Goal: Task Accomplishment & Management: Manage account settings

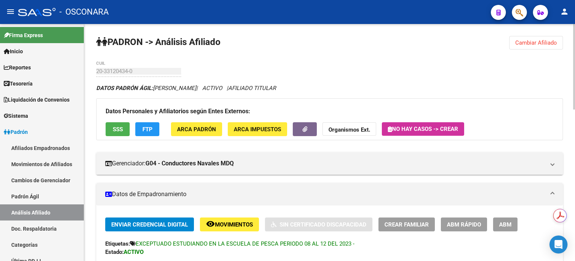
click at [540, 41] on span "Cambiar Afiliado" at bounding box center [536, 42] width 42 height 7
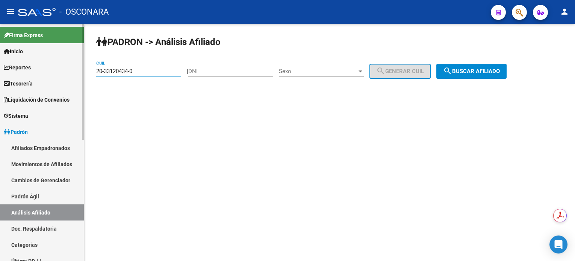
drag, startPoint x: 173, startPoint y: 70, endPoint x: 59, endPoint y: 74, distance: 114.2
click at [59, 74] on mat-sidenav-container "Firma Express Inicio Calendario SSS Instructivos Contacto OS Reportes Tablero d…" at bounding box center [287, 142] width 575 height 237
paste input "21820460-1"
type input "20-21820460-1"
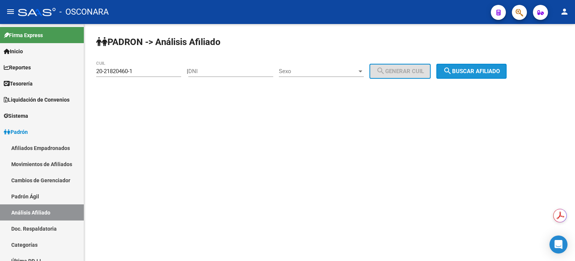
click at [500, 72] on span "search Buscar afiliado" at bounding box center [471, 71] width 57 height 7
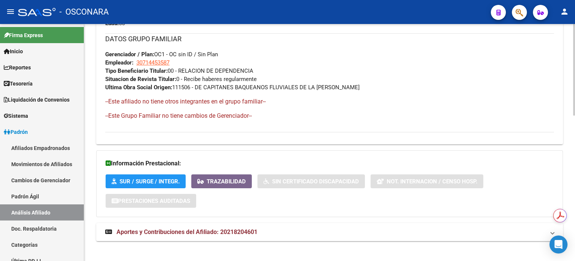
scroll to position [379, 0]
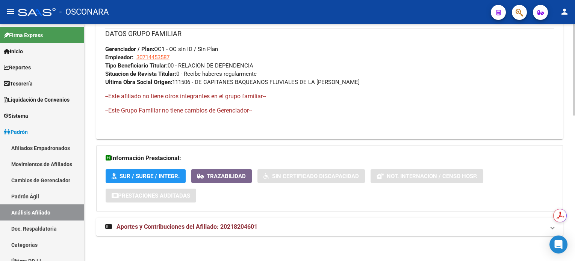
click at [195, 233] on mat-expansion-panel-header "Aportes y Contribuciones del Afiliado: 20218204601" at bounding box center [329, 227] width 466 height 18
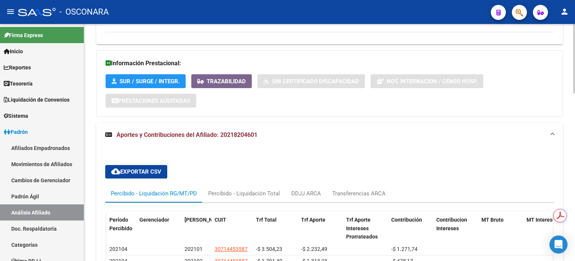
scroll to position [573, 0]
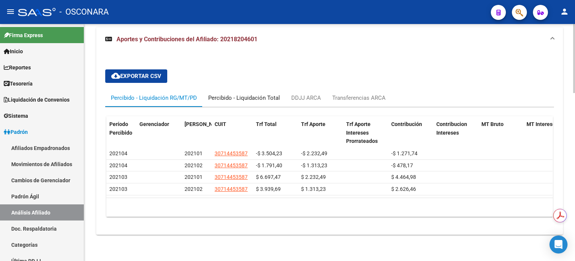
click at [254, 94] on div "Percibido - Liquidación Total" at bounding box center [244, 98] width 72 height 8
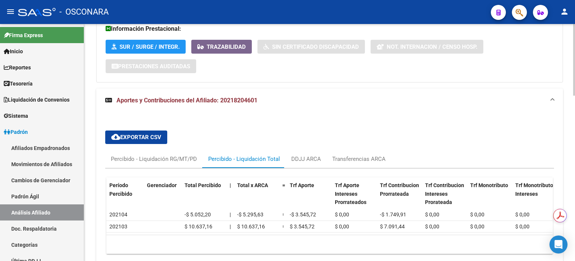
scroll to position [552, 0]
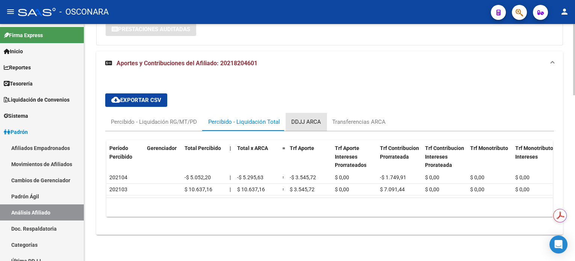
click at [305, 118] on div "DDJJ ARCA" at bounding box center [306, 122] width 30 height 8
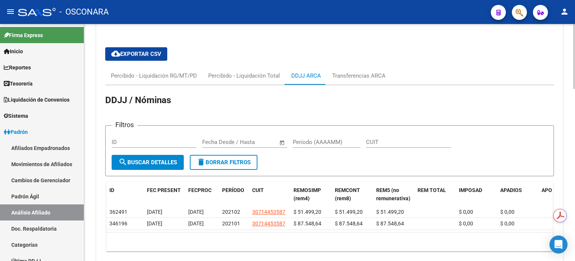
scroll to position [632, 0]
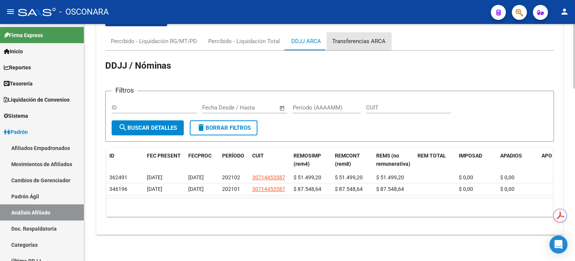
click at [356, 37] on div "Transferencias ARCA" at bounding box center [358, 41] width 53 height 8
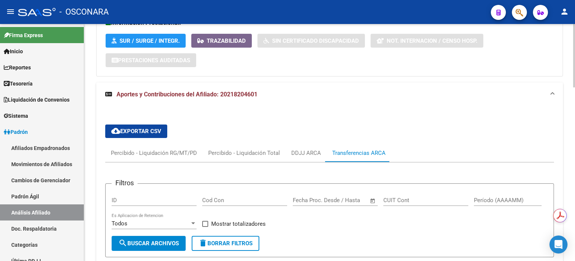
scroll to position [500, 0]
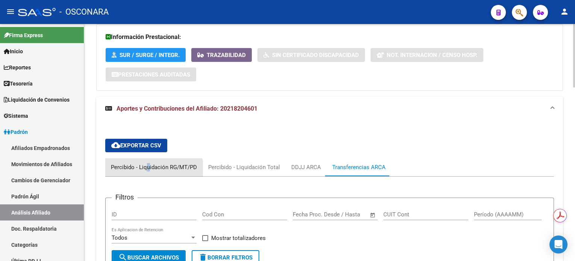
click at [148, 172] on div "Percibido - Liquidación RG/MT/PD" at bounding box center [153, 167] width 97 height 18
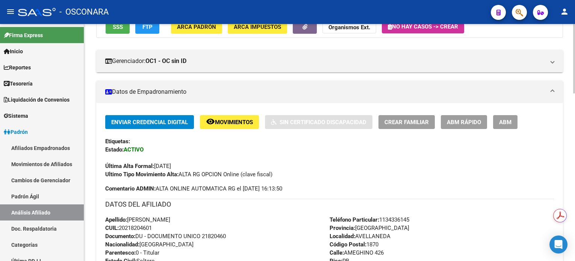
scroll to position [0, 0]
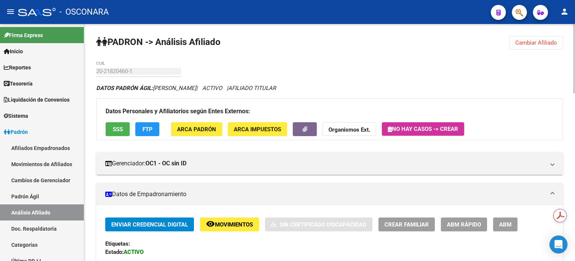
click at [509, 225] on span "ABM" at bounding box center [505, 225] width 12 height 7
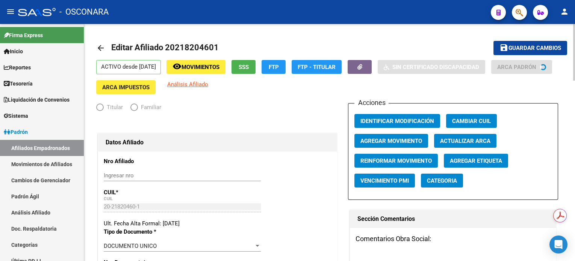
radio input "true"
type input "30-71445358-7"
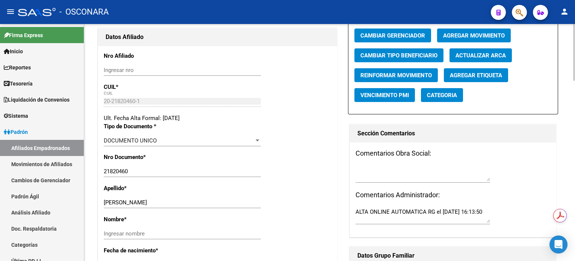
scroll to position [150, 0]
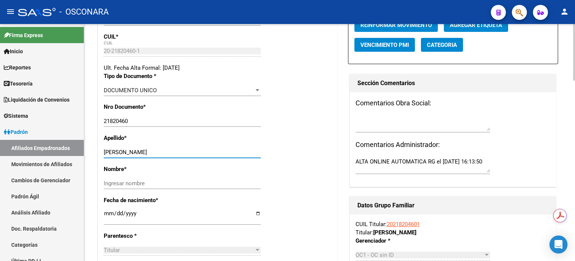
drag, startPoint x: 125, startPoint y: 160, endPoint x: 168, endPoint y: 160, distance: 42.8
click at [168, 156] on input "[PERSON_NAME]" at bounding box center [182, 152] width 157 height 7
type input "TORRES"
click at [123, 185] on div "Ingresar nombre" at bounding box center [182, 183] width 157 height 11
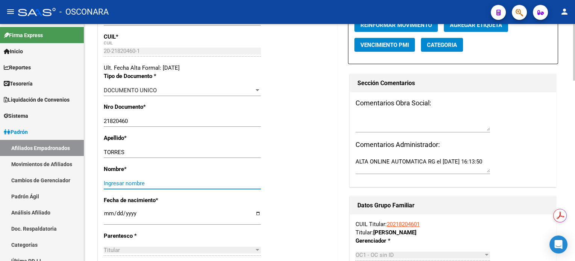
click at [123, 186] on input "Ingresar nombre" at bounding box center [182, 183] width 157 height 7
paste input "[PERSON_NAME]"
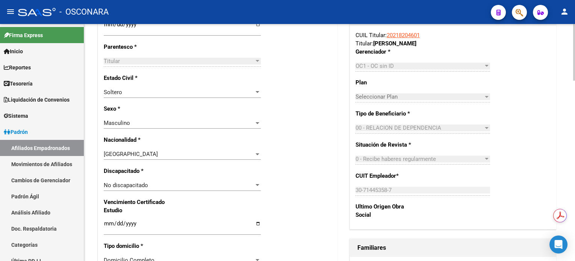
scroll to position [350, 0]
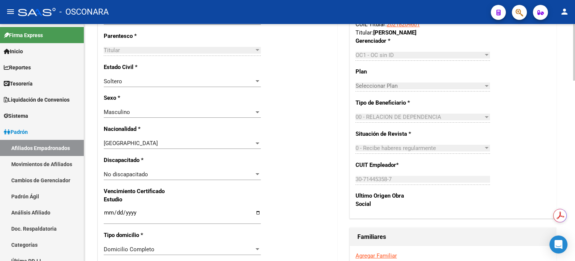
type input "[PERSON_NAME]"
click at [260, 85] on div at bounding box center [257, 81] width 7 height 6
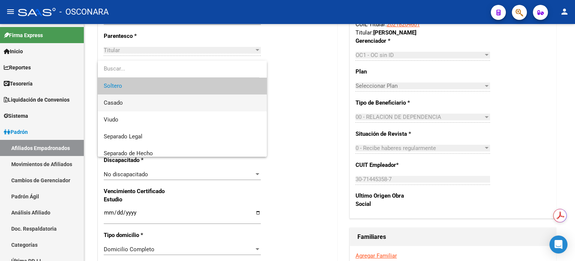
click at [189, 106] on span "Casado" at bounding box center [182, 103] width 157 height 17
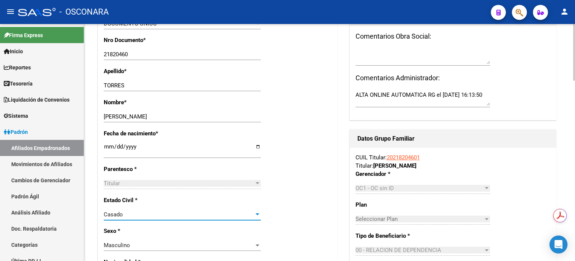
scroll to position [300, 0]
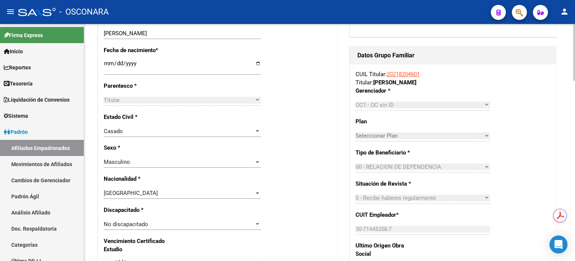
click at [433, 109] on div "OC1 - OC sin ID" at bounding box center [419, 105] width 128 height 7
click at [448, 109] on div "OC1 - OC sin ID" at bounding box center [419, 105] width 128 height 7
click at [492, 107] on app-drop-down-list "Gerenciador * OC1 - OC sin ID Seleccionar Gerenciador" at bounding box center [425, 98] width 140 height 21
click at [485, 106] on div at bounding box center [486, 105] width 4 height 2
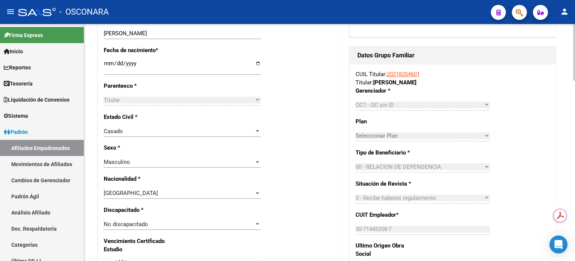
click at [485, 106] on div at bounding box center [486, 105] width 4 height 2
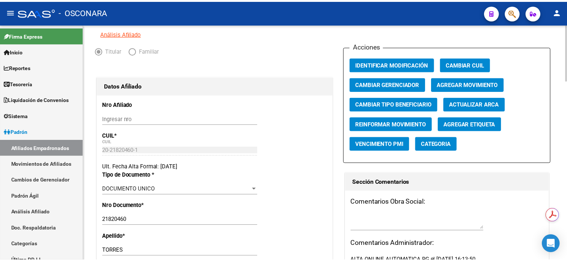
scroll to position [50, 0]
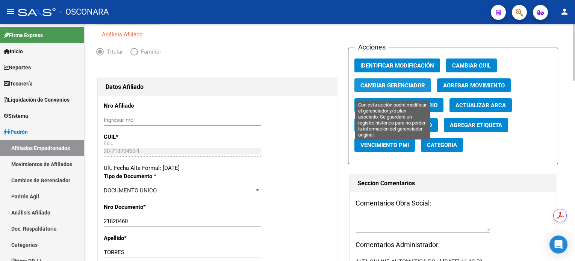
click at [413, 89] on span "Cambiar Gerenciador" at bounding box center [392, 85] width 65 height 7
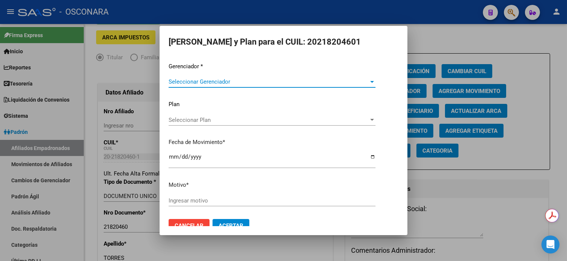
click at [249, 81] on span "Seleccionar Gerenciador" at bounding box center [269, 81] width 200 height 7
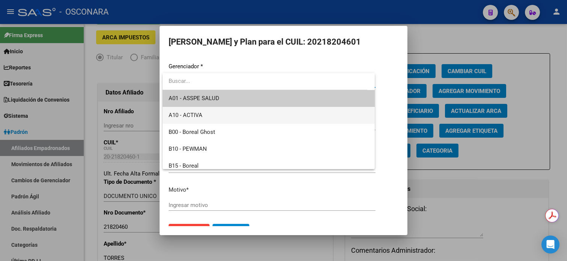
scroll to position [100, 0]
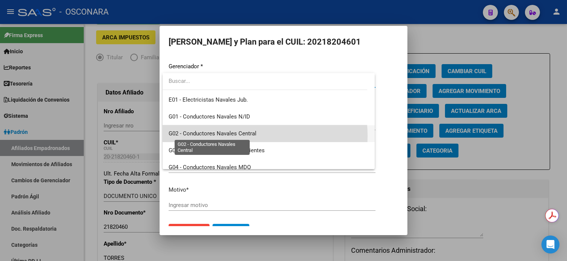
click at [244, 136] on span "G02 - Conductores Navales Central" at bounding box center [213, 133] width 88 height 7
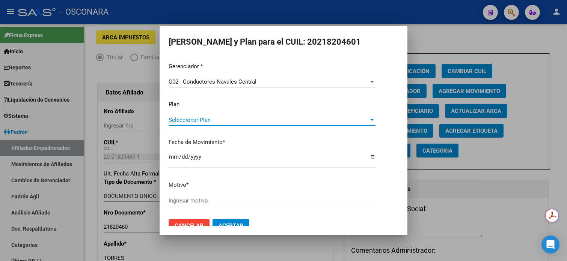
click at [235, 119] on span "Seleccionar Plan" at bounding box center [269, 120] width 200 height 7
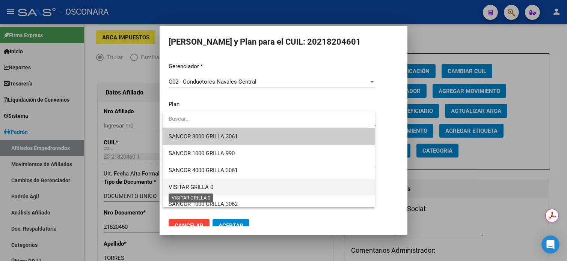
click at [205, 186] on span "VISITAR GRILLA 0" at bounding box center [191, 187] width 45 height 7
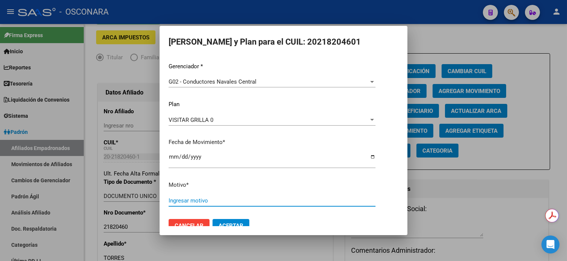
click at [195, 200] on input "Ingresar motivo" at bounding box center [272, 201] width 207 height 7
drag, startPoint x: 250, startPoint y: 199, endPoint x: 156, endPoint y: 206, distance: 94.5
click at [156, 206] on div "[PERSON_NAME] y Plan para el CUIL: 20218204601 Gerenciador * G02 - Conductores …" at bounding box center [283, 130] width 567 height 261
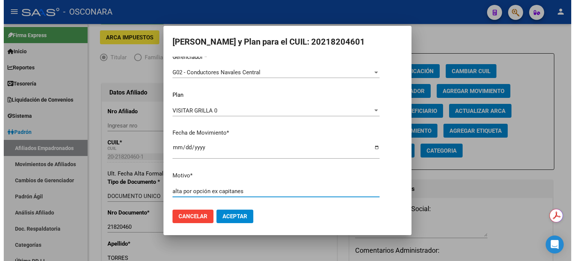
scroll to position [12, 0]
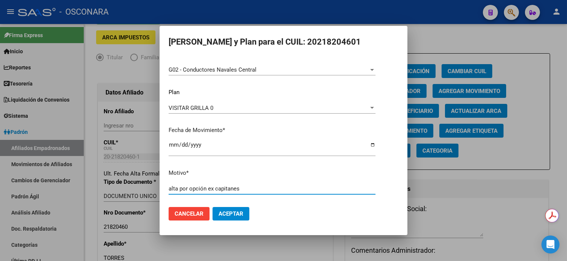
click at [215, 190] on input "alta por opción ex capitanes" at bounding box center [272, 189] width 207 height 7
drag, startPoint x: 240, startPoint y: 193, endPoint x: 241, endPoint y: 189, distance: 3.8
click at [241, 193] on div "alta por opción excapitanes Ingresar motivo" at bounding box center [272, 188] width 207 height 11
click at [241, 189] on input "alta por opción excapitanes" at bounding box center [272, 189] width 207 height 7
type input "alta por opción excapitanes"
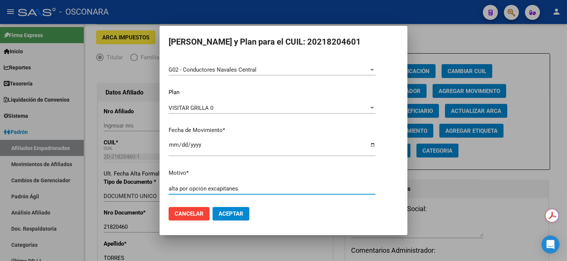
click at [232, 214] on span "Aceptar" at bounding box center [231, 214] width 25 height 7
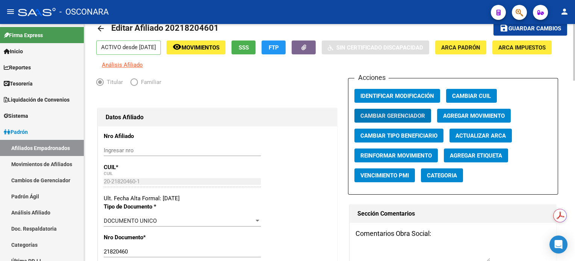
scroll to position [0, 0]
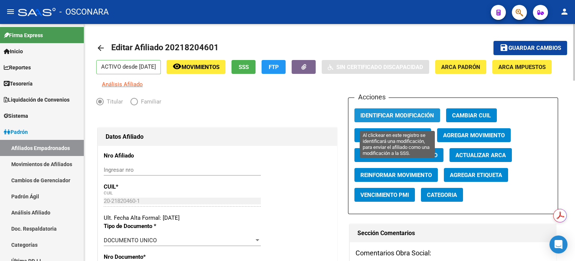
click at [379, 119] on span "Identificar Modificación" at bounding box center [397, 115] width 74 height 7
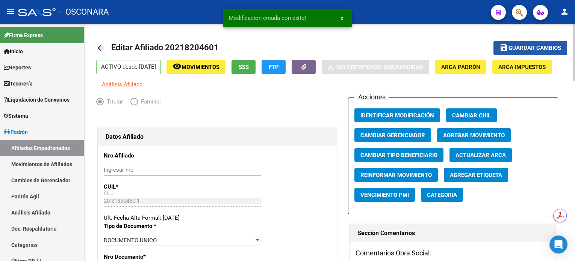
click at [527, 47] on span "Guardar cambios" at bounding box center [534, 48] width 53 height 7
click at [315, 68] on button "button" at bounding box center [303, 67] width 24 height 14
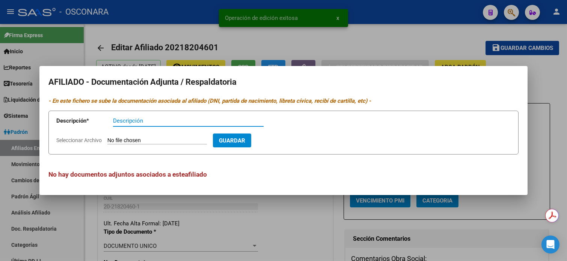
paste input "alta por opción ex capitanes"
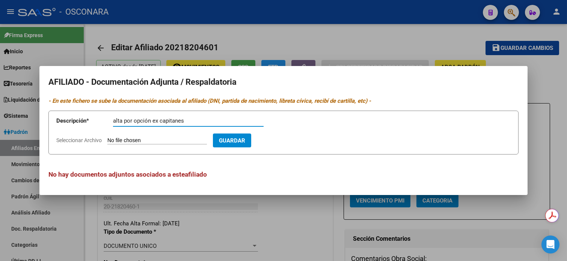
type input "alta por opción ex capitanes"
type input "C:\fakepath\#[PERSON_NAME] 0.zip"
click at [160, 119] on input "alta por opción ex capitanes" at bounding box center [188, 121] width 151 height 7
click at [190, 124] on input "alta por opción excapitanes" at bounding box center [188, 121] width 151 height 7
type input "alta por opción excapitanes"
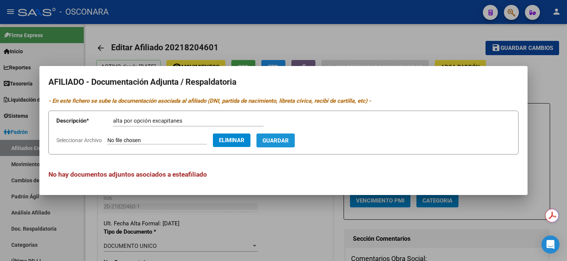
click at [289, 143] on span "Guardar" at bounding box center [276, 140] width 26 height 7
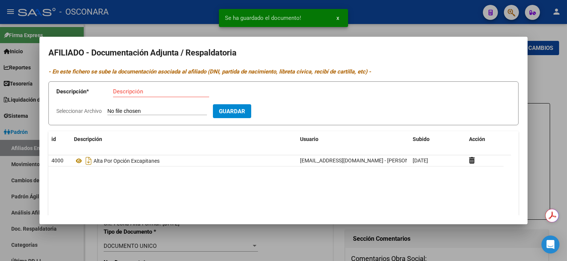
click at [562, 81] on div at bounding box center [283, 130] width 567 height 261
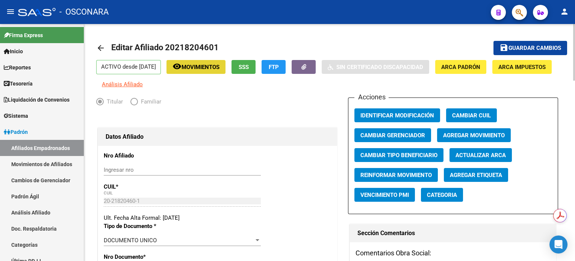
click at [198, 70] on span "Movimientos" at bounding box center [200, 67] width 38 height 7
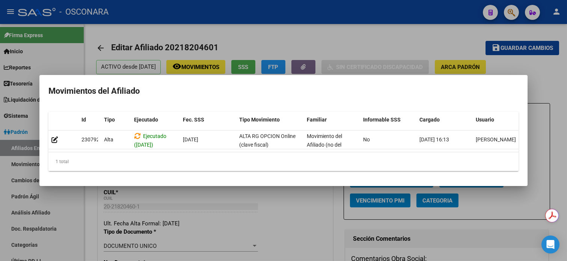
click at [390, 34] on div at bounding box center [283, 130] width 567 height 261
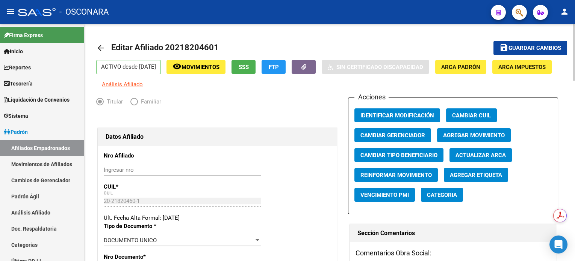
click at [402, 131] on div "Acciones Identificar Modificación Cambiar CUIL Cambiar Gerenciador Agregar Movi…" at bounding box center [453, 156] width 210 height 117
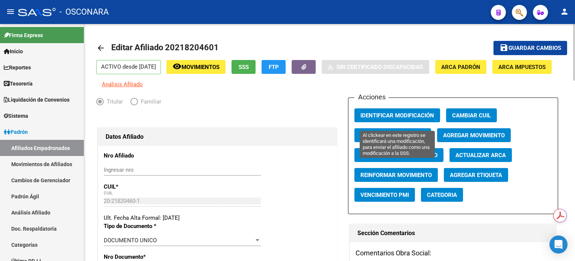
click at [406, 119] on span "Identificar Modificación" at bounding box center [397, 115] width 74 height 7
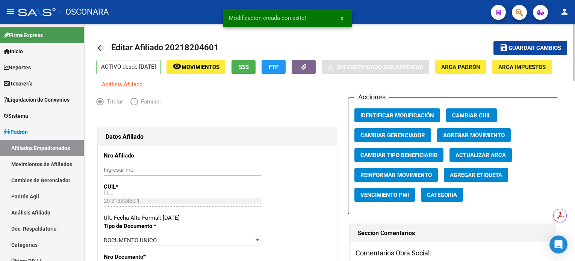
click at [543, 51] on button "save Guardar cambios" at bounding box center [530, 48] width 74 height 14
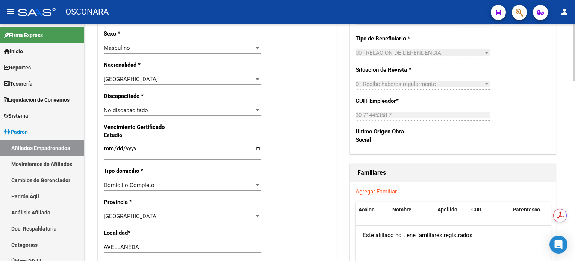
scroll to position [451, 0]
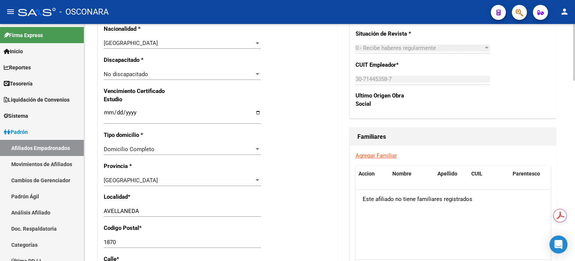
click at [374, 159] on link "Agregar Familiar" at bounding box center [375, 155] width 41 height 7
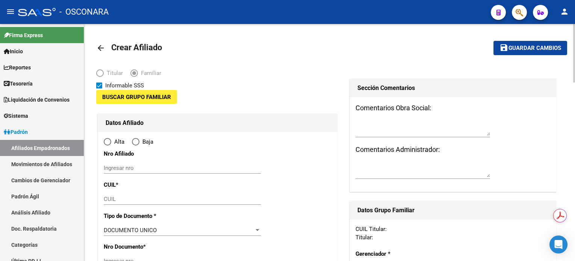
type input "30-71445358-7"
type input "AVELLANEDA"
type input "1870"
type input "AMEGHINO"
type input "426"
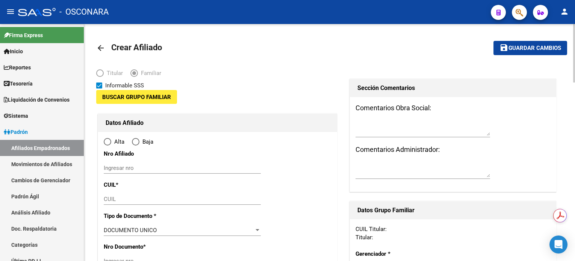
type input "3"
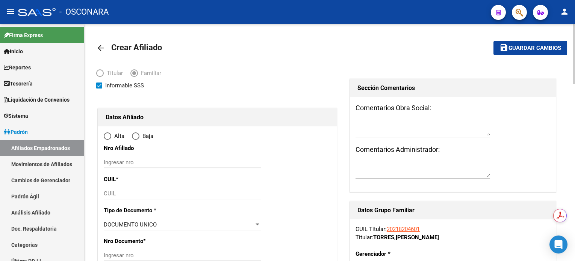
radio input "true"
type input "30-71445358-7"
click at [152, 197] on div "CUIL" at bounding box center [182, 193] width 157 height 11
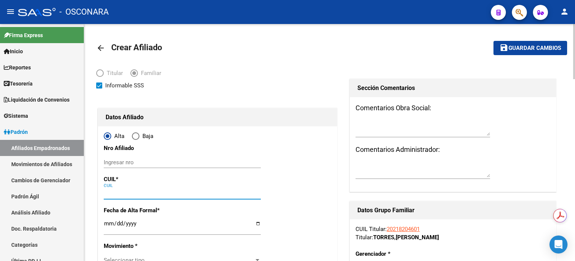
paste input "23-27198656-4"
type input "23-27198656-4"
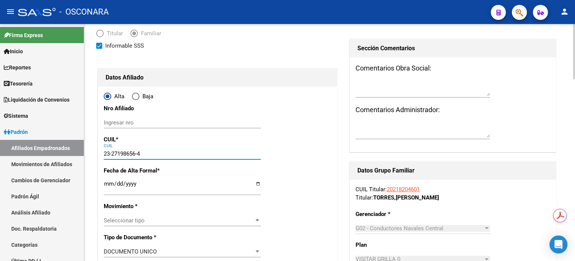
scroll to position [50, 0]
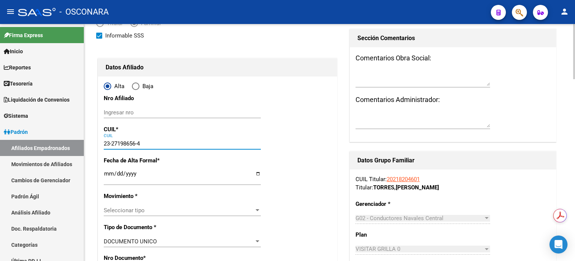
type input "27198656"
type input "[PERSON_NAME]"
type input "[DATE]"
type input "AVELLANEDA"
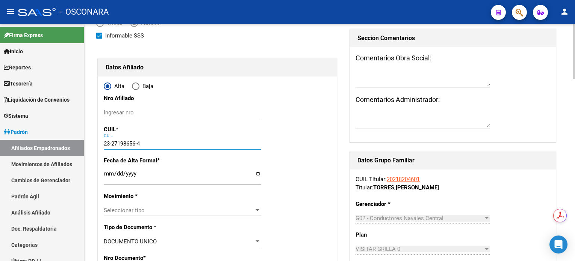
type input "23-27198656-4"
click at [108, 174] on input "Ingresar fecha" at bounding box center [182, 177] width 157 height 12
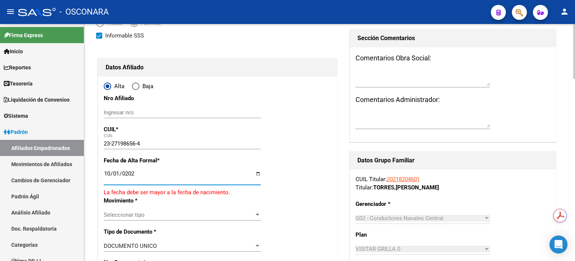
type input "[DATE]"
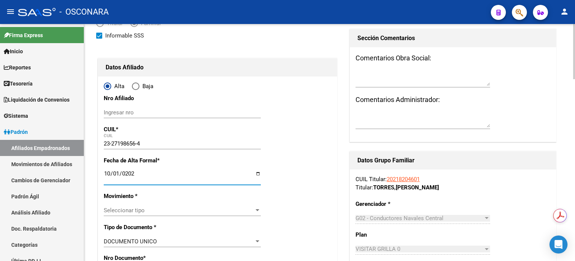
click at [129, 211] on span "Seleccionar tipo" at bounding box center [179, 210] width 150 height 7
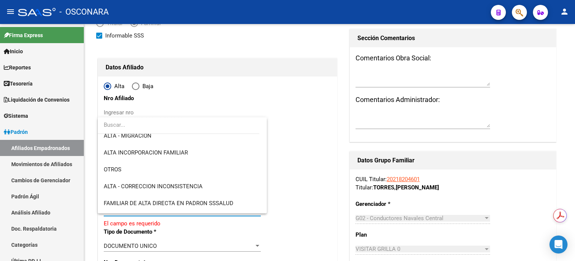
scroll to position [109, 0]
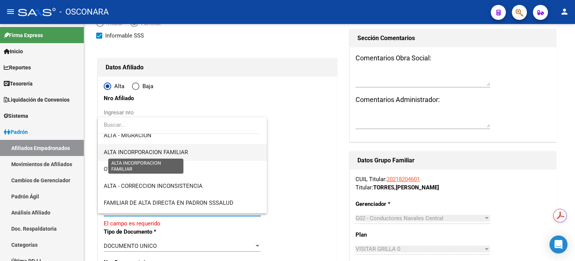
click at [180, 155] on span "ALTA INCORPORACION FAMILIAR" at bounding box center [146, 152] width 84 height 7
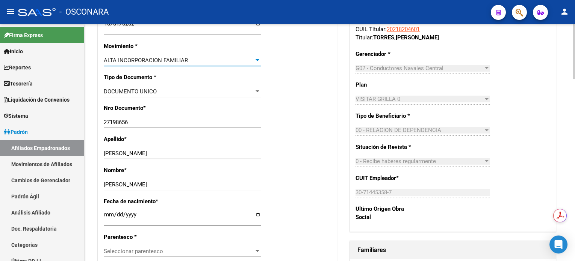
scroll to position [251, 0]
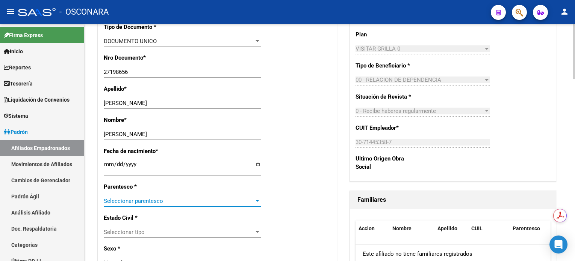
click at [216, 204] on span "Seleccionar parentesco" at bounding box center [179, 201] width 150 height 7
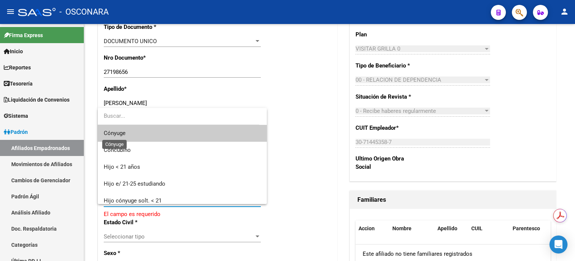
click at [123, 134] on span "Cónyuge" at bounding box center [115, 133] width 22 height 7
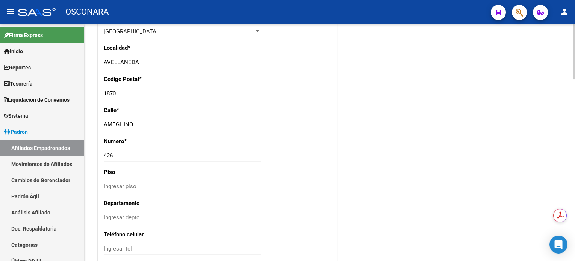
scroll to position [701, 0]
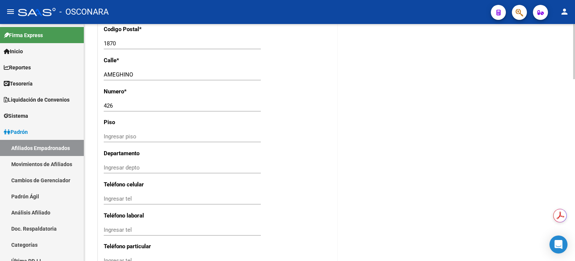
click at [130, 163] on div "Ingresar depto" at bounding box center [182, 167] width 157 height 11
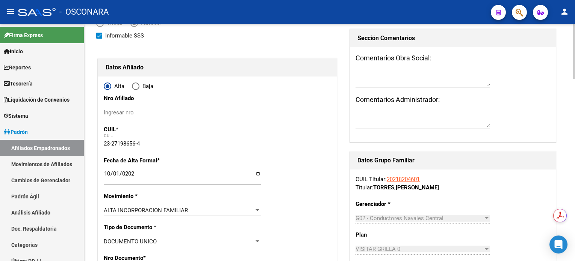
scroll to position [0, 0]
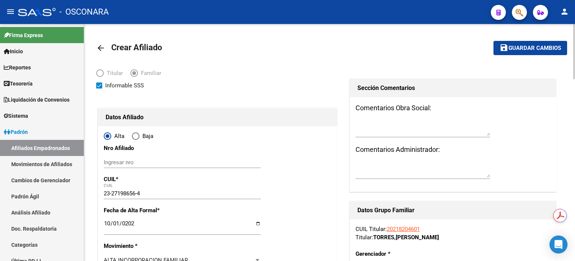
type input "3"
click at [513, 51] on button "save Guardar cambios" at bounding box center [530, 48] width 74 height 14
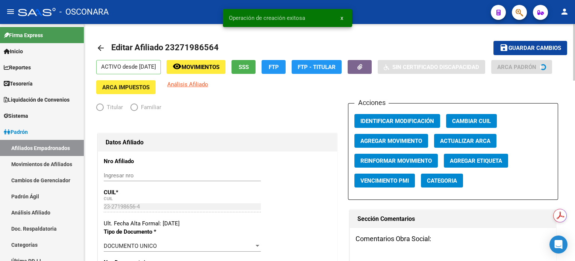
radio input "true"
type input "30-71445358-7"
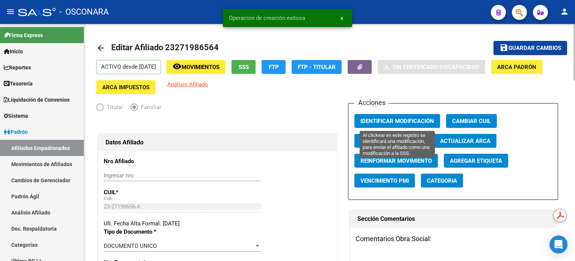
click at [414, 121] on span "Identificar Modificación" at bounding box center [397, 121] width 74 height 7
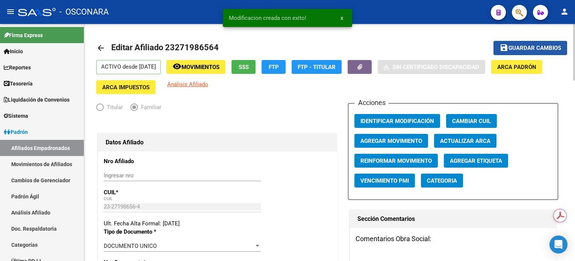
click at [525, 53] on button "save Guardar cambios" at bounding box center [530, 48] width 74 height 14
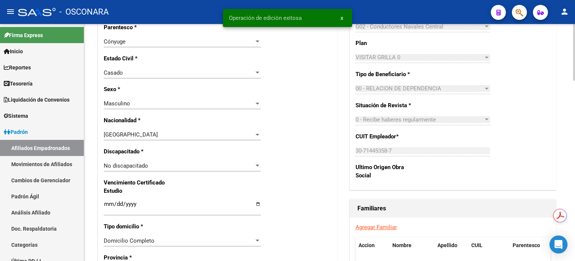
scroll to position [400, 0]
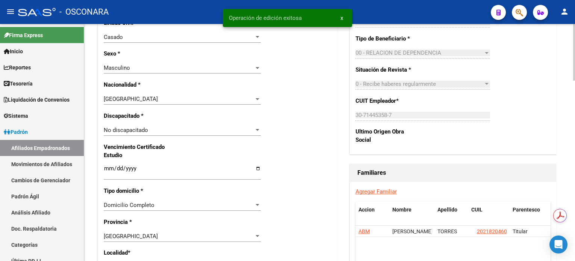
click at [381, 192] on link "Agregar Familiar" at bounding box center [375, 192] width 41 height 7
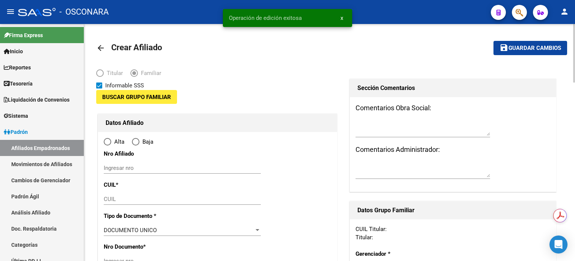
type input "30-71445358-7"
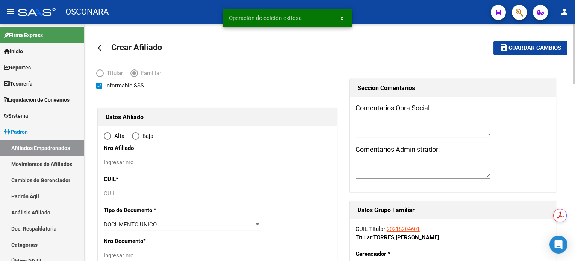
type input "AVELLANEDA"
type input "1870"
type input "AMEGHINO"
type input "426"
type input "3"
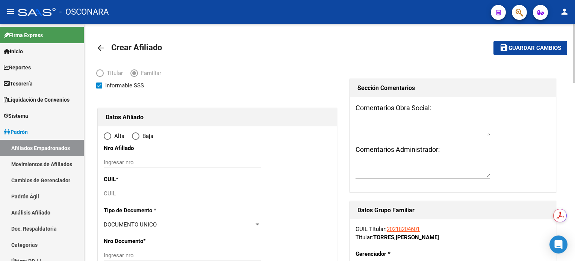
radio input "true"
type input "30-71445358-7"
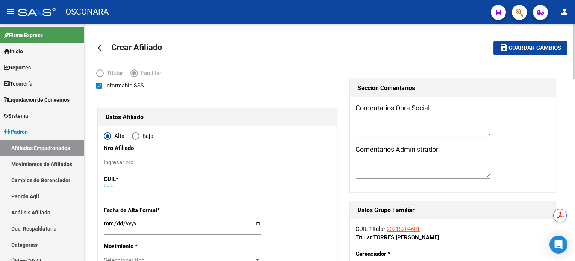
paste input "27-48030627-4"
type input "27-48030627-4"
click at [167, 193] on input "27-48030627-4" at bounding box center [182, 193] width 157 height 7
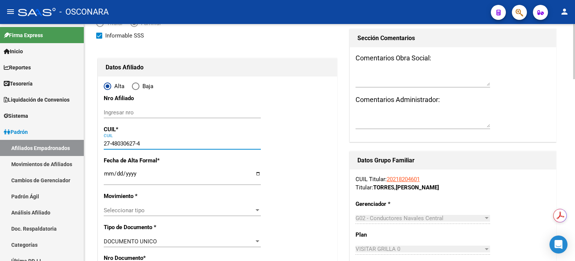
type input "48030627"
type input "TORRES"
type input "AVRIL"
type input "[DATE]"
type input "AVELLANEDA"
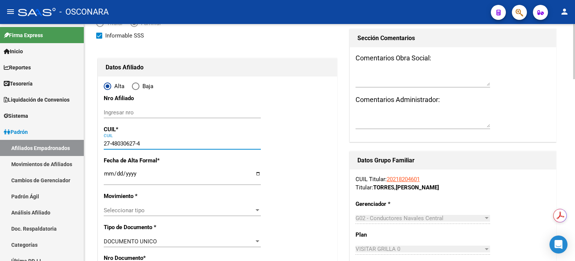
type input "[PERSON_NAME]"
type input "27-48030627-4"
click at [108, 180] on input "Ingresar fecha" at bounding box center [182, 177] width 157 height 12
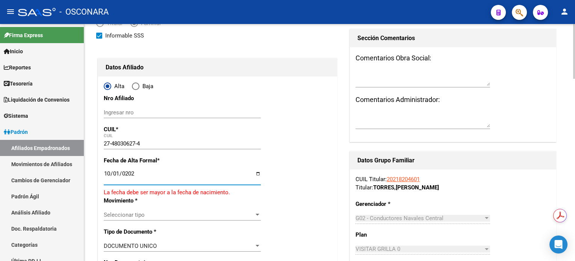
type input "[DATE]"
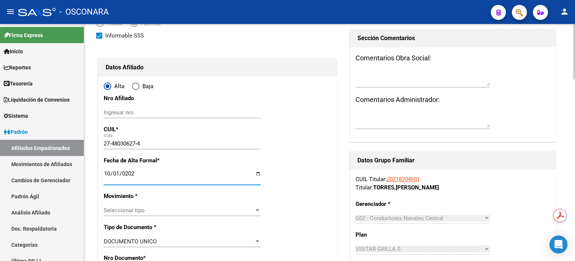
click at [125, 209] on span "Seleccionar tipo" at bounding box center [179, 210] width 150 height 7
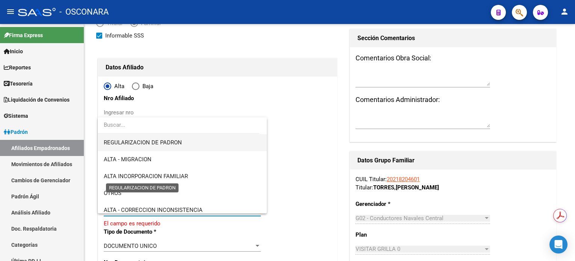
scroll to position [100, 0]
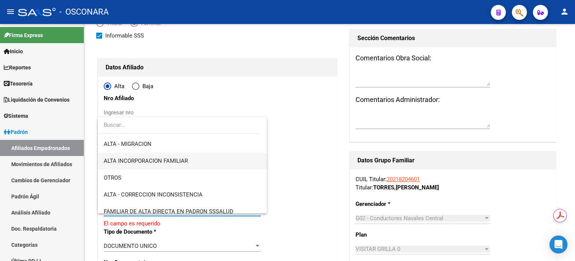
click at [177, 164] on span "ALTA INCORPORACION FAMILIAR" at bounding box center [182, 161] width 157 height 17
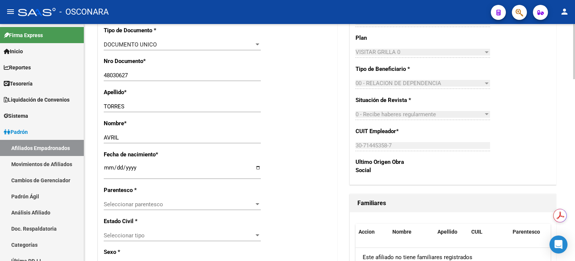
scroll to position [251, 0]
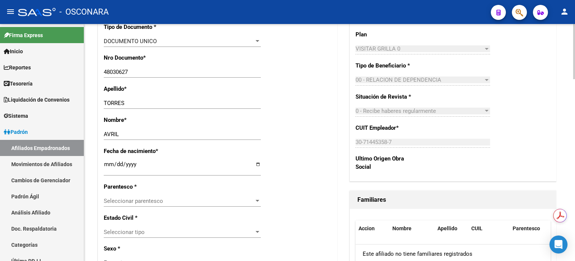
click at [157, 201] on span "Seleccionar parentesco" at bounding box center [179, 201] width 150 height 7
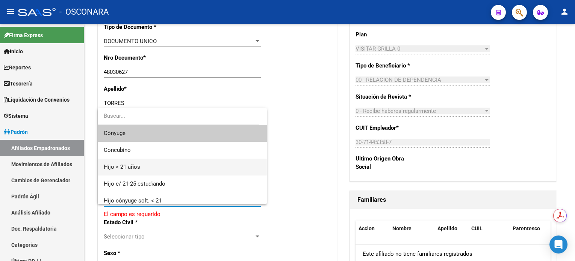
click at [168, 170] on span "Hijo < 21 años" at bounding box center [182, 167] width 157 height 17
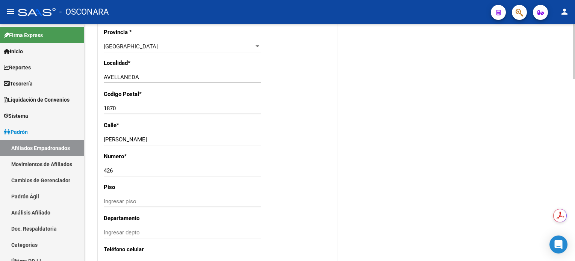
scroll to position [651, 0]
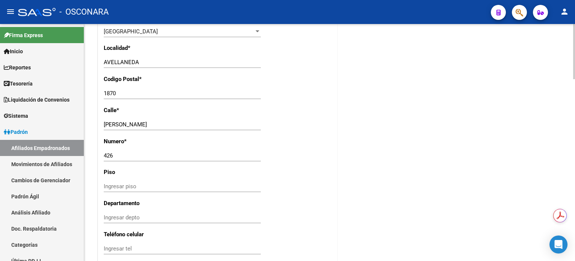
click at [106, 220] on div "Ingresar depto" at bounding box center [182, 217] width 157 height 11
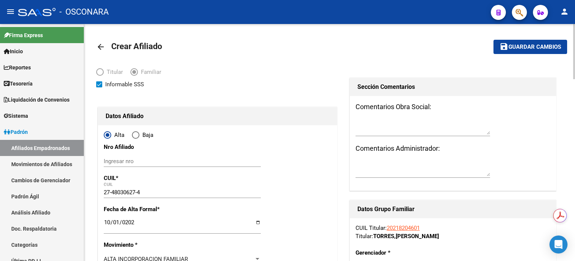
scroll to position [0, 0]
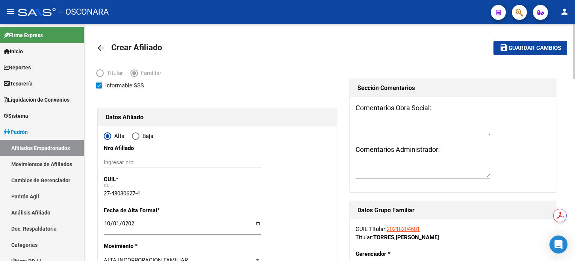
type input "3"
click at [500, 51] on mat-icon "save" at bounding box center [503, 47] width 9 height 9
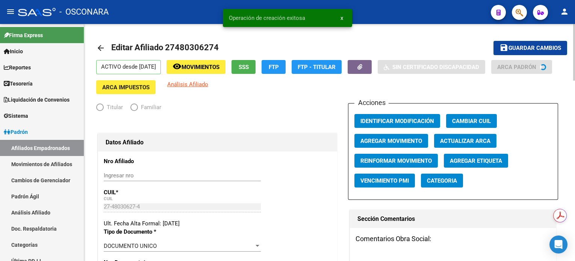
radio input "true"
type input "30-71445358-7"
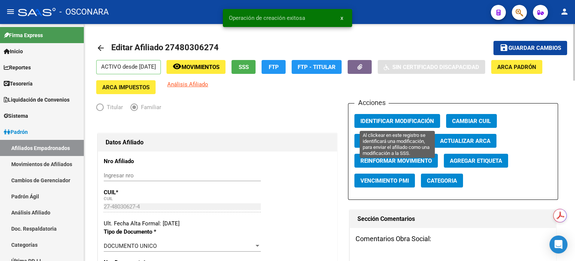
click at [406, 115] on button "Identificar Modificación" at bounding box center [397, 121] width 86 height 14
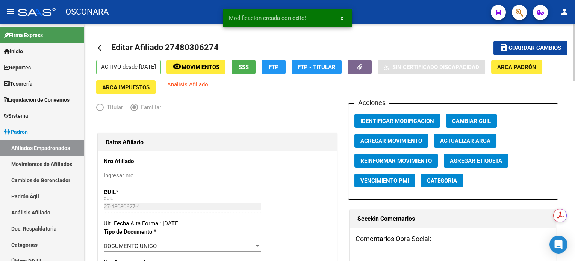
click at [537, 45] on span "Guardar cambios" at bounding box center [534, 48] width 53 height 7
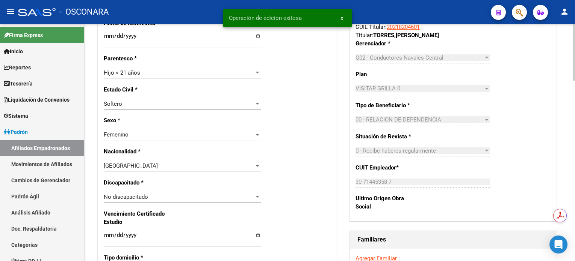
scroll to position [501, 0]
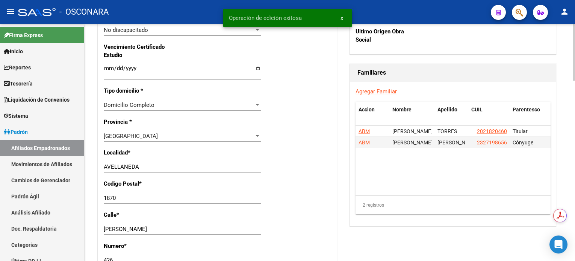
click at [383, 91] on link "Agregar Familiar" at bounding box center [375, 91] width 41 height 7
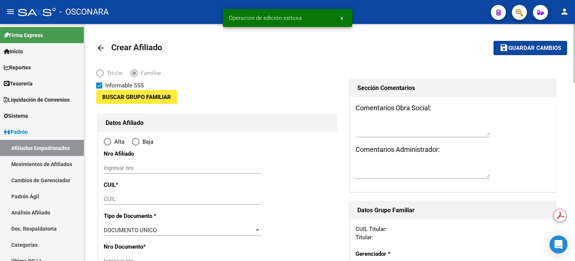
type input "30-71445358-7"
type input "AVELLANEDA"
type input "1870"
type input "AMEGHINO"
type input "426"
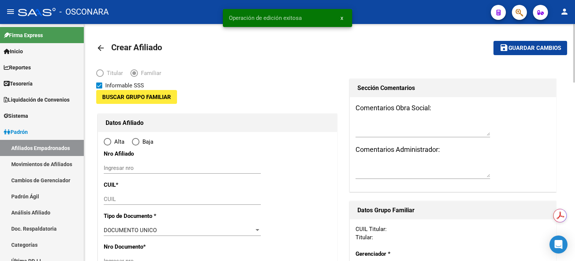
type input "3"
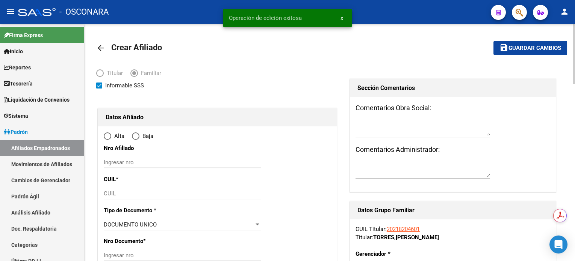
radio input "true"
type input "30-71445358-7"
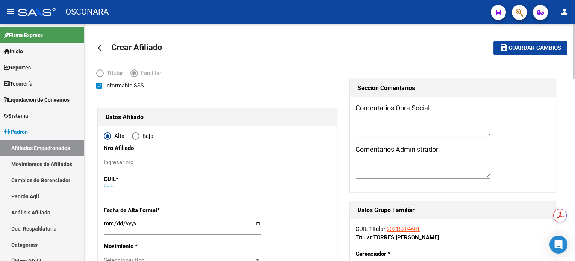
click at [152, 195] on input "CUIL" at bounding box center [182, 193] width 157 height 7
paste input "23-54658019-9"
type input "23-54658019-9"
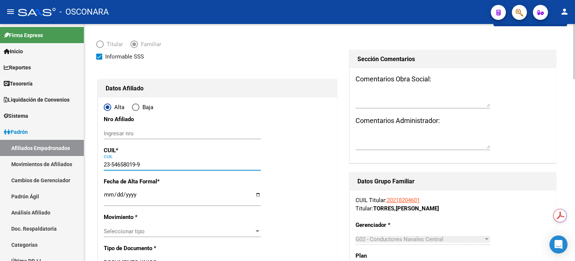
scroll to position [50, 0]
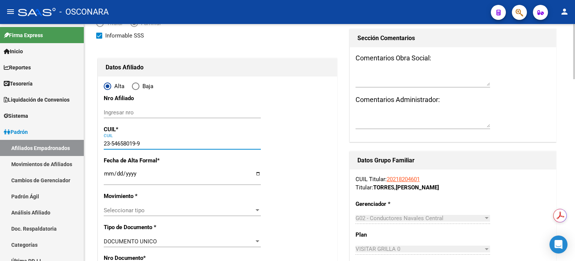
type input "54658019"
type input "TORRES"
type input "[PERSON_NAME]"
type input "[DATE]"
type input "AVELLANEDA"
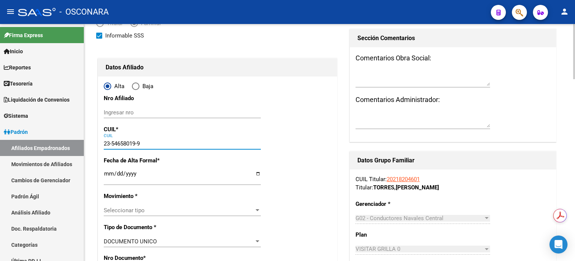
type input "[PERSON_NAME]"
type input "23-54658019-9"
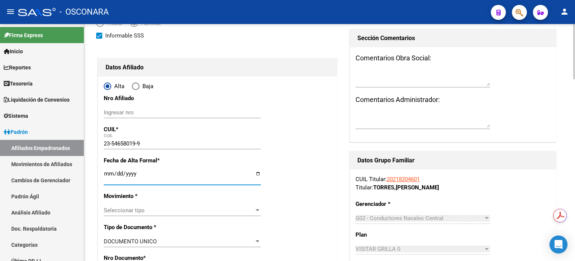
click at [110, 175] on input "Ingresar fecha" at bounding box center [182, 177] width 157 height 12
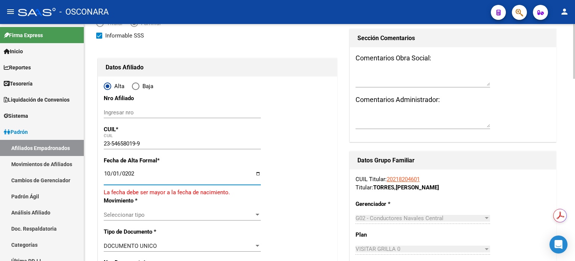
type input "[DATE]"
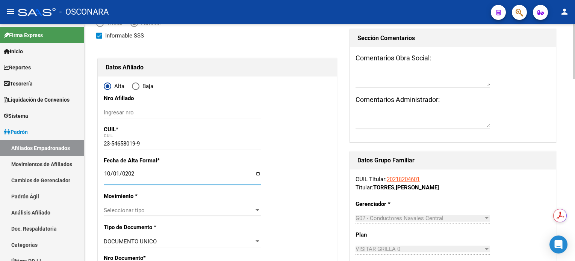
click at [127, 208] on span "Seleccionar tipo" at bounding box center [179, 210] width 150 height 7
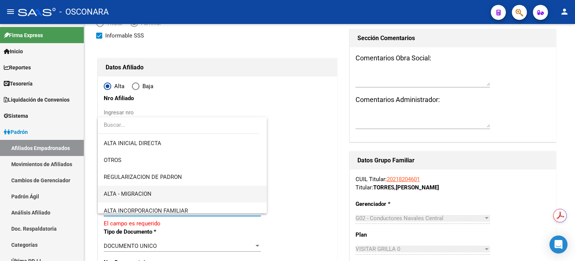
scroll to position [100, 0]
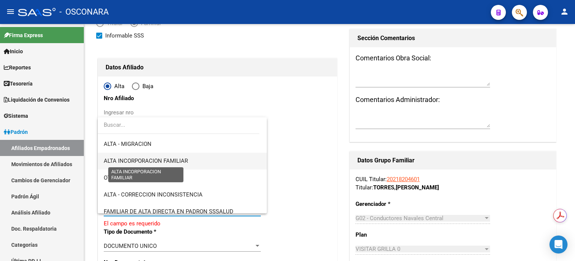
click at [172, 158] on span "ALTA INCORPORACION FAMILIAR" at bounding box center [146, 161] width 84 height 7
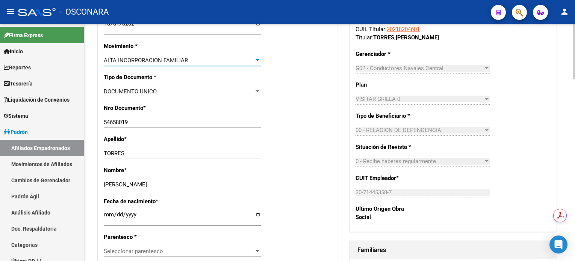
scroll to position [251, 0]
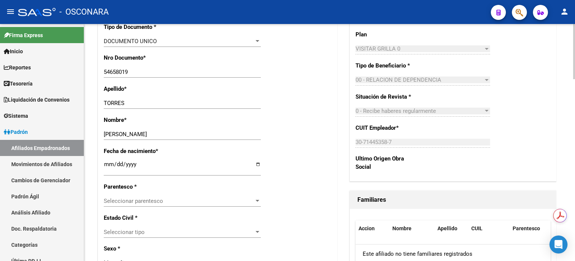
click at [171, 201] on span "Seleccionar parentesco" at bounding box center [179, 201] width 150 height 7
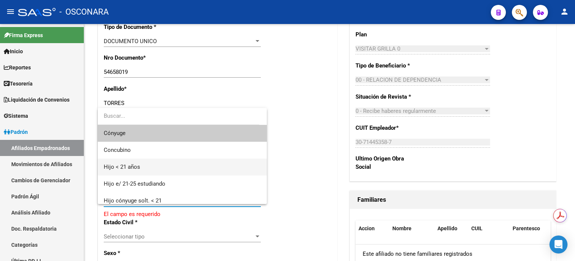
click at [187, 170] on span "Hijo < 21 años" at bounding box center [182, 167] width 157 height 17
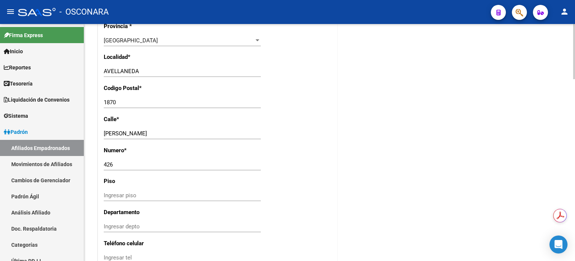
scroll to position [701, 0]
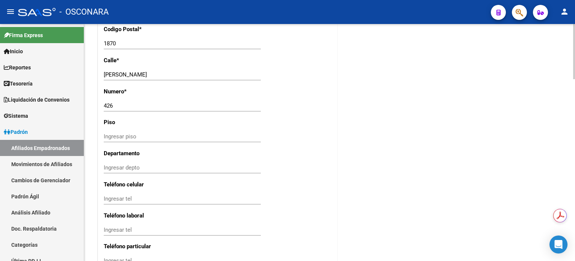
click at [120, 167] on input "Ingresar depto" at bounding box center [182, 167] width 157 height 7
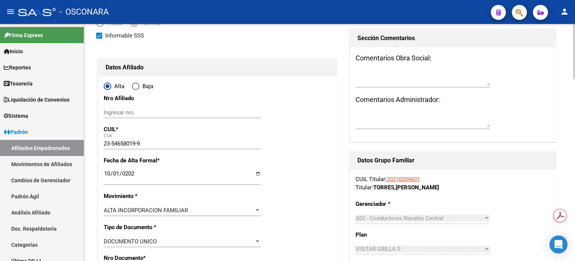
scroll to position [0, 0]
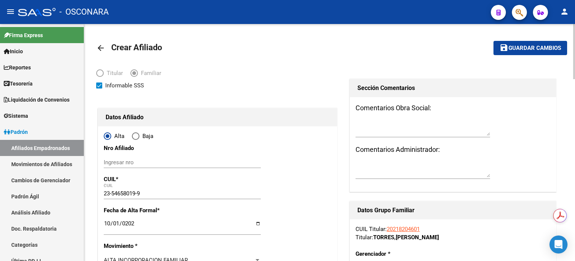
type input "3"
click at [517, 50] on span "Guardar cambios" at bounding box center [534, 48] width 53 height 7
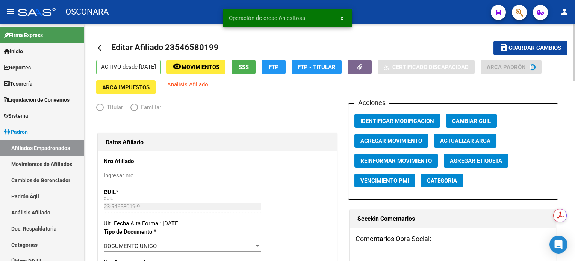
radio input "true"
type input "30-71445358-7"
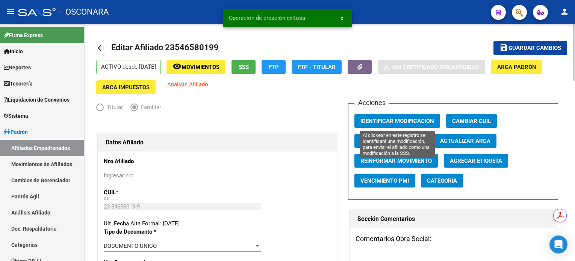
click at [420, 119] on span "Identificar Modificación" at bounding box center [397, 121] width 74 height 7
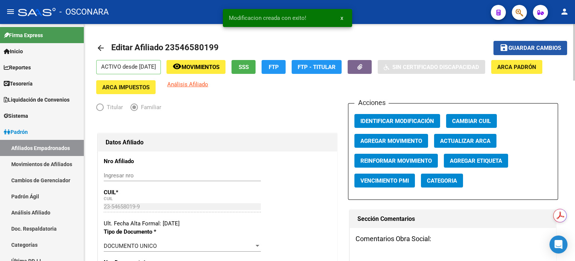
click at [516, 45] on span "Guardar cambios" at bounding box center [534, 48] width 53 height 7
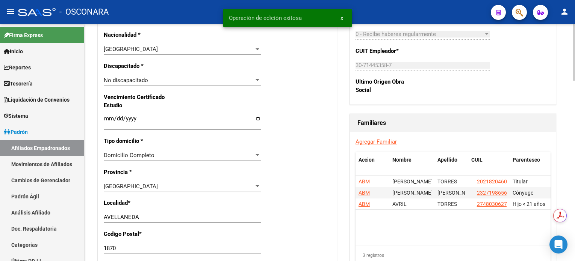
scroll to position [451, 0]
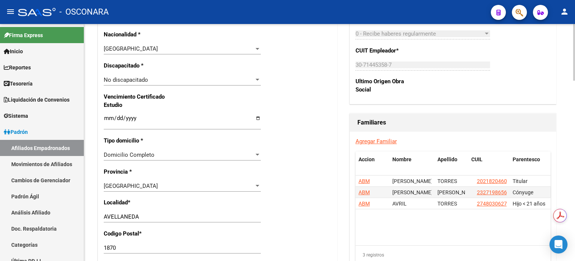
click at [363, 141] on link "Agregar Familiar" at bounding box center [375, 141] width 41 height 7
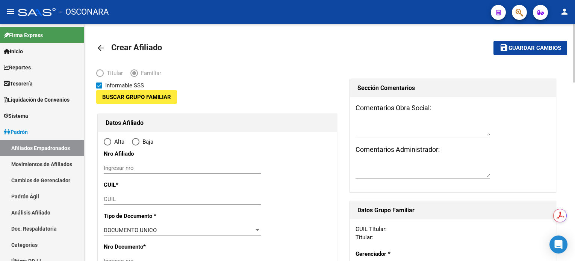
type input "30-71445358-7"
type input "AVELLANEDA"
type input "1870"
type input "AMEGHINO"
type input "426"
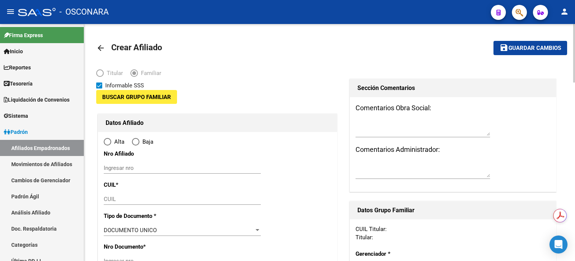
type input "3"
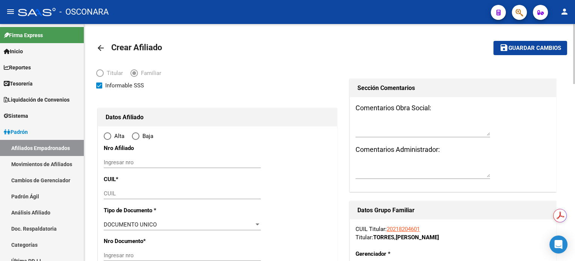
radio input "true"
type input "30-71445358-7"
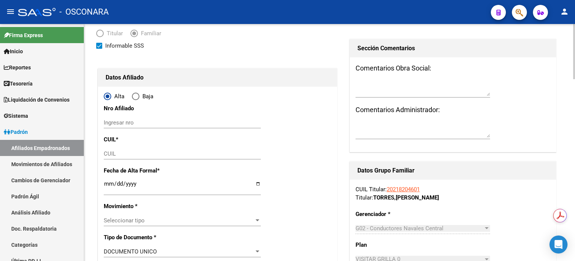
scroll to position [50, 0]
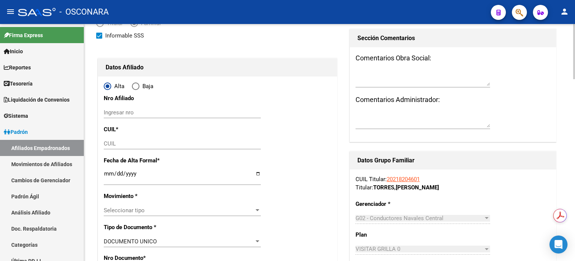
click at [132, 143] on input "CUIL" at bounding box center [182, 143] width 157 height 7
paste input "20-57827812-6"
type input "20-57827812-6"
click at [107, 174] on input "Ingresar fecha" at bounding box center [182, 177] width 157 height 12
type input "57827812"
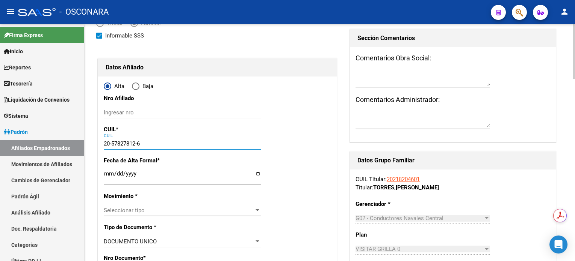
type input "TORRES"
type input "[PERSON_NAME]"
type input "[DATE]"
type input "AVELLANEDA"
type input "[PERSON_NAME]"
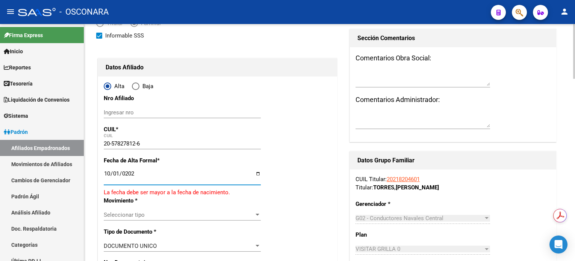
type input "[DATE]"
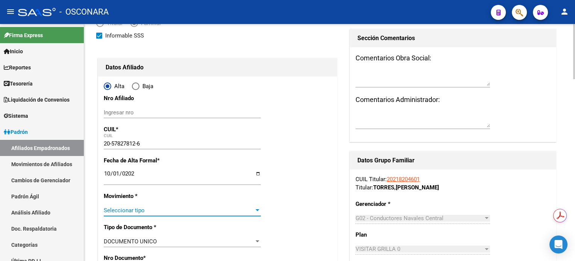
click at [141, 207] on span "Seleccionar tipo" at bounding box center [179, 210] width 150 height 7
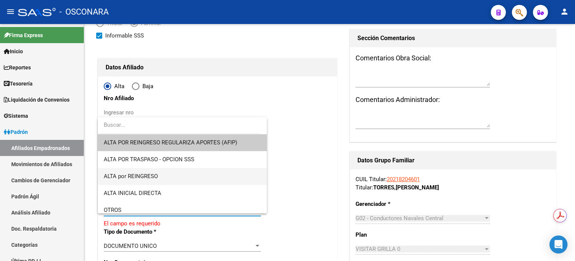
scroll to position [100, 0]
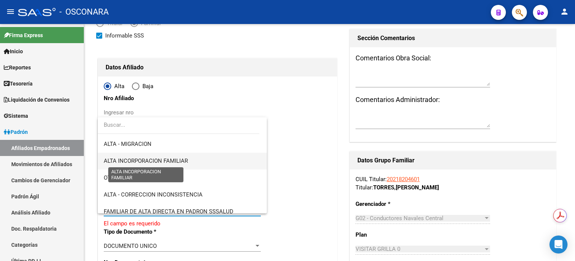
click at [171, 161] on span "ALTA INCORPORACION FAMILIAR" at bounding box center [146, 161] width 84 height 7
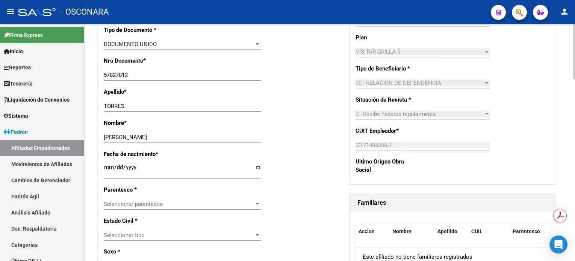
scroll to position [251, 0]
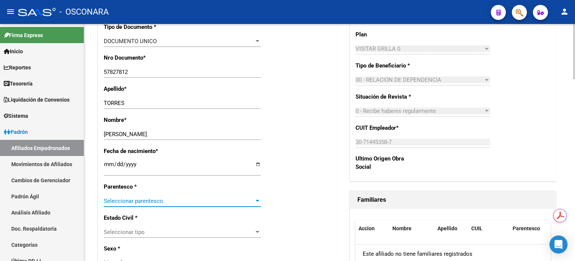
click at [149, 203] on span "Seleccionar parentesco" at bounding box center [179, 201] width 150 height 7
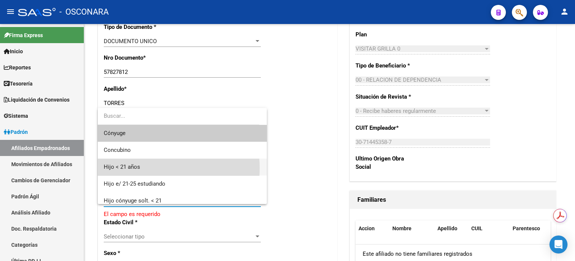
click at [148, 169] on span "Hijo < 21 años" at bounding box center [182, 167] width 157 height 17
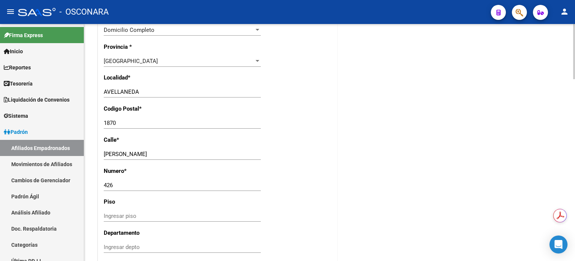
scroll to position [651, 0]
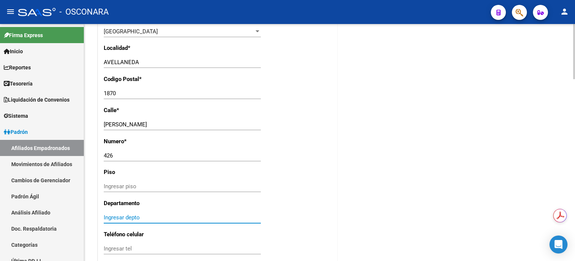
click at [118, 216] on input "Ingresar depto" at bounding box center [182, 217] width 157 height 7
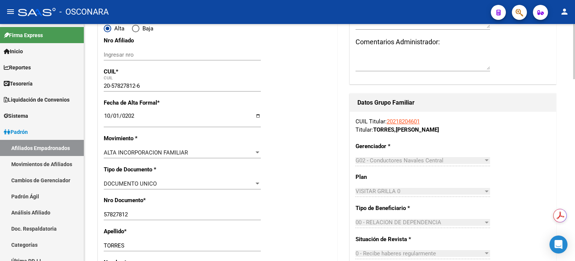
scroll to position [0, 0]
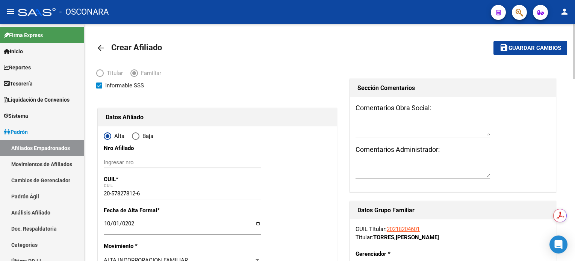
type input "3"
click at [520, 51] on span "Guardar cambios" at bounding box center [534, 48] width 53 height 7
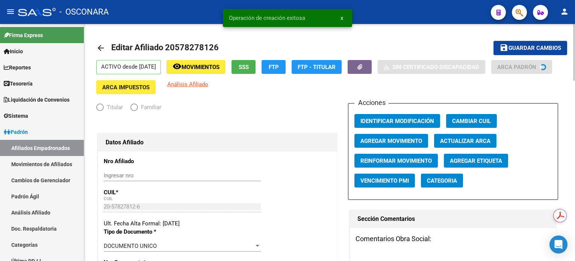
radio input "true"
type input "30-71445358-7"
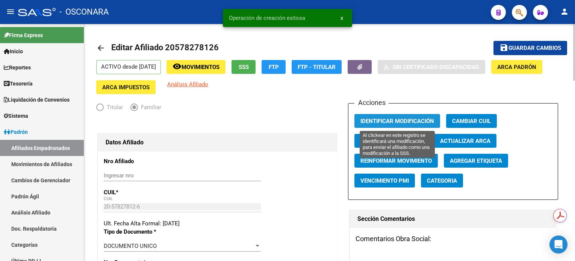
click at [378, 119] on span "Identificar Modificación" at bounding box center [397, 121] width 74 height 7
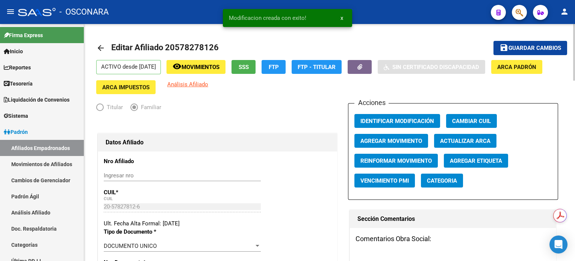
click at [534, 50] on span "Guardar cambios" at bounding box center [534, 48] width 53 height 7
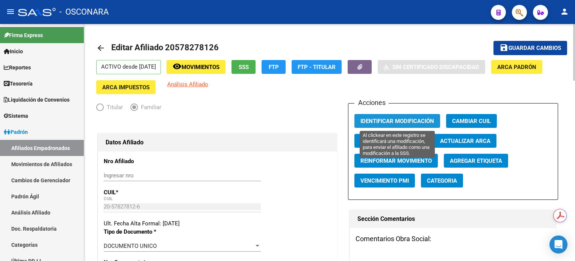
click at [410, 120] on span "Identificar Modificación" at bounding box center [397, 121] width 74 height 7
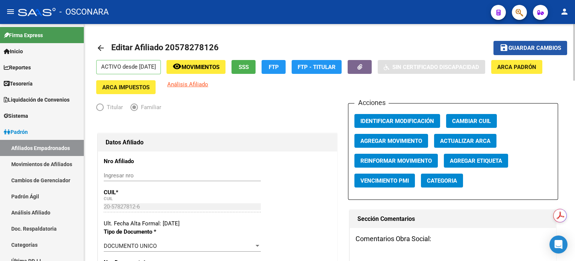
click at [521, 46] on span "Guardar cambios" at bounding box center [534, 48] width 53 height 7
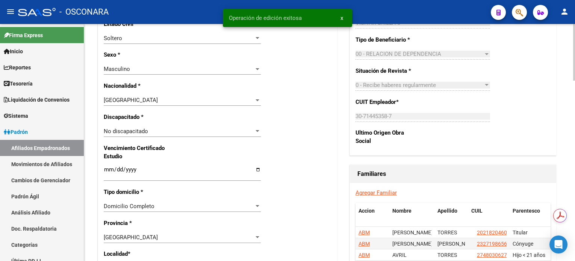
scroll to position [501, 0]
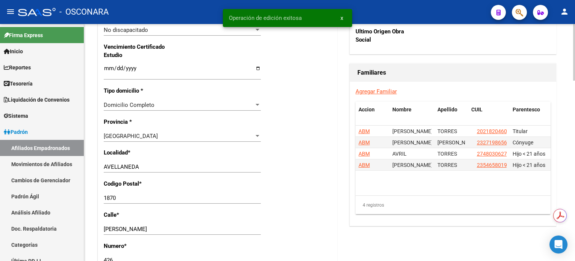
click at [373, 92] on link "Agregar Familiar" at bounding box center [375, 91] width 41 height 7
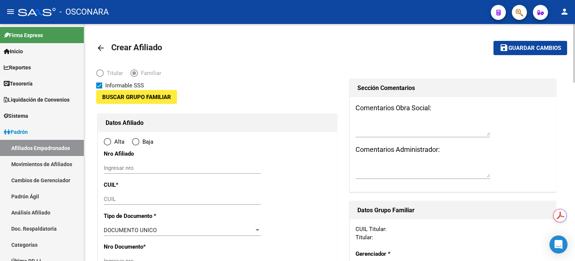
type input "30-71445358-7"
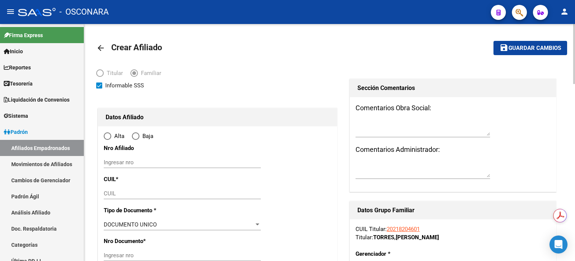
radio input "true"
type input "AVELLANEDA"
type input "1870"
type input "AMEGHINO"
type input "426"
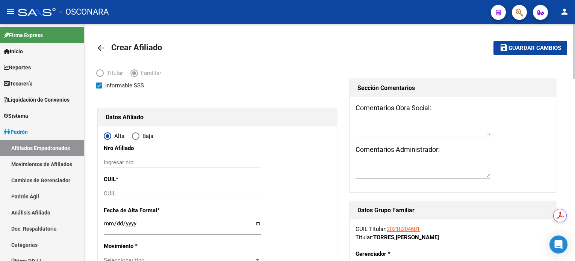
type input "3"
click at [207, 193] on input "CUIL" at bounding box center [182, 193] width 157 height 7
paste input "20-57827813-4"
type input "20-57827813-4"
type input "57827813"
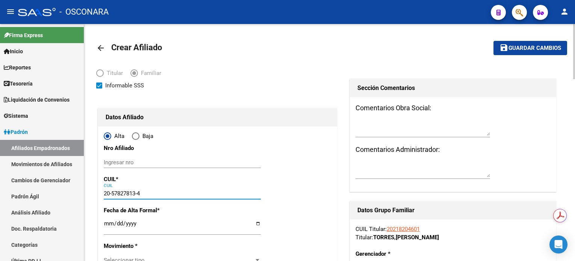
type input "TORRES"
type input "[PERSON_NAME]"
type input "[DATE]"
type input "AVELLANEDA"
type input "[PERSON_NAME]"
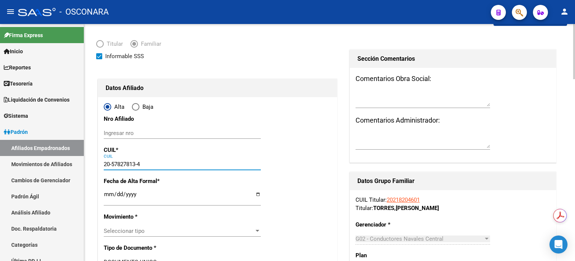
scroll to position [50, 0]
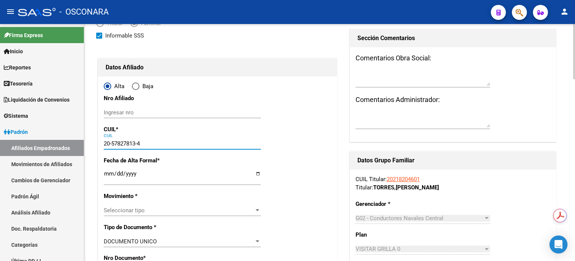
type input "20-57827813-4"
click at [107, 172] on input "Ingresar fecha" at bounding box center [182, 177] width 157 height 12
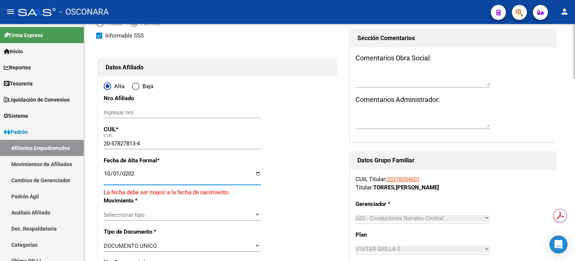
type input "[DATE]"
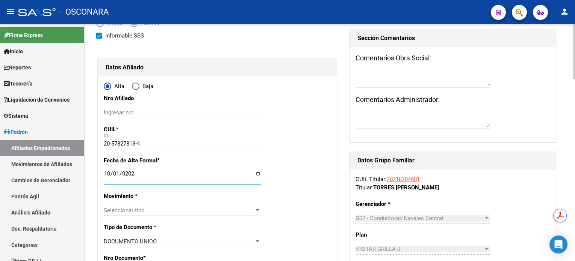
click at [128, 211] on span "Seleccionar tipo" at bounding box center [179, 210] width 150 height 7
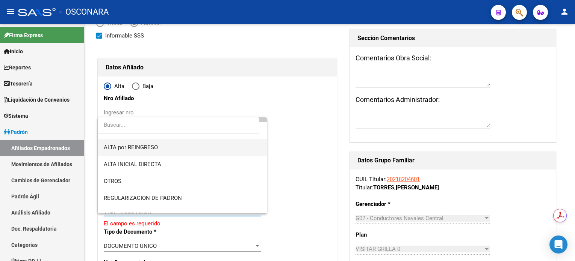
scroll to position [100, 0]
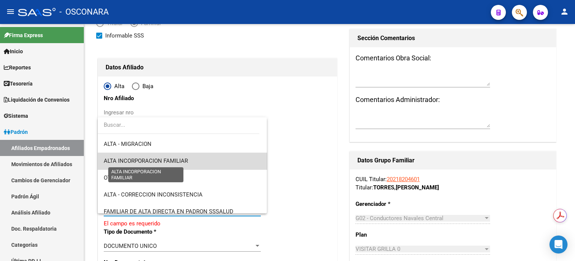
click at [185, 162] on span "ALTA INCORPORACION FAMILIAR" at bounding box center [146, 161] width 84 height 7
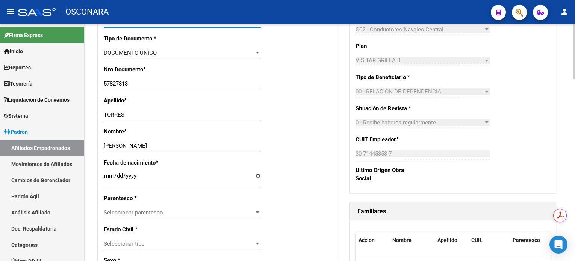
scroll to position [251, 0]
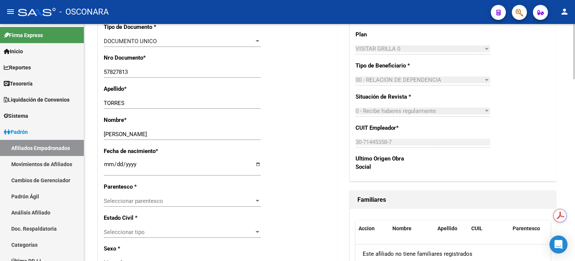
click at [131, 203] on span "Seleccionar parentesco" at bounding box center [179, 201] width 150 height 7
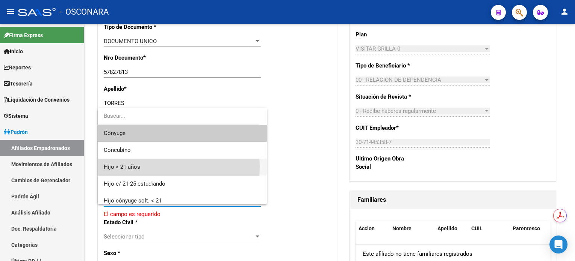
click at [140, 168] on span "Hijo < 21 años" at bounding box center [182, 167] width 157 height 17
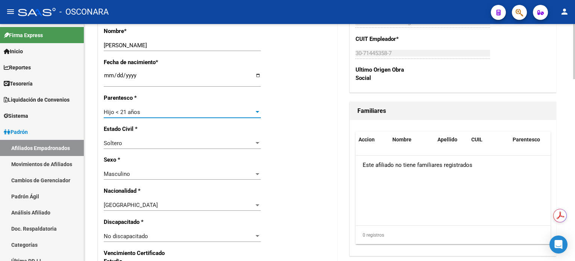
scroll to position [350, 0]
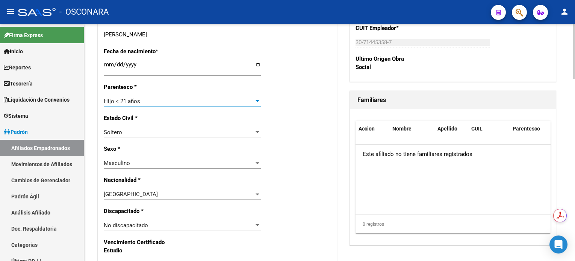
click at [257, 225] on div at bounding box center [257, 226] width 4 height 2
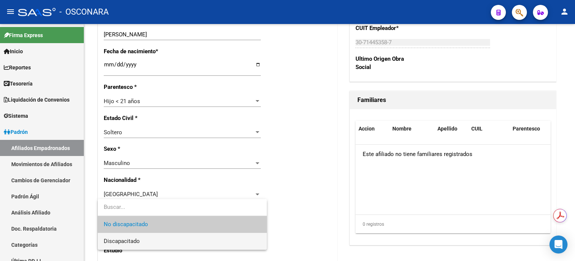
click at [165, 243] on span "Discapacitado" at bounding box center [182, 241] width 157 height 17
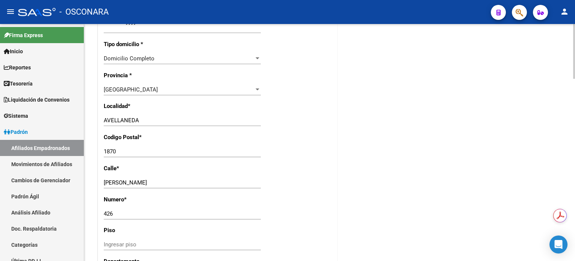
scroll to position [651, 0]
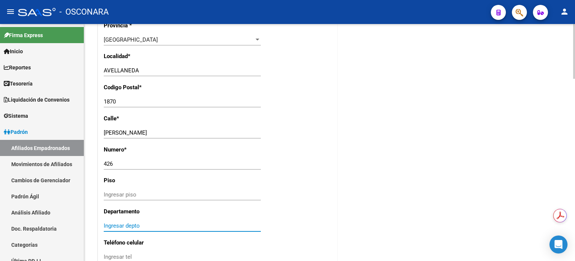
click at [146, 227] on input "Ingresar depto" at bounding box center [182, 226] width 157 height 7
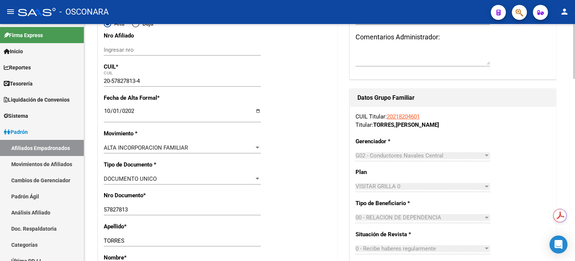
scroll to position [0, 0]
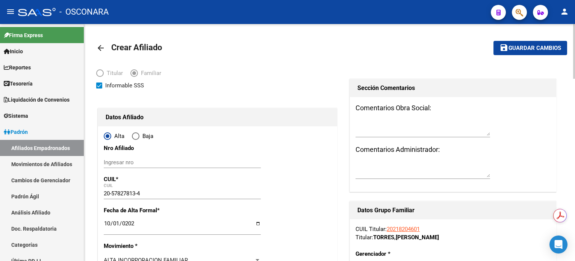
type input "3"
click at [526, 47] on span "Guardar cambios" at bounding box center [534, 48] width 53 height 7
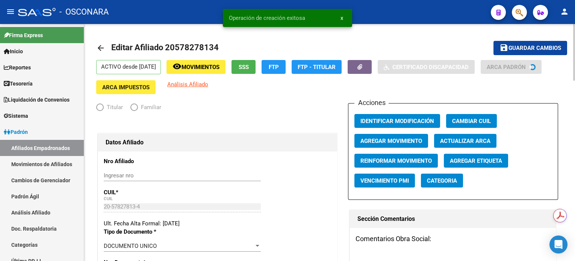
radio input "true"
type input "30-71445358-7"
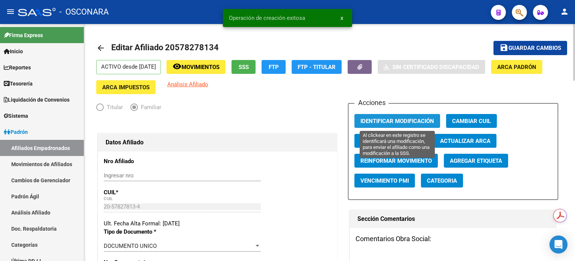
click at [396, 121] on span "Identificar Modificación" at bounding box center [397, 121] width 74 height 7
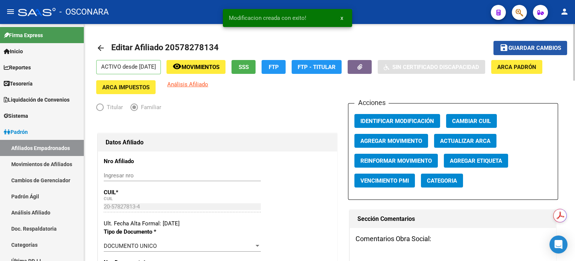
click at [511, 47] on span "Guardar cambios" at bounding box center [534, 48] width 53 height 7
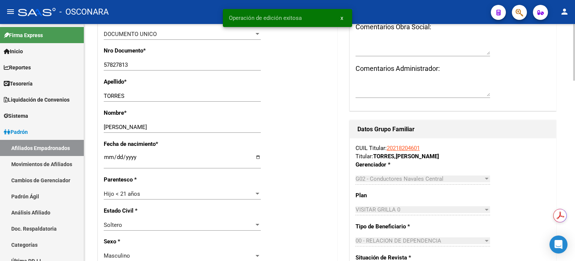
scroll to position [251, 0]
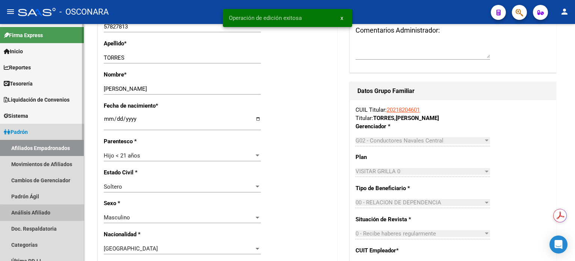
click at [45, 216] on link "Análisis Afiliado" at bounding box center [42, 213] width 84 height 16
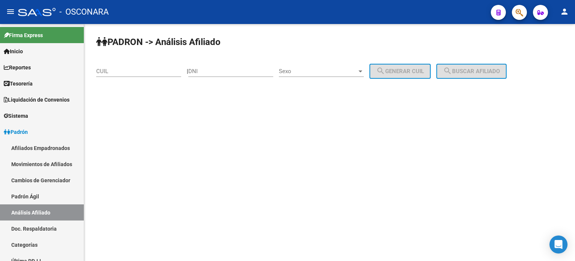
click at [133, 71] on input "CUIL" at bounding box center [138, 71] width 85 height 7
paste input "20-21820460-1"
click at [481, 72] on span "search Buscar afiliado" at bounding box center [471, 71] width 57 height 7
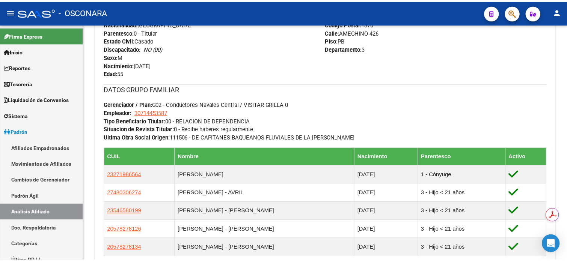
scroll to position [350, 0]
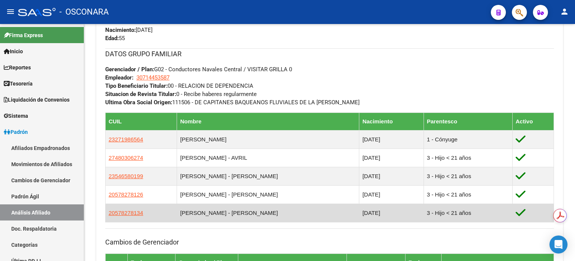
click at [135, 214] on app-link-go-to "20578278134" at bounding box center [126, 213] width 35 height 8
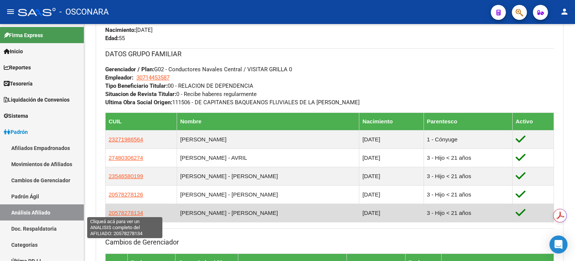
click at [125, 210] on span "20578278134" at bounding box center [126, 213] width 35 height 6
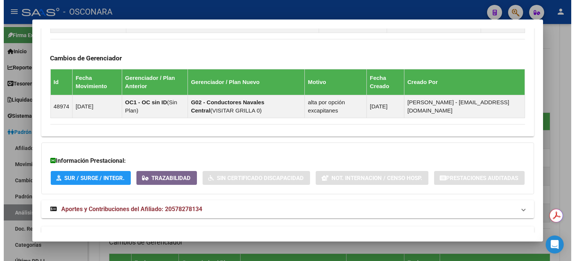
scroll to position [508, 0]
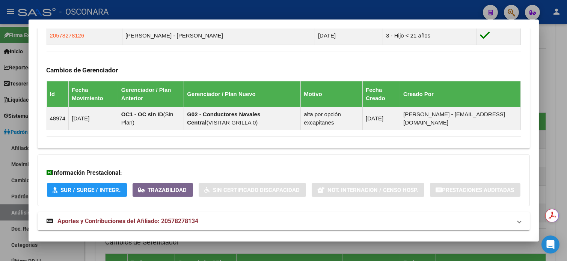
click at [556, 38] on div at bounding box center [283, 130] width 567 height 261
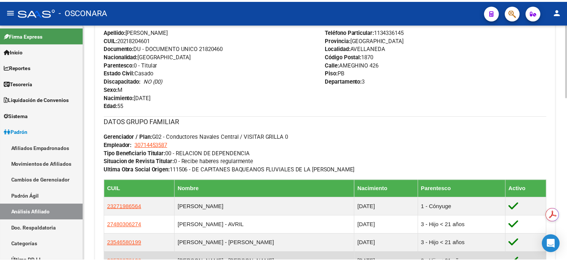
scroll to position [431, 0]
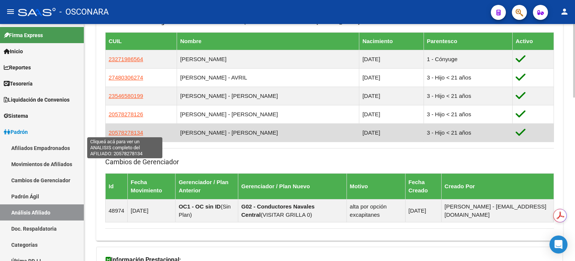
click at [117, 130] on span "20578278134" at bounding box center [126, 133] width 35 height 6
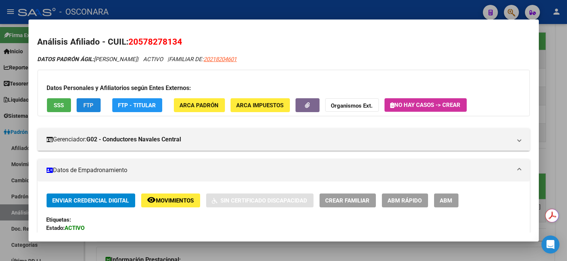
click at [83, 106] on span "FTP" at bounding box center [88, 105] width 10 height 7
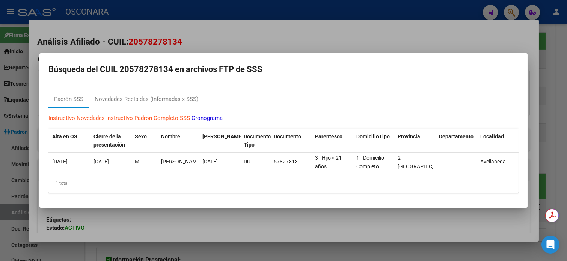
scroll to position [0, 80]
click at [481, 84] on mat-dialog-content "Padrón SSS Novedades Recibidas (informadas x SSS) Instructivo Novedades - Instr…" at bounding box center [283, 141] width 488 height 115
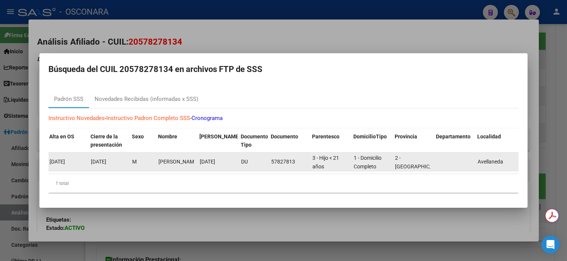
drag, startPoint x: 203, startPoint y: 155, endPoint x: 235, endPoint y: 158, distance: 32.4
click at [235, 158] on datatable-body-cell "[DATE]" at bounding box center [217, 162] width 41 height 18
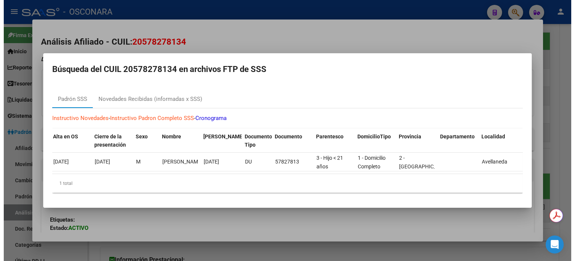
scroll to position [0, 0]
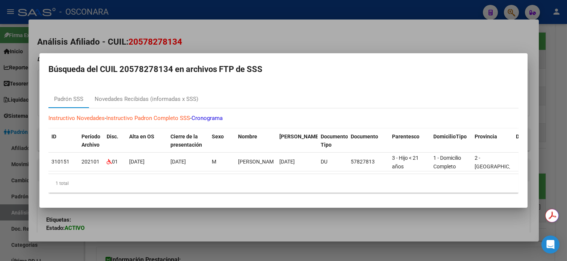
click at [565, 78] on div at bounding box center [283, 130] width 567 height 261
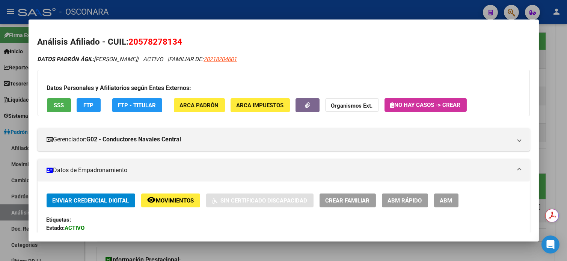
click at [565, 78] on div at bounding box center [283, 130] width 567 height 261
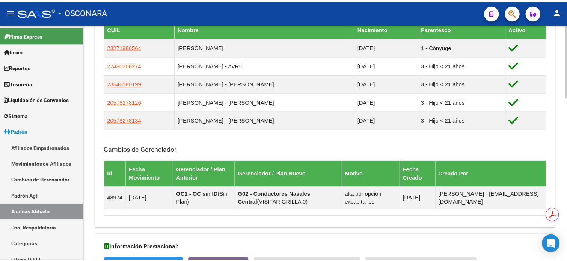
scroll to position [431, 0]
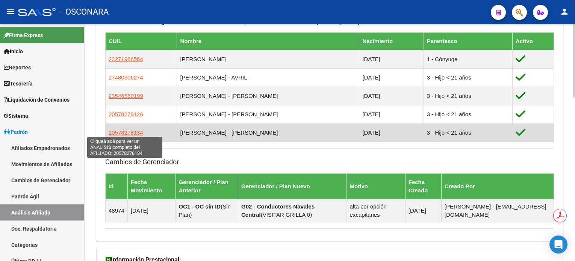
click at [115, 132] on span "20578278134" at bounding box center [126, 133] width 35 height 6
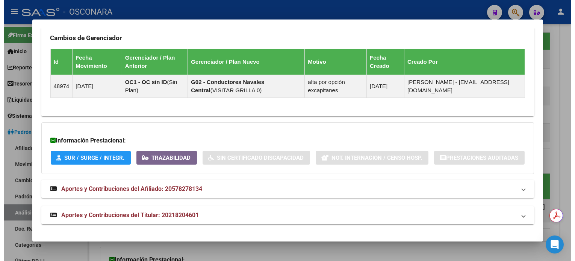
scroll to position [558, 0]
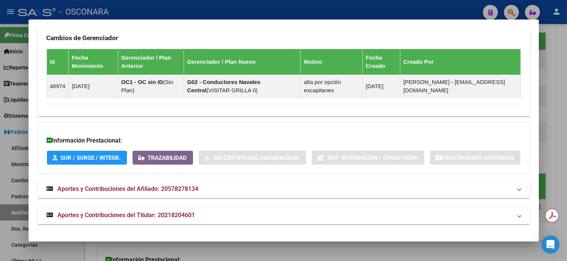
click at [555, 71] on div at bounding box center [283, 130] width 567 height 261
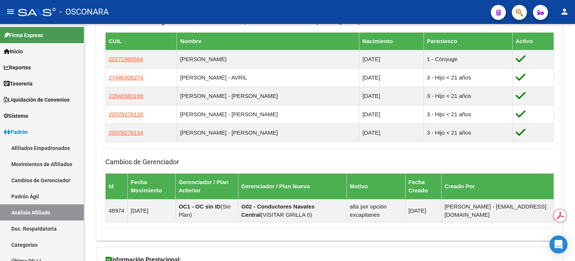
click at [555, 71] on div "Enviar Credencial Digital remove_red_eye Movimientos Sin Certificado Discapacid…" at bounding box center [329, 11] width 466 height 448
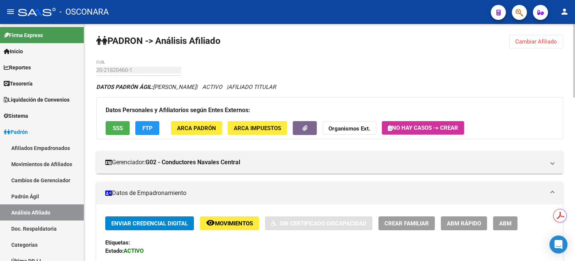
scroll to position [0, 0]
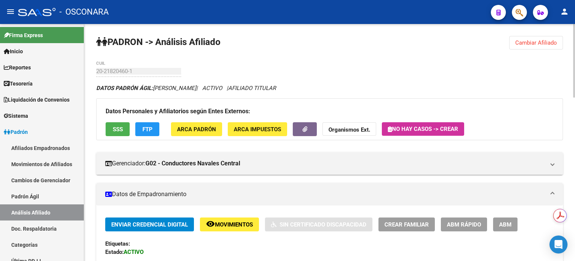
click at [537, 45] on span "Cambiar Afiliado" at bounding box center [536, 42] width 42 height 7
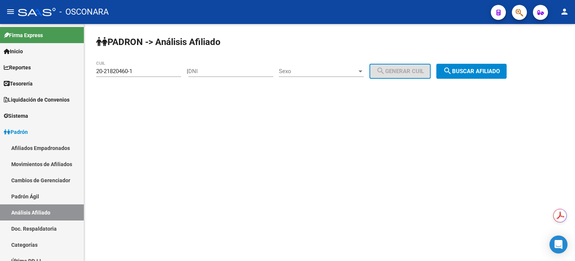
click at [479, 72] on span "search Buscar afiliado" at bounding box center [471, 71] width 57 height 7
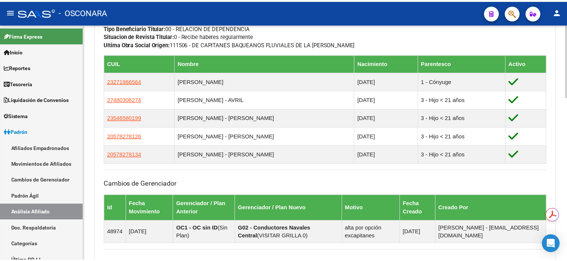
scroll to position [350, 0]
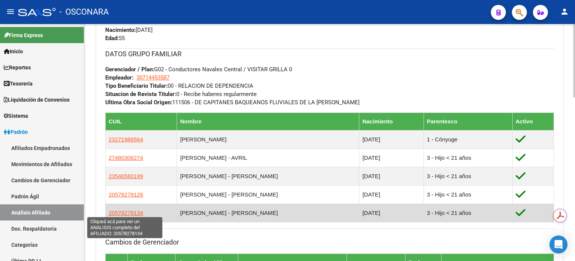
click at [121, 211] on span "20578278134" at bounding box center [126, 213] width 35 height 6
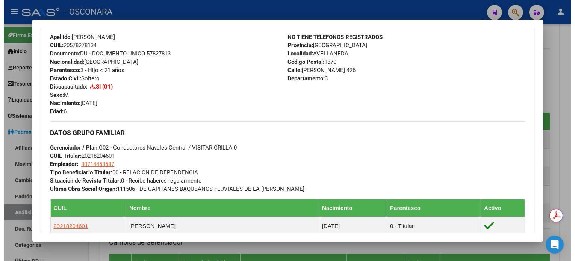
scroll to position [246, 0]
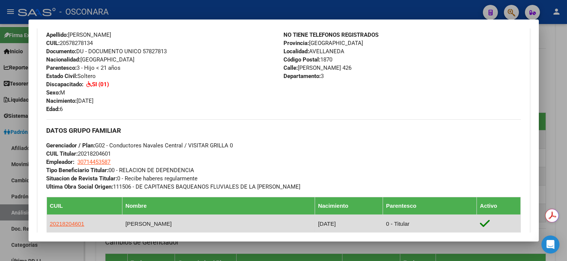
drag, startPoint x: 202, startPoint y: 222, endPoint x: 45, endPoint y: 220, distance: 157.4
click at [47, 220] on tr "20218204601 [PERSON_NAME] [DATE] 0 - Titular" at bounding box center [284, 224] width 474 height 18
copy tr "20218204601 [PERSON_NAME]"
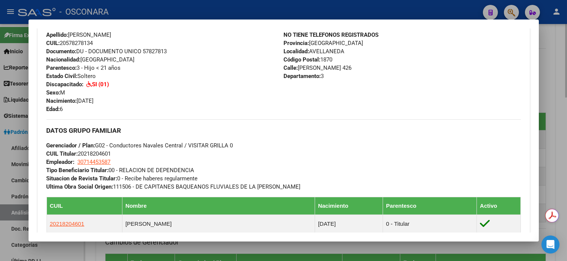
click at [563, 47] on div at bounding box center [283, 130] width 567 height 261
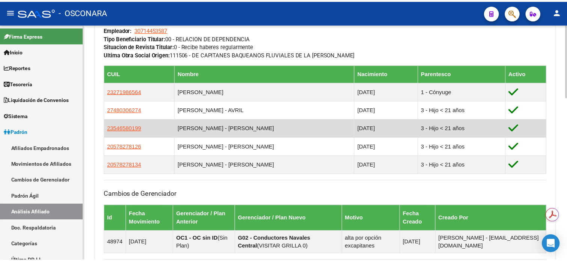
scroll to position [451, 0]
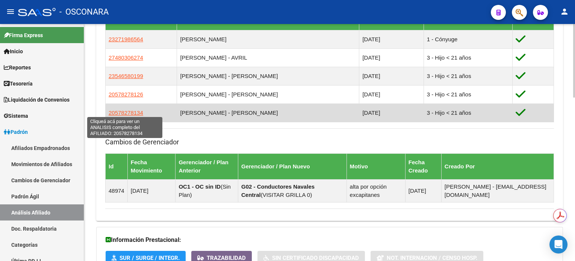
click at [132, 112] on span "20578278134" at bounding box center [126, 113] width 35 height 6
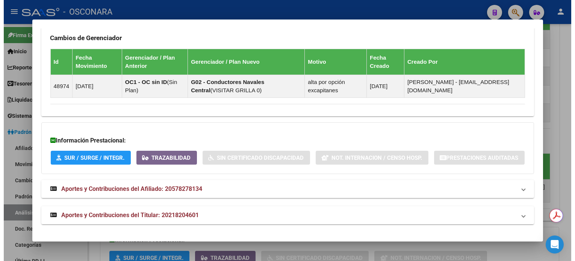
scroll to position [358, 0]
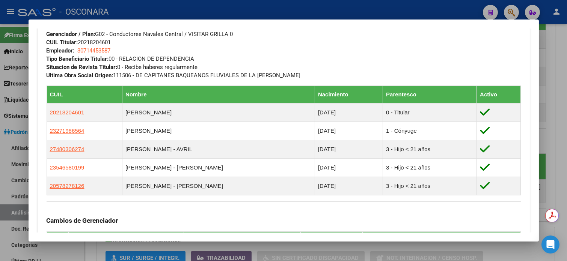
click at [552, 68] on div at bounding box center [283, 130] width 567 height 261
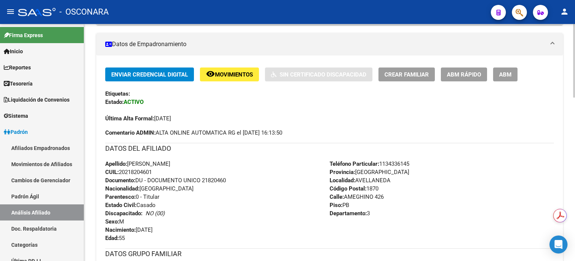
scroll to position [0, 0]
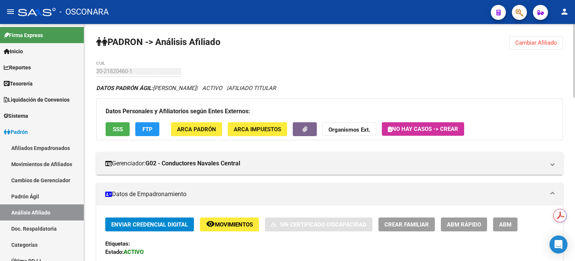
click at [535, 45] on span "Cambiar Afiliado" at bounding box center [536, 42] width 42 height 7
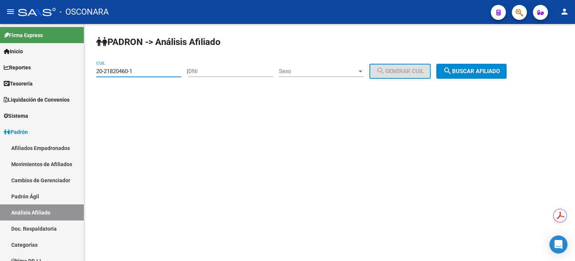
drag, startPoint x: 139, startPoint y: 69, endPoint x: 95, endPoint y: 69, distance: 43.9
click at [95, 69] on div "PADRON -> Análisis Afiliado 20-21820460-1 CUIL | DNI Sexo Sexo search Generar C…" at bounding box center [329, 63] width 490 height 79
paste input "33120434-0"
type input "20-33120434-0"
click at [488, 69] on span "search Buscar afiliado" at bounding box center [471, 71] width 57 height 7
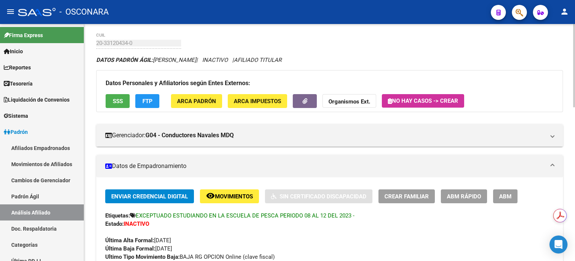
scroll to position [50, 0]
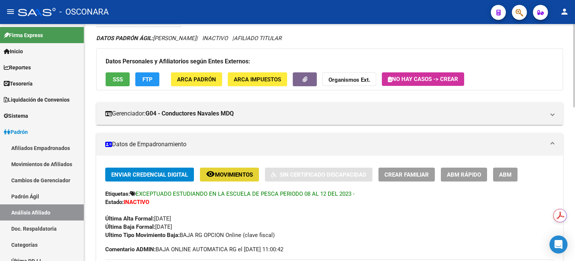
click at [230, 180] on button "remove_red_eye Movimientos" at bounding box center [229, 175] width 59 height 14
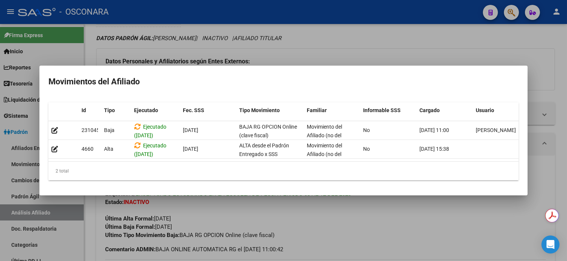
click at [406, 43] on div at bounding box center [283, 130] width 567 height 261
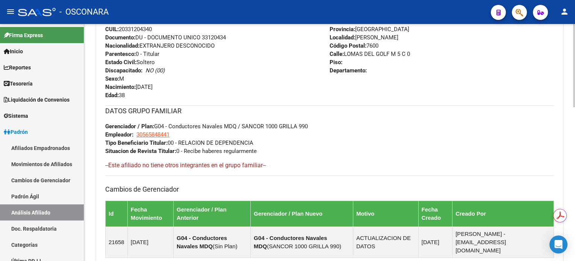
scroll to position [251, 0]
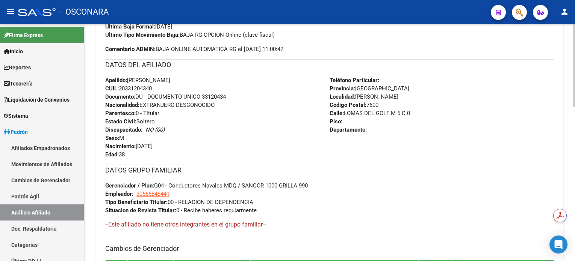
drag, startPoint x: 344, startPoint y: 112, endPoint x: 416, endPoint y: 115, distance: 71.8
click at [416, 115] on div "Teléfono Particular: Provincia: [GEOGRAPHIC_DATA] Localidad: [PERSON_NAME] Códi…" at bounding box center [441, 117] width 224 height 83
copy span "LOMAS DEL GOLF M 5 C 0"
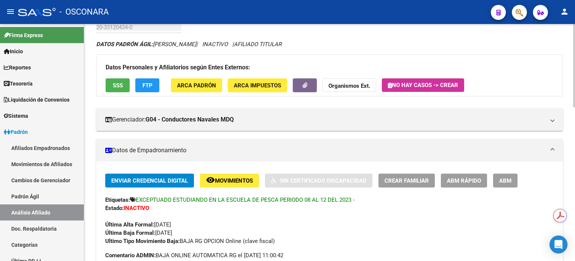
scroll to position [0, 0]
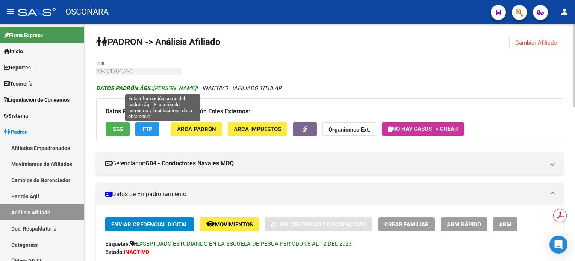
drag, startPoint x: 154, startPoint y: 88, endPoint x: 228, endPoint y: 89, distance: 74.0
click at [196, 89] on span "DATOS PADRÓN ÁGIL: [PERSON_NAME]" at bounding box center [146, 88] width 100 height 7
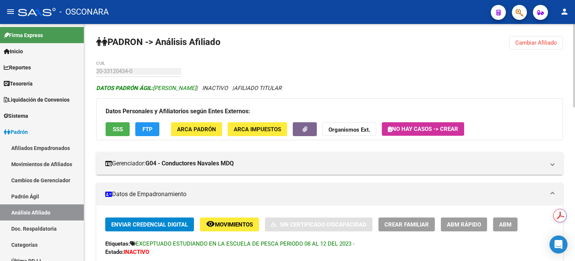
copy span "[PERSON_NAME]"
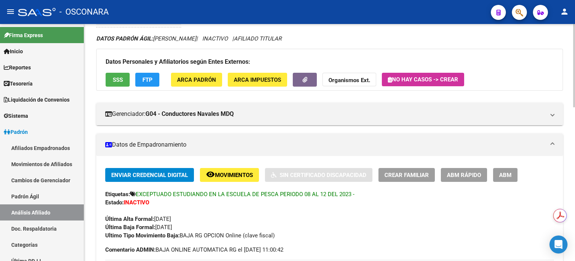
scroll to position [50, 0]
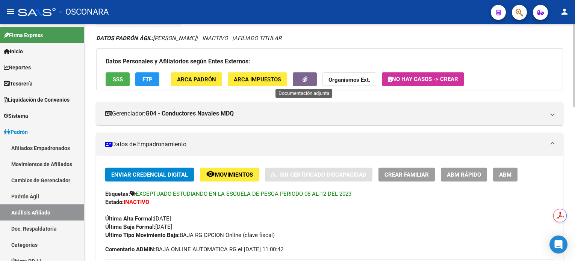
click at [297, 74] on button "button" at bounding box center [305, 79] width 24 height 14
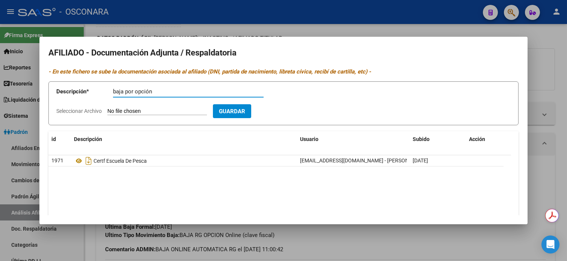
type input "baja por opción"
type input "C:\fakepath\WhatsApp Image [DATE] 12.13.29.zip"
click at [279, 117] on button "Guardar" at bounding box center [276, 111] width 38 height 14
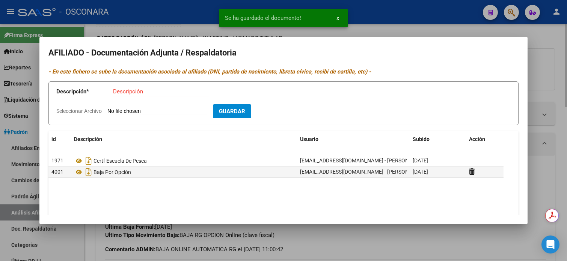
click at [557, 65] on div at bounding box center [283, 130] width 567 height 261
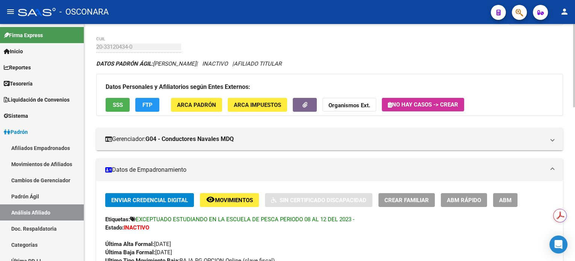
scroll to position [0, 0]
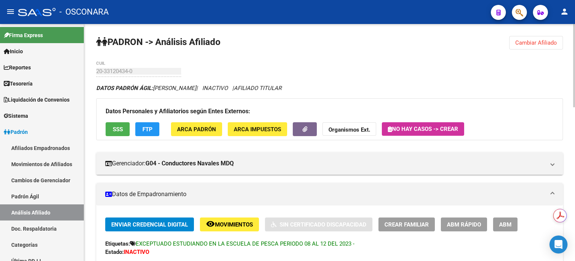
click at [527, 43] on span "Cambiar Afiliado" at bounding box center [536, 42] width 42 height 7
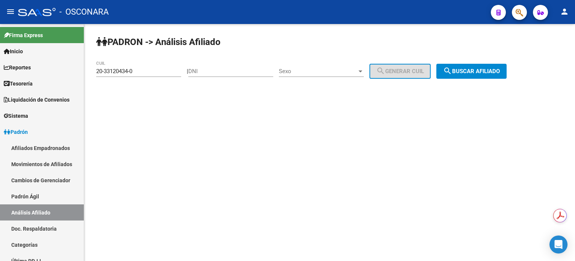
click at [482, 78] on div "PADRON -> Análisis Afiliado 20-33120434-0 CUIL | DNI Sexo Sexo search Generar C…" at bounding box center [329, 63] width 490 height 79
click at [483, 74] on span "search Buscar afiliado" at bounding box center [471, 71] width 57 height 7
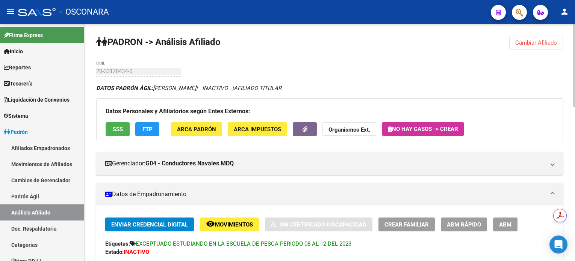
click at [522, 49] on button "Cambiar Afiliado" at bounding box center [536, 43] width 54 height 14
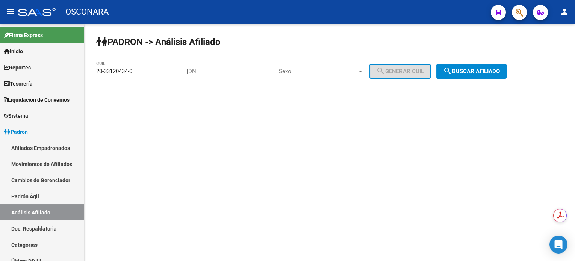
click at [200, 71] on input "DNI" at bounding box center [230, 71] width 85 height 7
paste input "32016475"
type input "32016475"
click at [327, 73] on span "Sexo" at bounding box center [318, 71] width 78 height 7
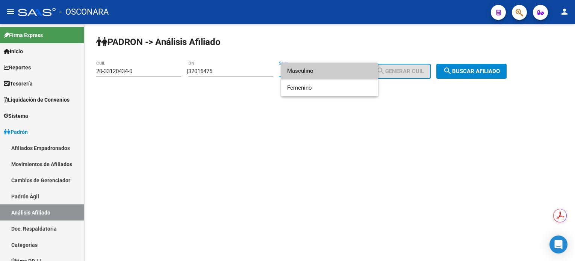
drag, startPoint x: 340, startPoint y: 71, endPoint x: 402, endPoint y: 75, distance: 62.5
click at [340, 71] on span "Masculino" at bounding box center [329, 71] width 85 height 17
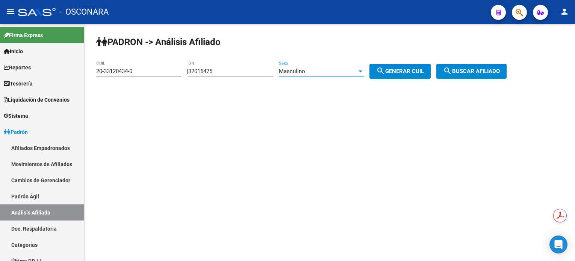
click at [406, 75] on button "search Generar CUIL" at bounding box center [399, 71] width 61 height 15
type input "20-32016475-4"
click at [481, 65] on button "search Buscar afiliado" at bounding box center [471, 71] width 70 height 15
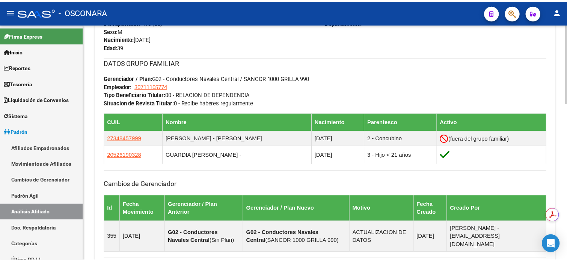
scroll to position [350, 0]
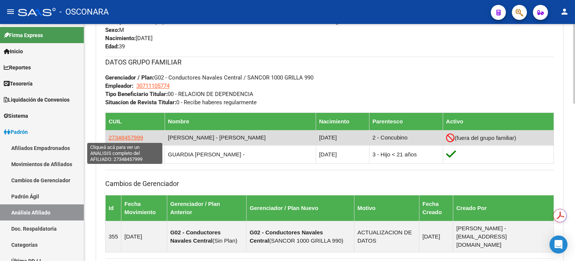
click at [117, 139] on span "27348457999" at bounding box center [126, 137] width 35 height 6
type textarea "27348457999"
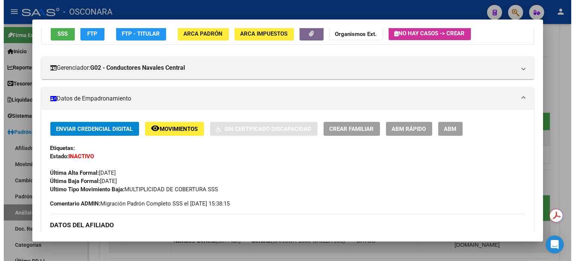
scroll to position [150, 0]
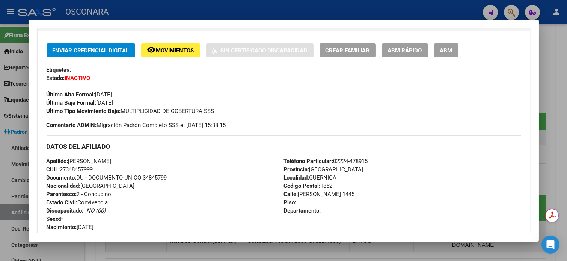
click at [557, 53] on div at bounding box center [283, 130] width 567 height 261
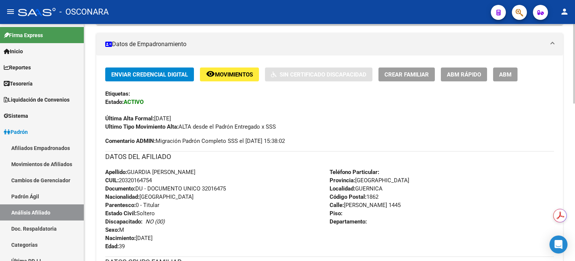
scroll to position [0, 0]
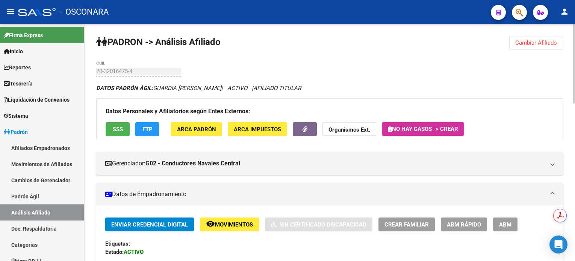
click at [535, 42] on span "Cambiar Afiliado" at bounding box center [536, 42] width 42 height 7
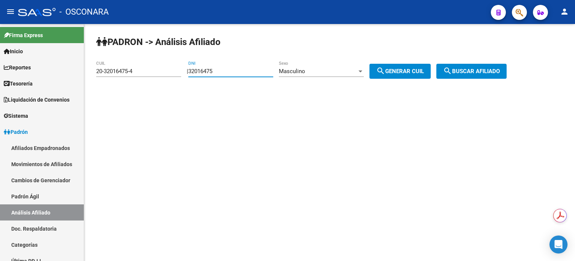
click at [237, 72] on input "32016475" at bounding box center [230, 71] width 85 height 7
paste input "23178397"
type input "23178397"
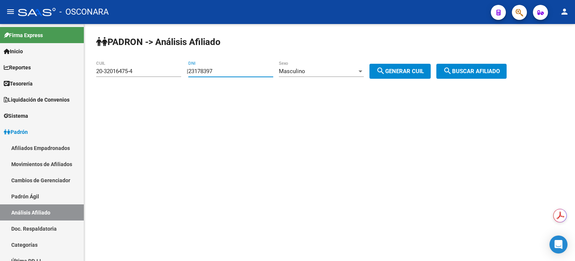
click at [409, 74] on span "search Generar CUIL" at bounding box center [400, 71] width 48 height 7
type input "20-23178397-1"
click at [475, 69] on span "search Buscar afiliado" at bounding box center [471, 71] width 57 height 7
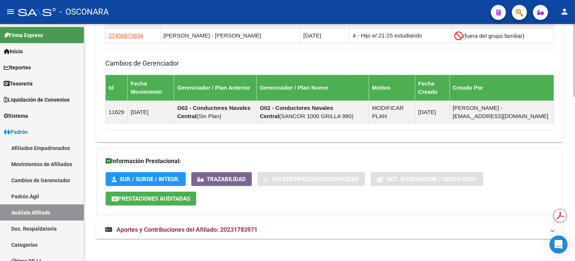
scroll to position [538, 0]
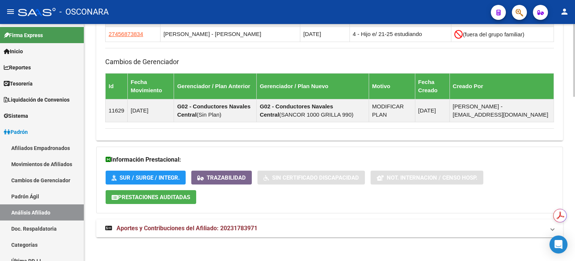
click at [257, 225] on span "Aportes y Contribuciones del Afiliado: 20231783971" at bounding box center [186, 228] width 141 height 7
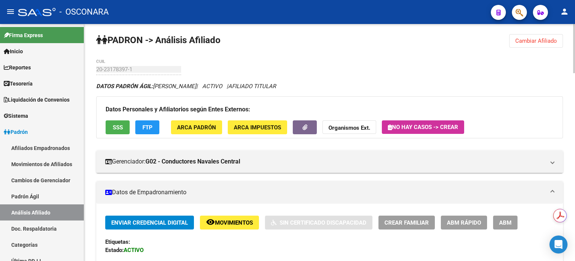
scroll to position [0, 0]
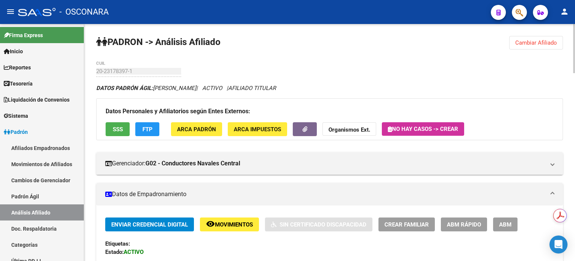
click at [526, 41] on span "Cambiar Afiliado" at bounding box center [536, 42] width 42 height 7
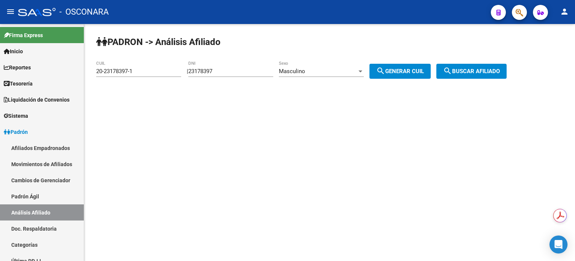
click at [254, 70] on input "23178397" at bounding box center [230, 71] width 85 height 7
click at [254, 71] on input "23178397" at bounding box center [230, 71] width 85 height 7
type input "38535337"
click at [334, 68] on div "Masculino" at bounding box center [318, 71] width 78 height 7
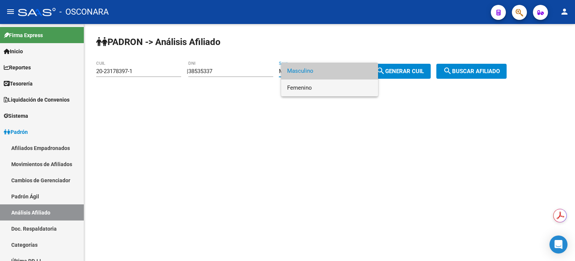
click at [331, 92] on span "Femenino" at bounding box center [329, 88] width 85 height 17
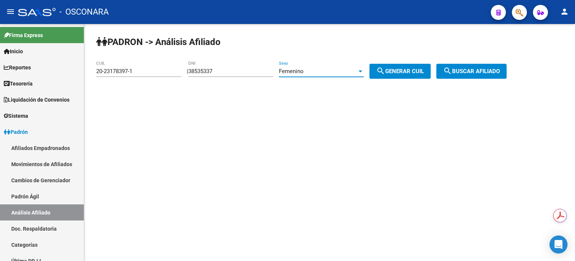
click at [407, 74] on span "search Generar CUIL" at bounding box center [400, 71] width 48 height 7
type input "27-38535337-0"
click at [472, 77] on button "search Buscar afiliado" at bounding box center [471, 71] width 70 height 15
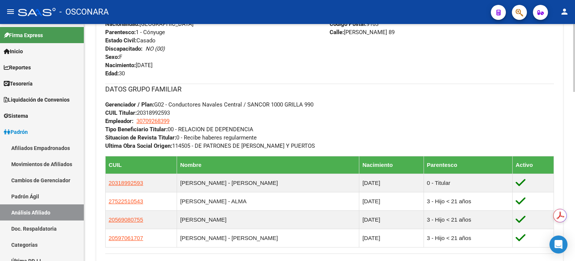
scroll to position [300, 0]
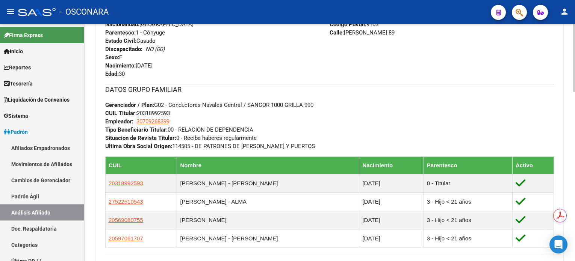
drag, startPoint x: 218, startPoint y: 127, endPoint x: 312, endPoint y: 126, distance: 93.9
click at [312, 126] on div "DATOS GRUPO FAMILIAR Gerenciador / Plan: G02 - Conductores Navales Central / SA…" at bounding box center [329, 117] width 448 height 66
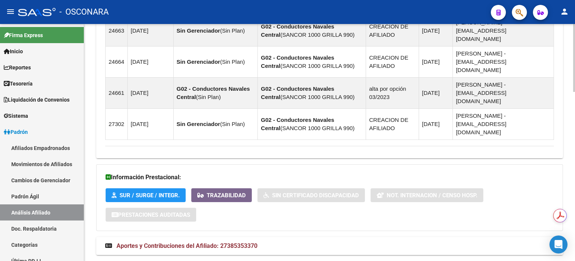
scroll to position [593, 0]
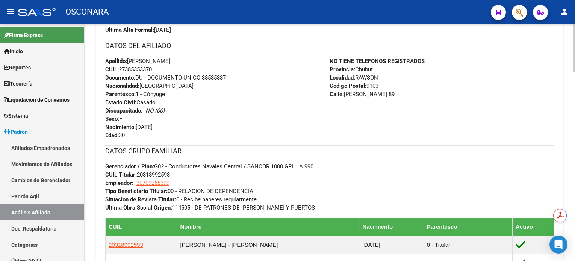
scroll to position [187, 0]
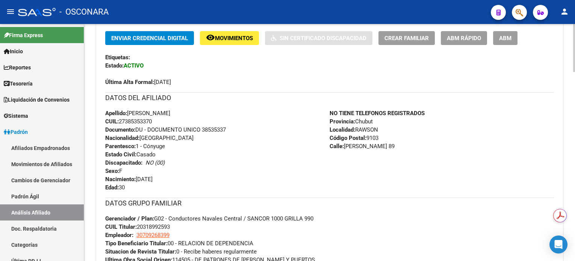
drag, startPoint x: 159, startPoint y: 79, endPoint x: 213, endPoint y: 79, distance: 54.1
click at [213, 79] on div "Última Alta Formal: [DATE]" at bounding box center [329, 78] width 448 height 17
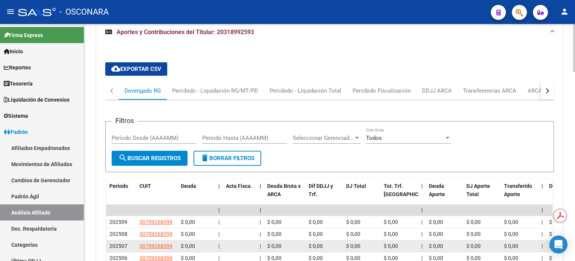
scroll to position [938, 0]
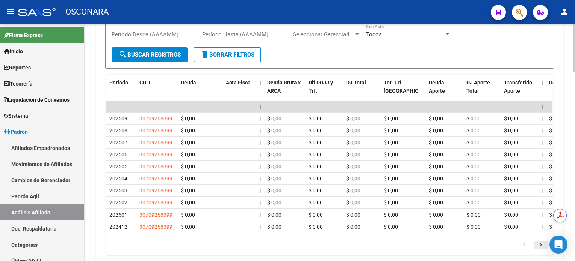
click at [537, 242] on icon "go to next page" at bounding box center [541, 246] width 10 height 9
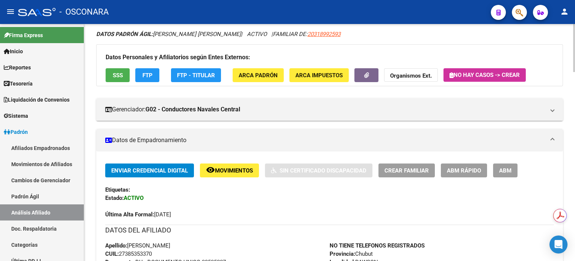
scroll to position [0, 0]
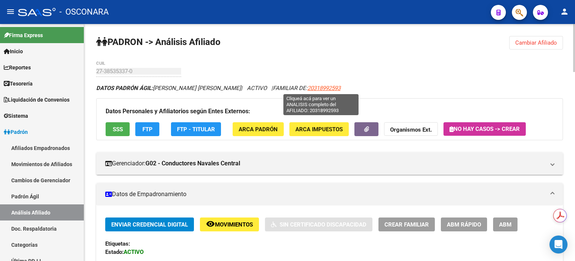
drag, startPoint x: 349, startPoint y: 90, endPoint x: 304, endPoint y: 88, distance: 45.5
click at [304, 88] on div "DATOS PADRÓN ÁGIL: [PERSON_NAME] [PERSON_NAME] | ACTIVO | FAMILIAR DE: 20318992…" at bounding box center [329, 88] width 466 height 8
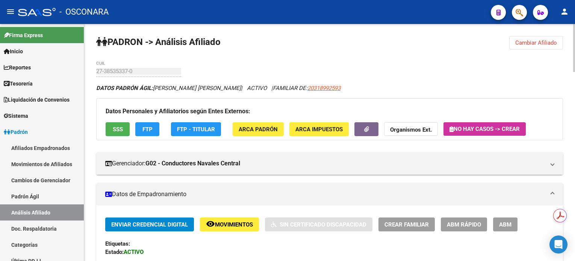
copy span "20318992593"
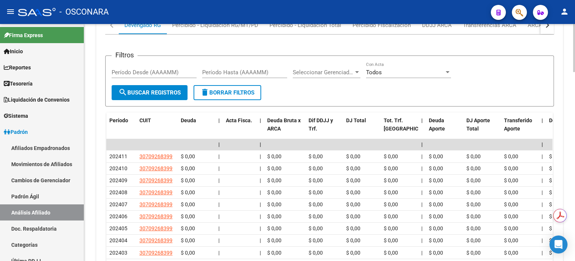
scroll to position [901, 0]
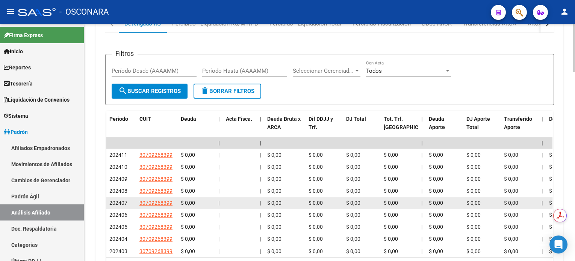
click at [109, 200] on span "202407" at bounding box center [118, 203] width 18 height 6
click at [119, 200] on span "202407" at bounding box center [118, 203] width 18 height 6
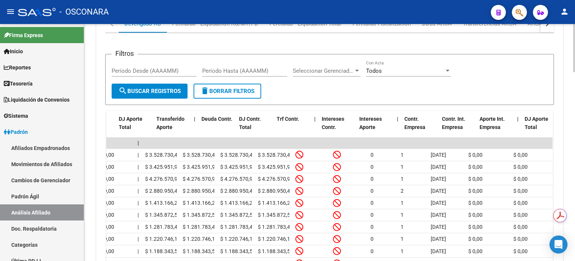
scroll to position [0, 0]
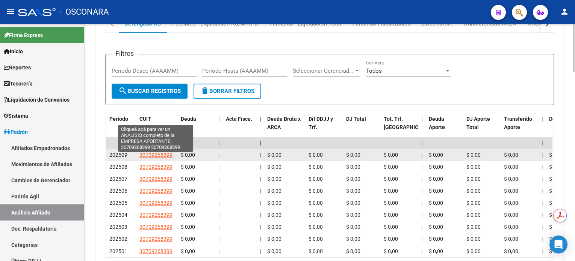
click at [146, 152] on span "30709268399" at bounding box center [155, 155] width 33 height 6
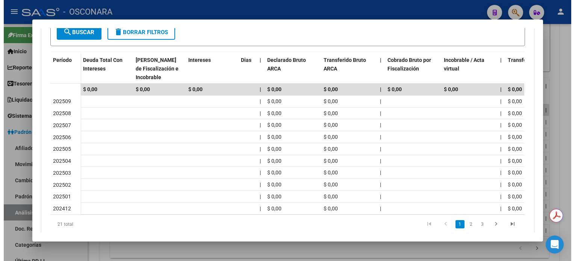
scroll to position [238, 0]
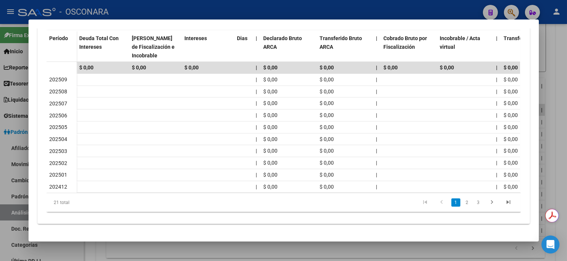
click at [560, 99] on div at bounding box center [283, 130] width 567 height 261
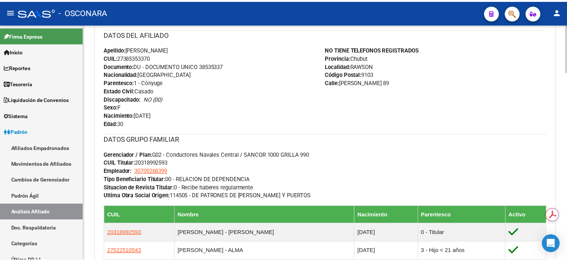
scroll to position [300, 0]
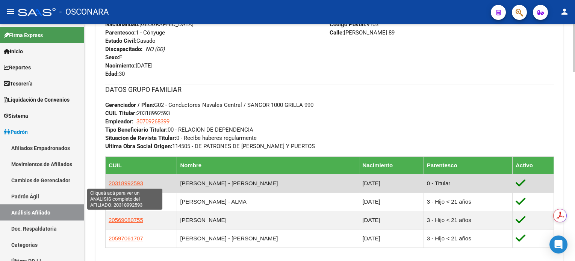
click at [128, 181] on span "20318992593" at bounding box center [126, 183] width 35 height 6
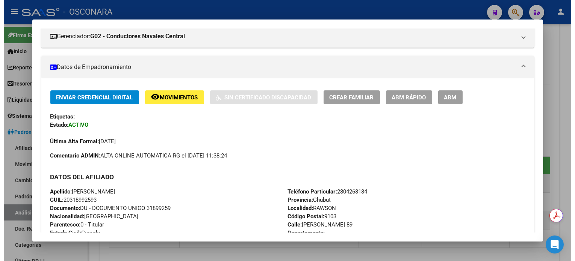
scroll to position [100, 0]
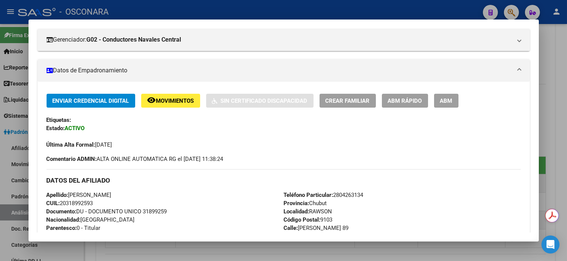
drag, startPoint x: 94, startPoint y: 203, endPoint x: 41, endPoint y: 198, distance: 52.8
copy div "Apellido: [PERSON_NAME]: 20318992593"
drag, startPoint x: 564, startPoint y: 70, endPoint x: 559, endPoint y: 68, distance: 6.1
click at [564, 70] on div at bounding box center [283, 130] width 567 height 261
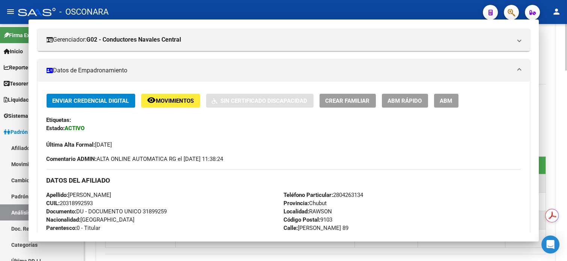
click at [555, 63] on div "Enviar Credencial Digital remove_red_eye Movimientos Sin Certificado Discapacid…" at bounding box center [325, 179] width 459 height 525
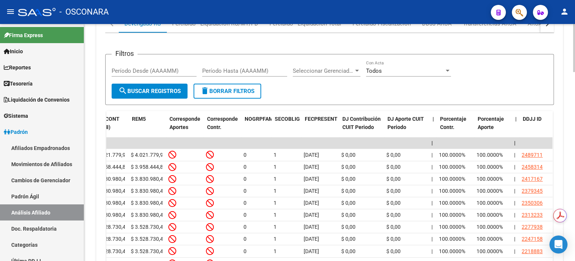
scroll to position [0, 1138]
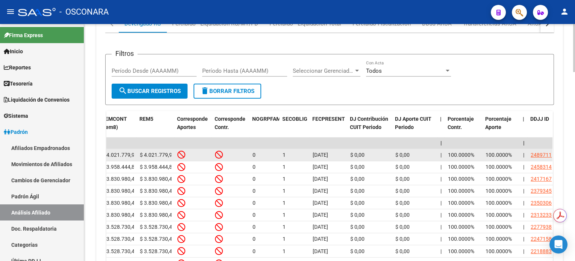
click at [219, 151] on icon at bounding box center [219, 155] width 8 height 8
click at [183, 151] on icon at bounding box center [181, 155] width 8 height 8
click at [223, 151] on div at bounding box center [231, 155] width 32 height 9
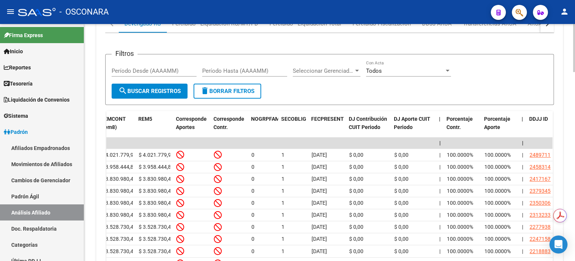
scroll to position [0, 1147]
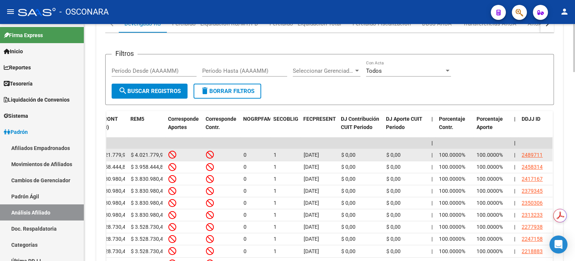
click at [533, 151] on div "2489711" at bounding box center [531, 155] width 21 height 9
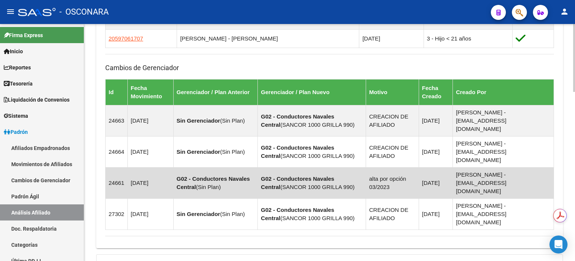
scroll to position [593, 0]
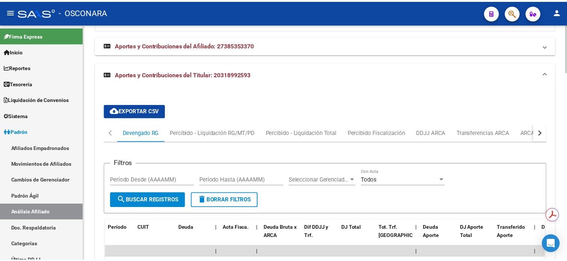
scroll to position [788, 0]
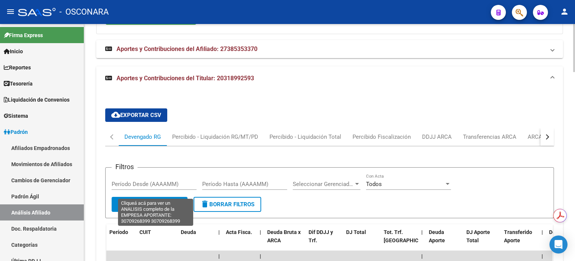
type textarea "30709268399"
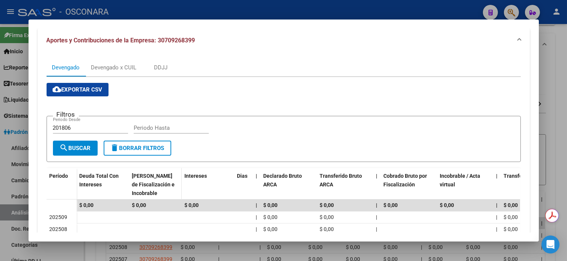
scroll to position [0, 0]
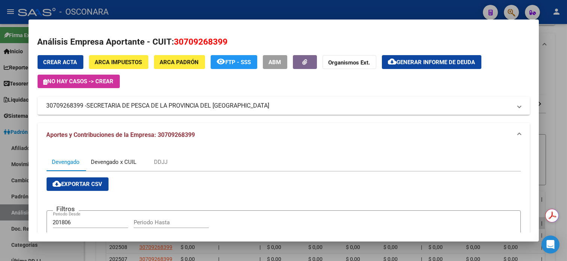
click at [101, 165] on div "Devengado x CUIL" at bounding box center [113, 162] width 45 height 8
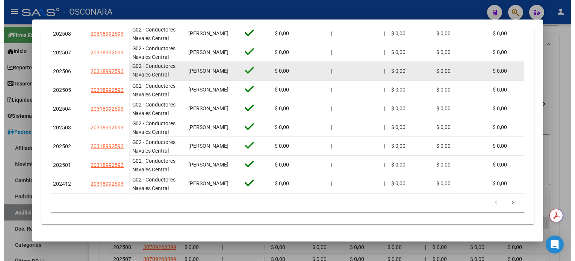
scroll to position [308, 0]
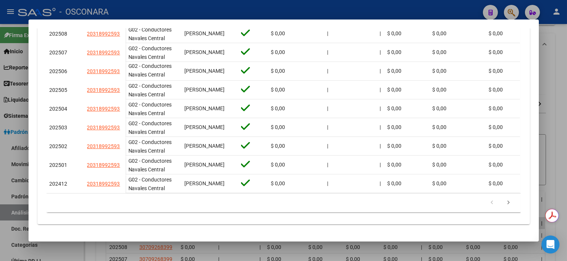
click at [560, 65] on div at bounding box center [283, 130] width 567 height 261
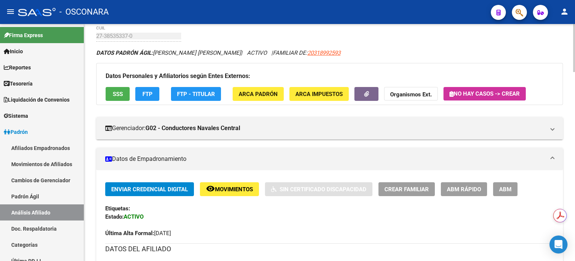
scroll to position [0, 0]
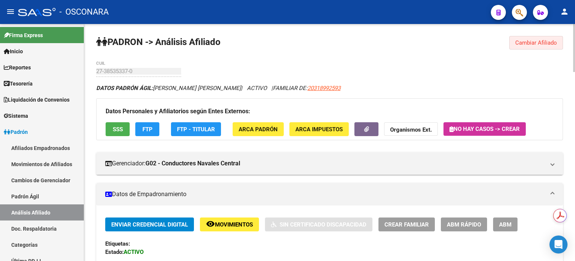
click at [540, 42] on span "Cambiar Afiliado" at bounding box center [536, 42] width 42 height 7
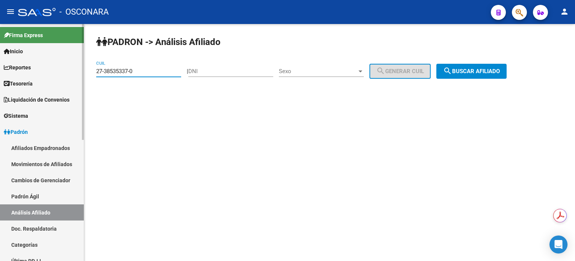
drag, startPoint x: 147, startPoint y: 72, endPoint x: 74, endPoint y: 68, distance: 73.7
click at [74, 68] on mat-sidenav-container "Firma Express Inicio Calendario SSS Instructivos Contacto OS Reportes Tablero d…" at bounding box center [287, 142] width 575 height 237
paste input "40825526-6"
type input "27-40825526-6"
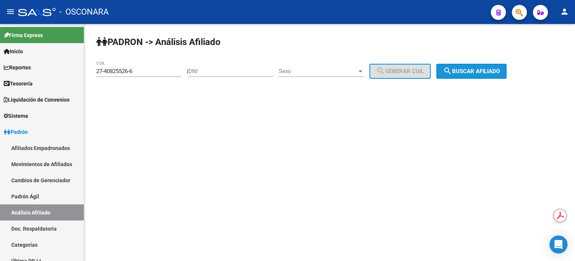
click at [487, 70] on span "search Buscar afiliado" at bounding box center [471, 71] width 57 height 7
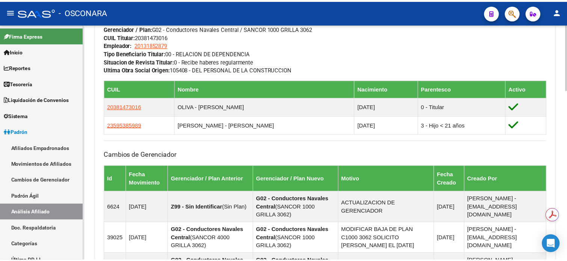
scroll to position [400, 0]
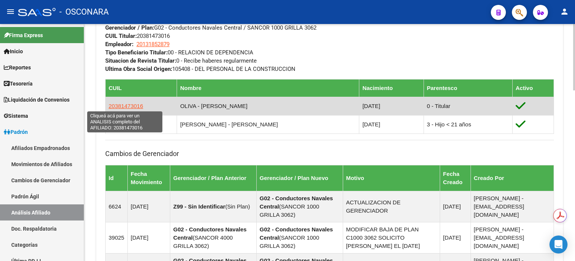
click at [126, 103] on span "20381473016" at bounding box center [126, 106] width 35 height 6
type textarea "20381473016"
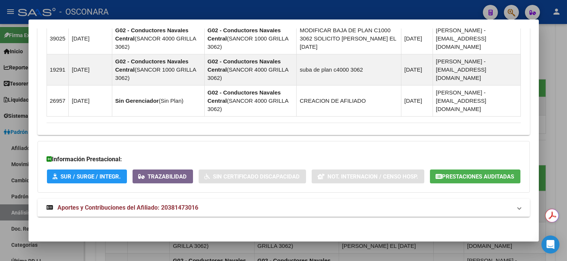
scroll to position [593, 0]
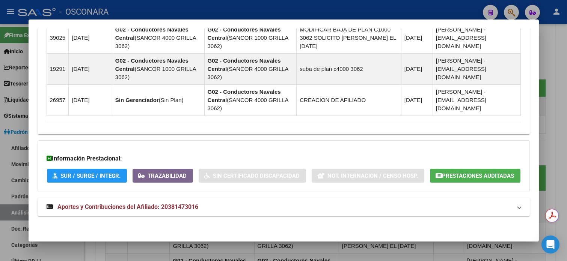
click at [119, 207] on span "Aportes y Contribuciones del Afiliado: 20381473016" at bounding box center [128, 207] width 141 height 7
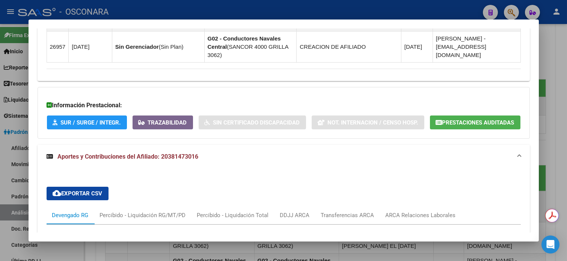
scroll to position [616, 0]
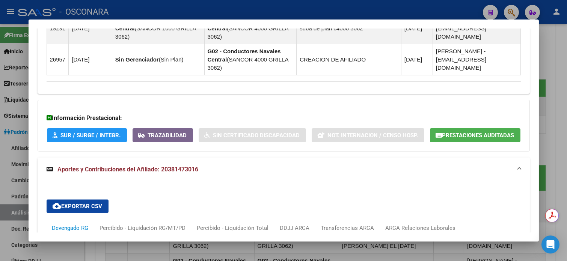
drag, startPoint x: 196, startPoint y: 189, endPoint x: 160, endPoint y: 189, distance: 36.4
click at [160, 174] on mat-panel-title "Aportes y Contribuciones del Afiliado: 20381473016" at bounding box center [279, 169] width 465 height 9
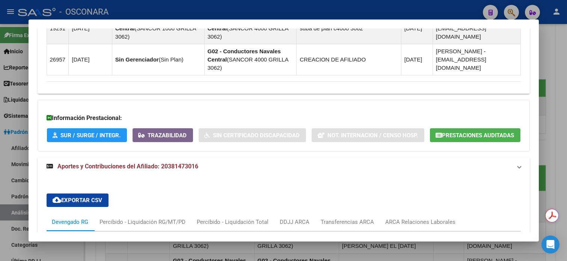
scroll to position [593, 0]
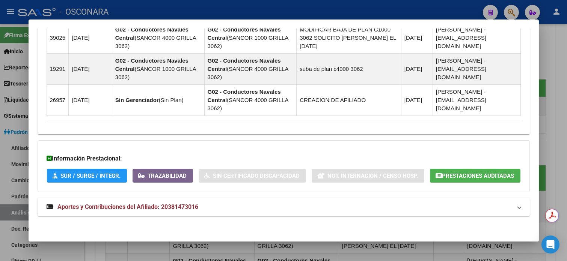
copy span "20381473016"
click at [217, 209] on mat-panel-title "Aportes y Contribuciones del Afiliado: 20381473016" at bounding box center [279, 207] width 465 height 9
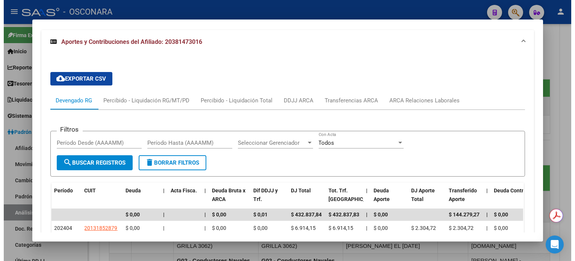
scroll to position [844, 0]
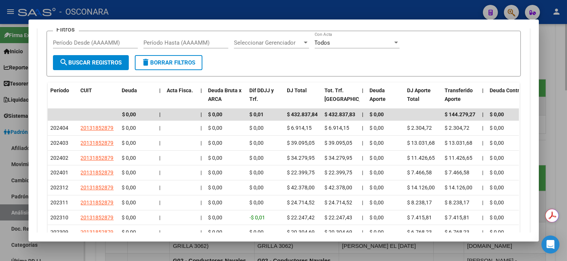
click at [557, 50] on div at bounding box center [283, 130] width 567 height 261
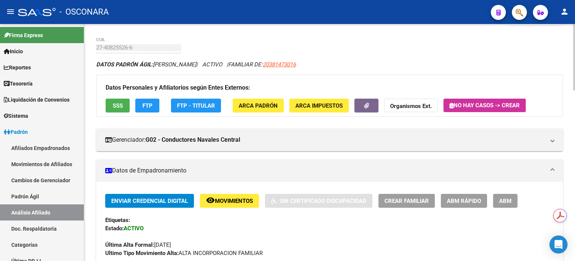
scroll to position [0, 0]
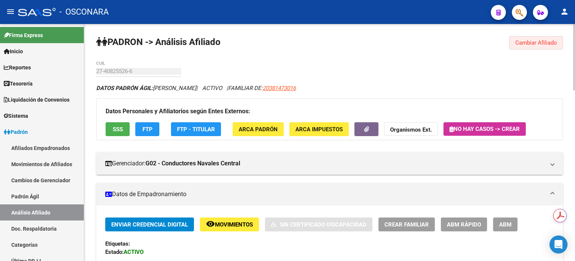
click at [542, 41] on span "Cambiar Afiliado" at bounding box center [536, 42] width 42 height 7
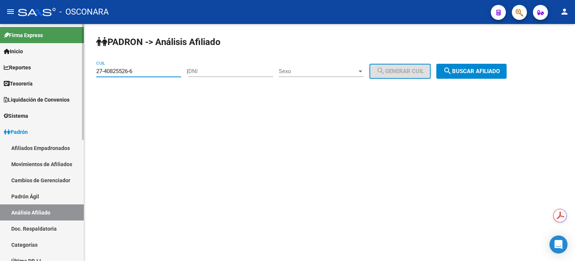
drag, startPoint x: 146, startPoint y: 71, endPoint x: 72, endPoint y: 70, distance: 74.7
click at [72, 70] on mat-sidenav-container "Firma Express Inicio Calendario SSS Instructivos Contacto OS Reportes Tablero d…" at bounding box center [287, 142] width 575 height 237
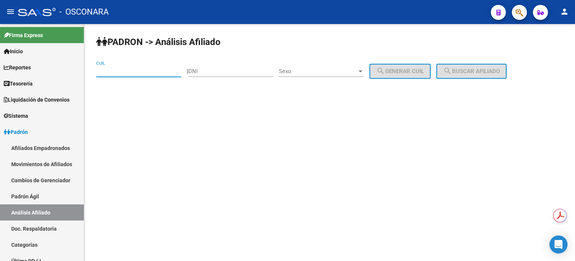
paste input "20-21820460-1"
type input "20-21820460-1"
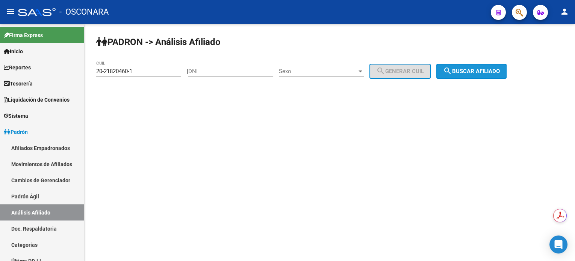
drag, startPoint x: 482, startPoint y: 68, endPoint x: 480, endPoint y: 60, distance: 8.6
click at [482, 69] on span "search Buscar afiliado" at bounding box center [471, 71] width 57 height 7
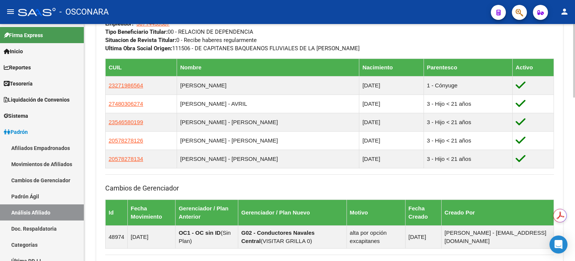
scroll to position [531, 0]
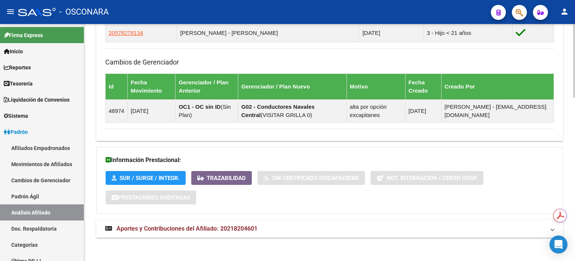
click at [174, 229] on span "Aportes y Contribuciones del Afiliado: 20218204601" at bounding box center [186, 228] width 141 height 7
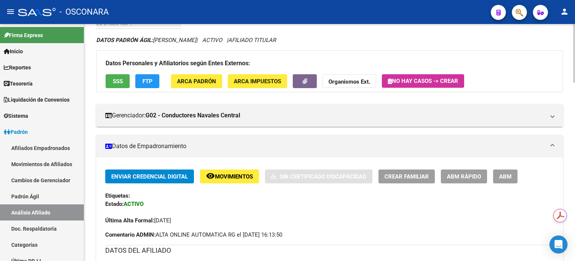
scroll to position [0, 0]
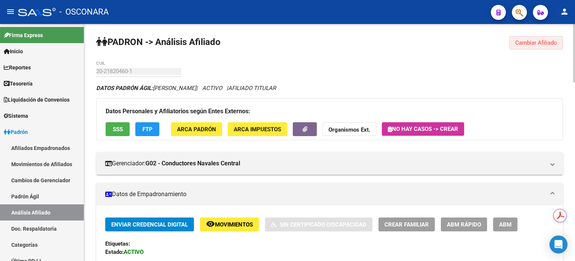
click at [521, 37] on button "Cambiar Afiliado" at bounding box center [536, 43] width 54 height 14
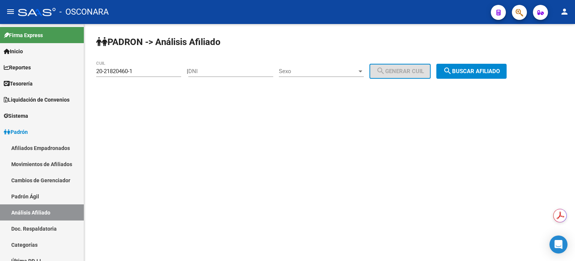
click at [261, 69] on input "DNI" at bounding box center [230, 71] width 85 height 7
paste input "08579129"
type input "08579129"
click at [311, 75] on div "Sexo Sexo" at bounding box center [321, 69] width 85 height 16
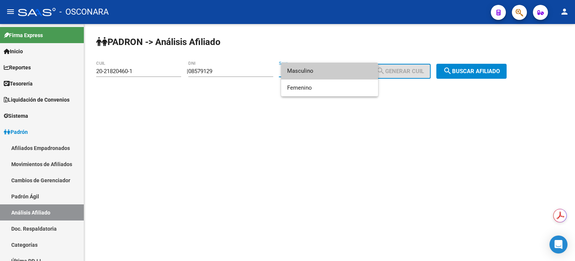
click at [320, 72] on span "Masculino" at bounding box center [329, 71] width 85 height 17
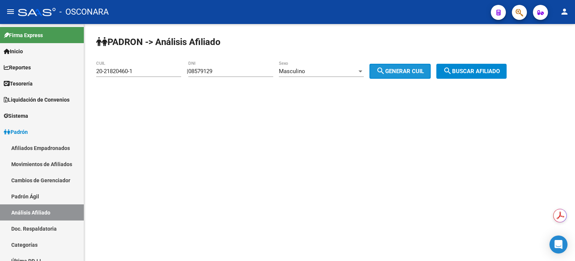
click at [402, 72] on span "search Generar CUIL" at bounding box center [400, 71] width 48 height 7
type input "20-08579129-0"
click at [474, 72] on span "search Buscar afiliado" at bounding box center [471, 71] width 57 height 7
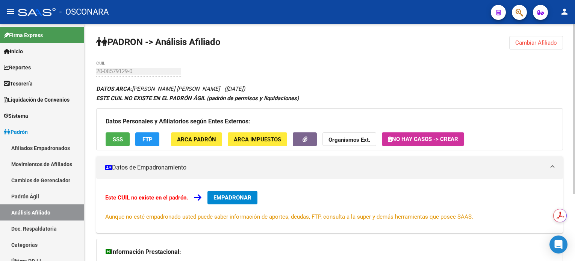
click at [546, 47] on button "Cambiar Afiliado" at bounding box center [536, 43] width 54 height 14
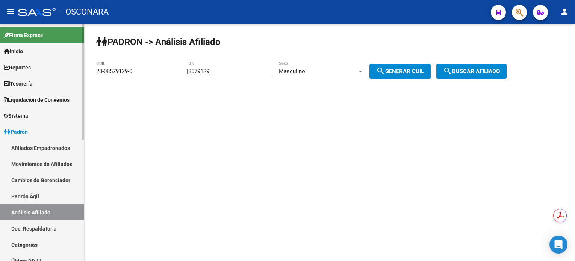
drag, startPoint x: 39, startPoint y: 197, endPoint x: 54, endPoint y: 214, distance: 22.4
click at [39, 197] on link "Padrón Ágil" at bounding box center [42, 197] width 84 height 16
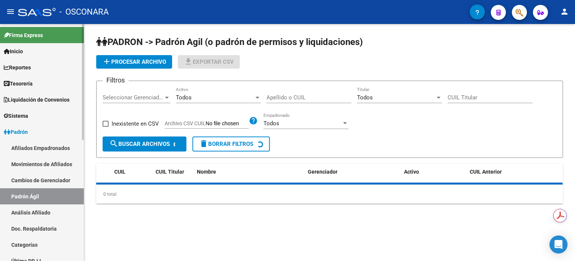
click at [54, 214] on link "Análisis Afiliado" at bounding box center [42, 213] width 84 height 16
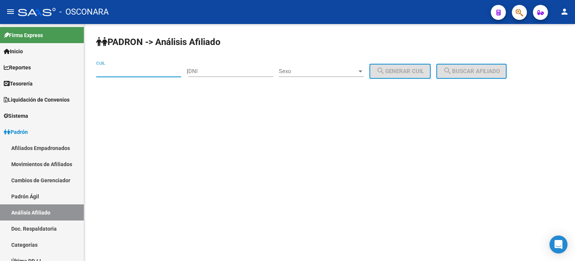
click at [122, 70] on input "CUIL" at bounding box center [138, 71] width 85 height 7
paste input "20-22698701-1"
type input "20-22698701-1"
click at [506, 69] on button "search Buscar afiliado" at bounding box center [471, 71] width 70 height 15
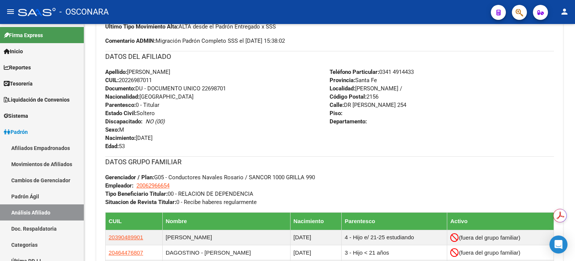
scroll to position [507, 0]
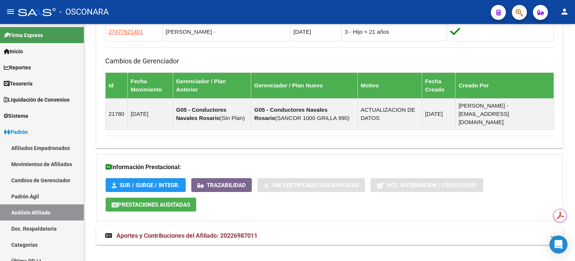
click at [221, 232] on span "Aportes y Contribuciones del Afiliado: 20226987011" at bounding box center [186, 235] width 141 height 7
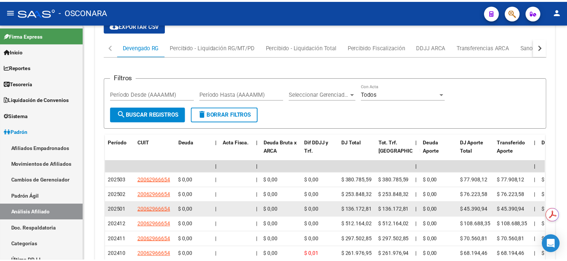
scroll to position [807, 0]
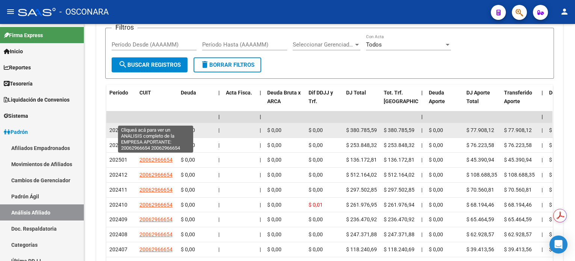
click at [169, 127] on span "20062966654" at bounding box center [155, 130] width 33 height 6
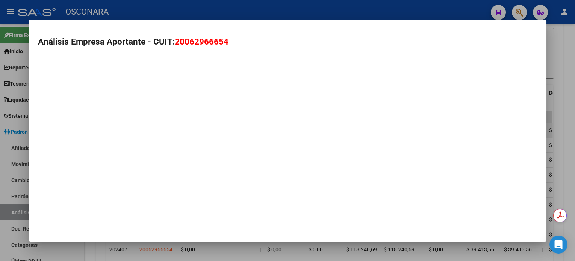
scroll to position [815, 0]
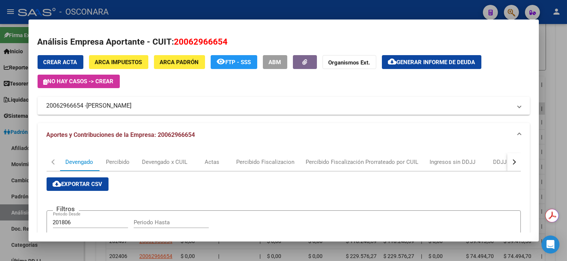
click at [552, 76] on div at bounding box center [283, 130] width 567 height 261
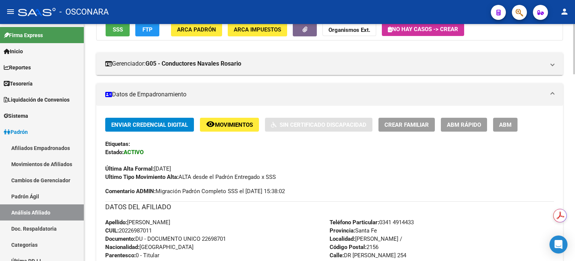
scroll to position [150, 0]
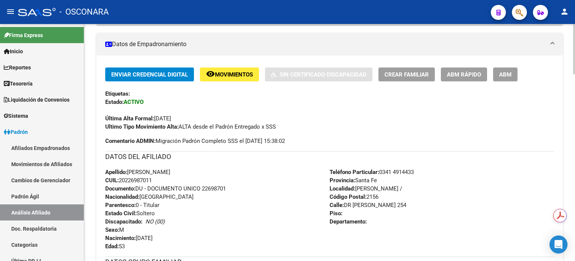
click at [145, 181] on span "CUIL: 20226987011" at bounding box center [128, 180] width 47 height 7
copy span "20226987011"
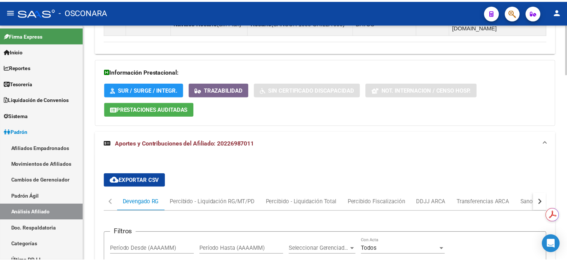
scroll to position [701, 0]
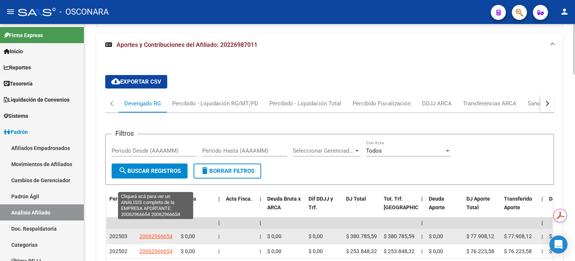
click at [166, 234] on span "20062966654" at bounding box center [155, 237] width 33 height 6
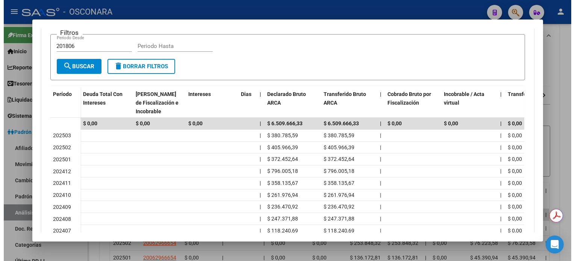
scroll to position [238, 0]
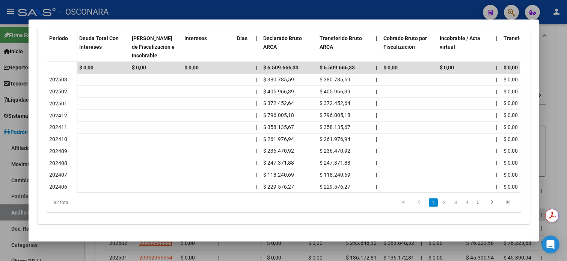
click at [564, 85] on div at bounding box center [283, 130] width 567 height 261
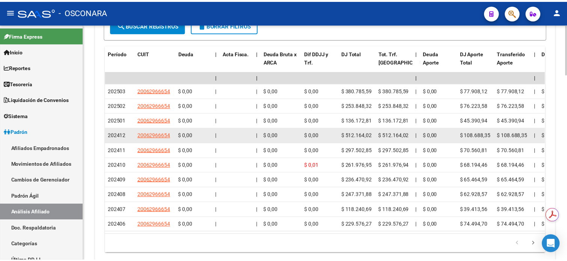
scroll to position [851, 0]
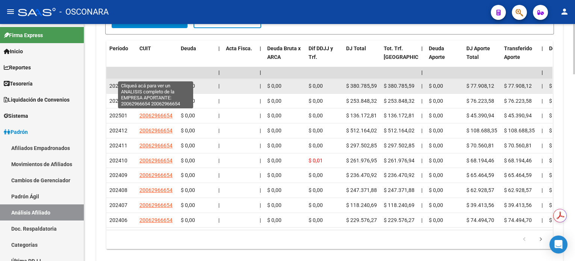
click at [146, 83] on span "20062966654" at bounding box center [155, 86] width 33 height 6
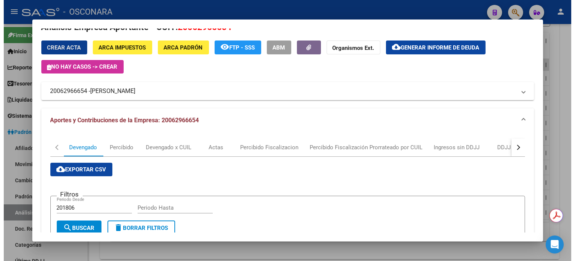
scroll to position [0, 0]
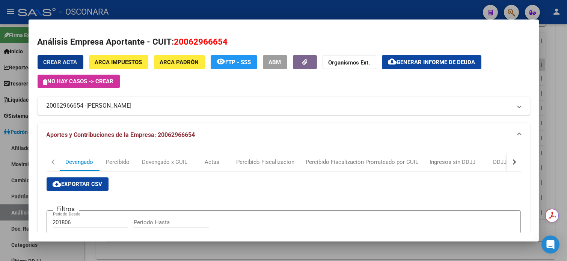
click at [189, 42] on span "20062966654" at bounding box center [201, 42] width 54 height 10
click at [566, 68] on div at bounding box center [283, 130] width 567 height 261
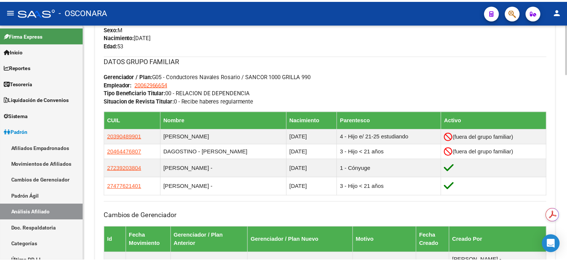
scroll to position [400, 0]
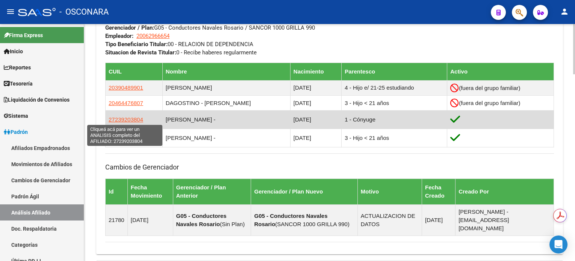
click at [124, 119] on span "27239203804" at bounding box center [126, 119] width 35 height 6
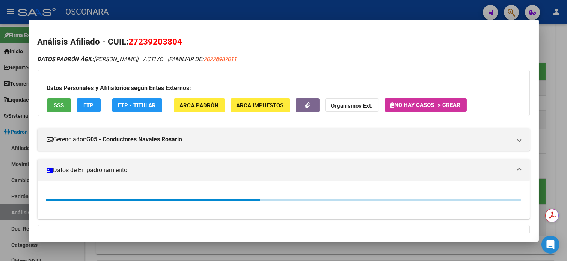
click at [155, 40] on span "27239203804" at bounding box center [156, 42] width 54 height 10
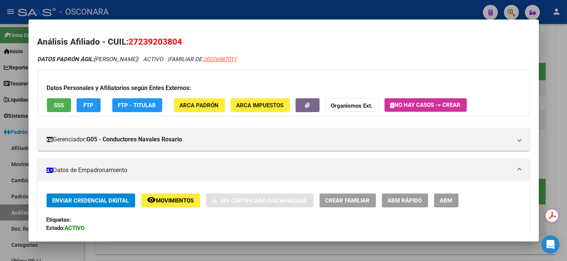
copy span "27239203804"
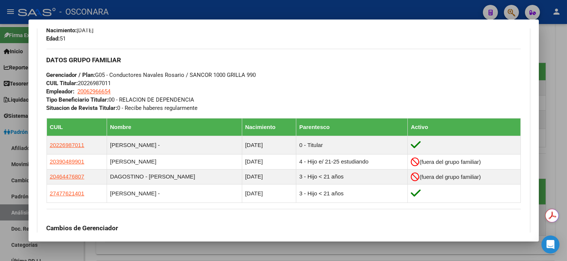
scroll to position [350, 0]
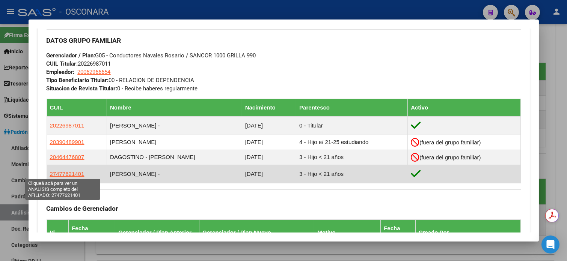
click at [64, 171] on span "27477621401" at bounding box center [67, 174] width 35 height 6
type textarea "27477621401"
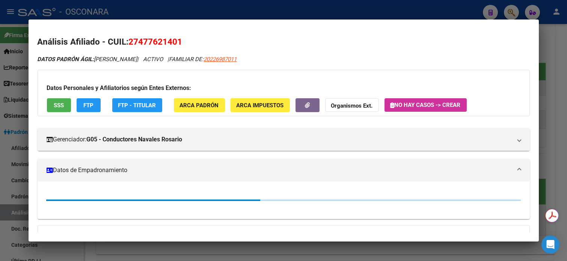
click at [151, 41] on span "27477621401" at bounding box center [156, 42] width 54 height 10
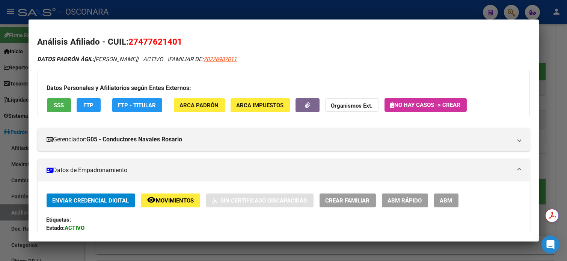
copy span "27477621401"
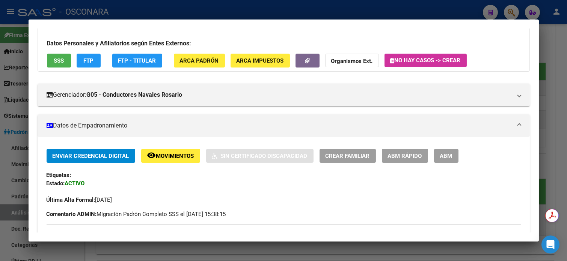
scroll to position [100, 0]
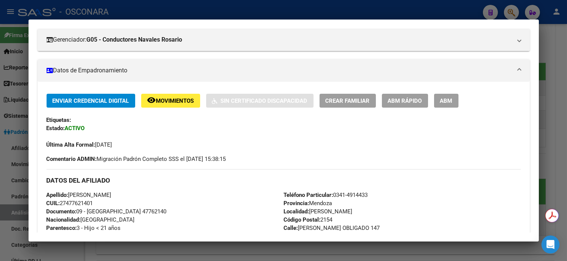
click at [560, 71] on div at bounding box center [283, 130] width 567 height 261
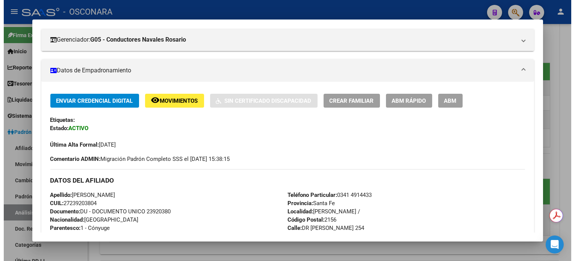
scroll to position [0, 0]
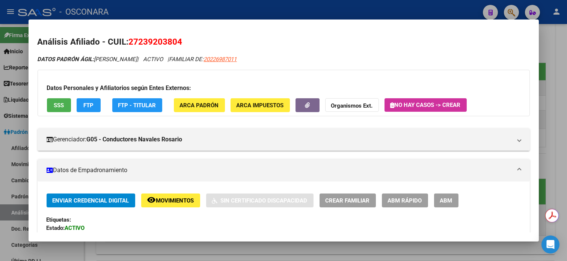
click at [155, 40] on span "27239203804" at bounding box center [156, 42] width 54 height 10
copy span "27239203804"
click at [561, 25] on div at bounding box center [283, 130] width 567 height 261
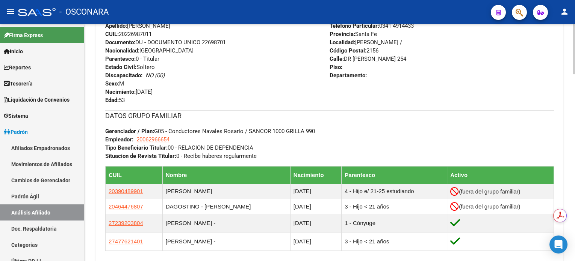
scroll to position [290, 0]
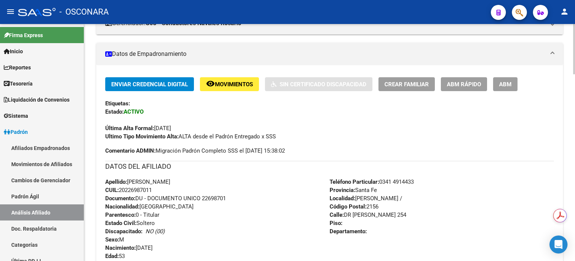
scroll to position [139, 0]
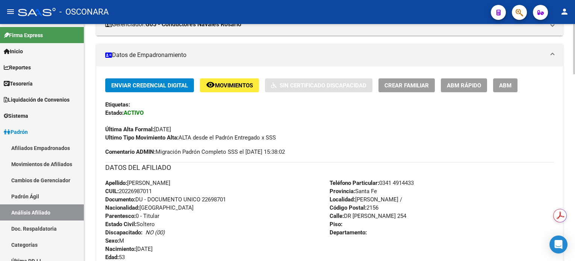
drag, startPoint x: 160, startPoint y: 190, endPoint x: 103, endPoint y: 180, distance: 57.9
drag, startPoint x: 129, startPoint y: 182, endPoint x: 190, endPoint y: 184, distance: 61.2
click at [190, 184] on div "Apellido: [PERSON_NAME] CUIL: 20226987011 Documento: DU - DOCUMENTO UNICO 22698…" at bounding box center [217, 220] width 224 height 83
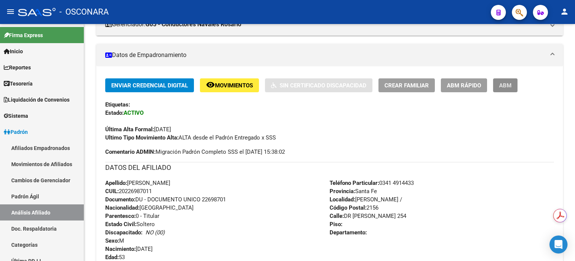
click at [509, 88] on button "ABM" at bounding box center [505, 85] width 24 height 14
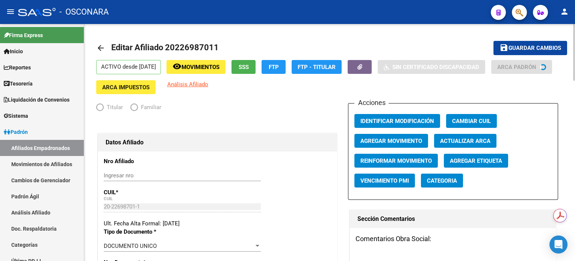
radio input "true"
type input "20-06296665-4"
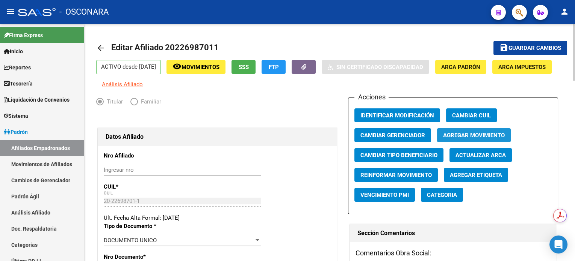
click at [466, 139] on span "Agregar Movimiento" at bounding box center [474, 135] width 62 height 7
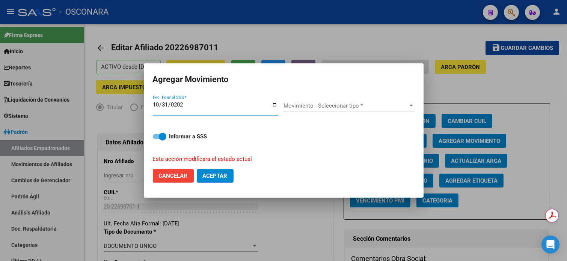
type input "[DATE]"
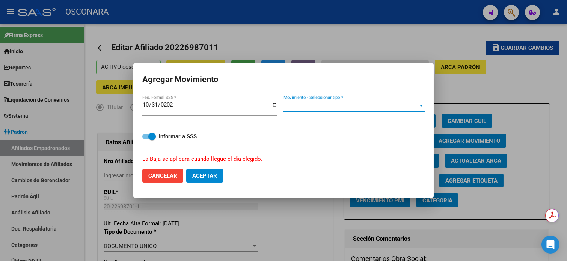
click at [382, 107] on span "Movimiento - Seleccionar tipo *" at bounding box center [351, 106] width 134 height 7
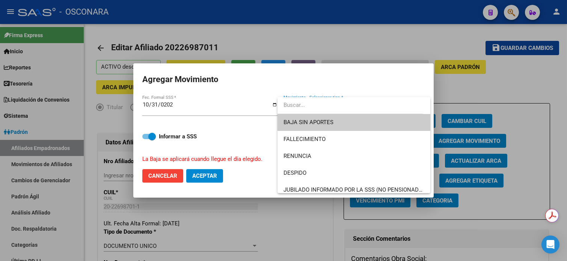
click at [343, 124] on span "BAJA SIN APORTES" at bounding box center [354, 122] width 141 height 17
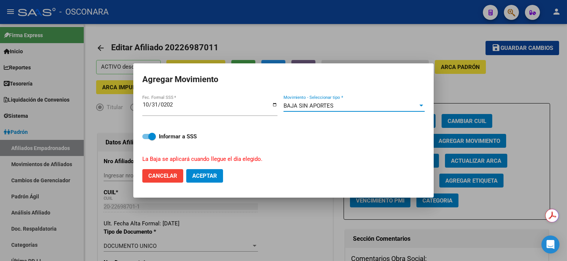
click at [199, 175] on span "Aceptar" at bounding box center [204, 176] width 25 height 7
checkbox input "false"
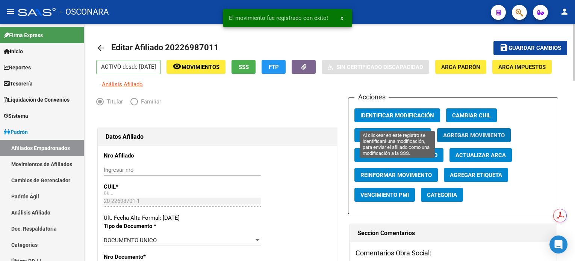
click at [413, 119] on span "Identificar Modificación" at bounding box center [397, 115] width 74 height 7
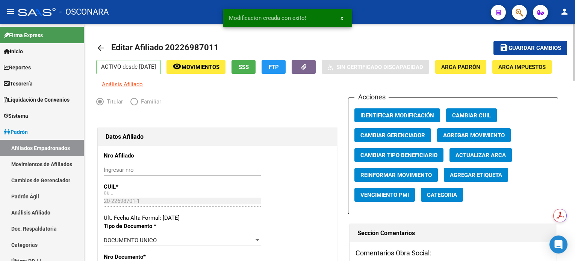
click at [504, 50] on mat-icon "save" at bounding box center [503, 47] width 9 height 9
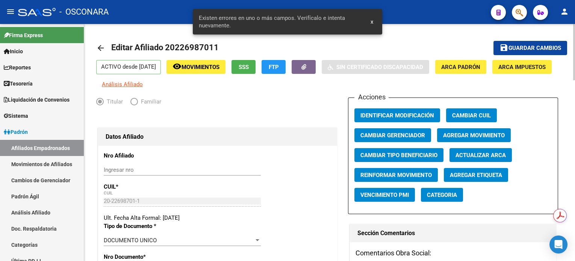
click at [210, 71] on button "remove_red_eye Movimientos" at bounding box center [195, 67] width 59 height 14
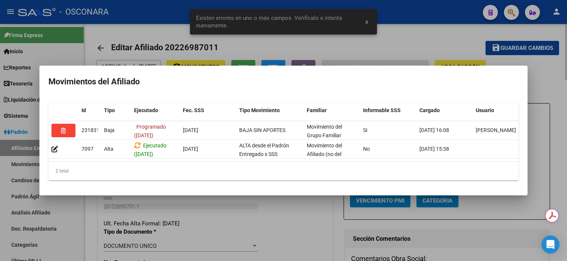
drag, startPoint x: 444, startPoint y: 42, endPoint x: 435, endPoint y: 45, distance: 9.7
click at [443, 42] on div at bounding box center [283, 130] width 567 height 261
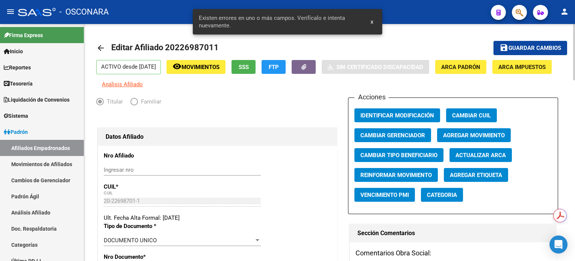
scroll to position [150, 0]
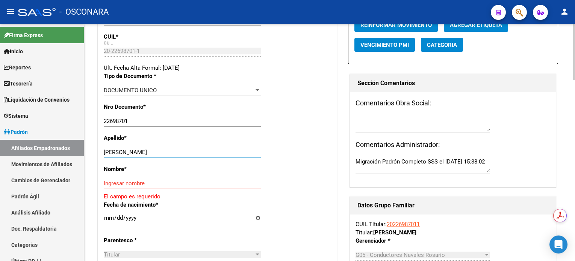
drag, startPoint x: 130, startPoint y: 158, endPoint x: 163, endPoint y: 158, distance: 33.4
click at [163, 156] on input "[PERSON_NAME]" at bounding box center [182, 152] width 157 height 7
type input "CANTERO"
click at [121, 187] on input "Ingresar nombre" at bounding box center [182, 183] width 157 height 7
paste input "[PERSON_NAME]"
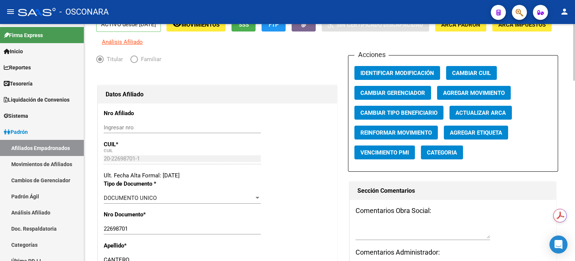
scroll to position [0, 0]
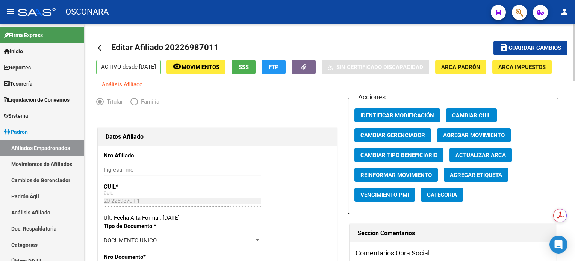
type input "[PERSON_NAME]"
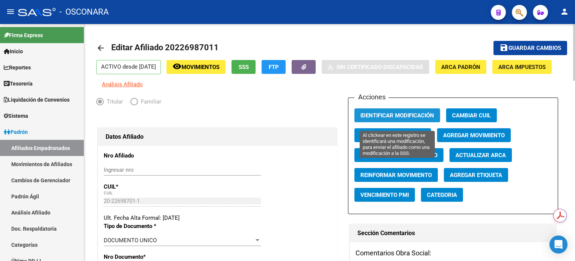
drag, startPoint x: 424, startPoint y: 119, endPoint x: 426, endPoint y: 116, distance: 4.1
click at [424, 119] on span "Identificar Modificación" at bounding box center [397, 115] width 74 height 7
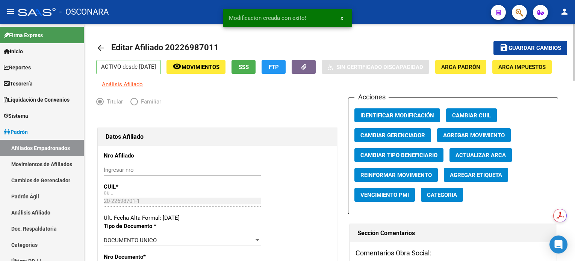
click at [530, 45] on span "Guardar cambios" at bounding box center [534, 48] width 53 height 7
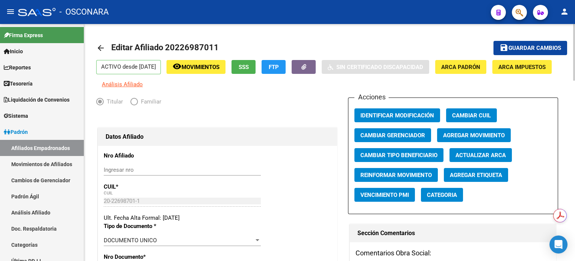
click at [315, 70] on button "button" at bounding box center [303, 67] width 24 height 14
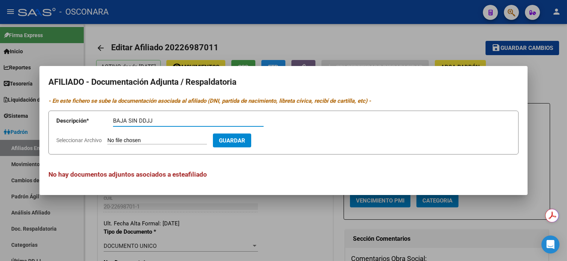
type input "BAJA SIN DDJJ"
type input "C:\fakepath\WhatsApp Image [DATE] 16.02.46.jpeg"
click at [288, 146] on button "Guardar" at bounding box center [276, 141] width 38 height 14
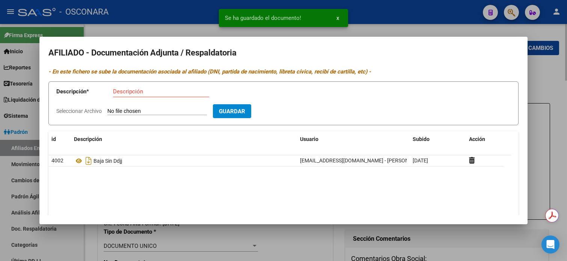
drag, startPoint x: 566, startPoint y: 78, endPoint x: 535, endPoint y: 90, distance: 33.1
click at [566, 79] on div at bounding box center [283, 130] width 567 height 261
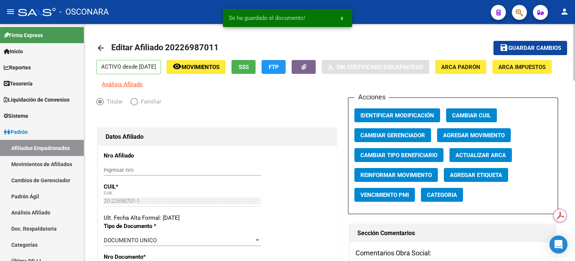
click at [201, 72] on button "remove_red_eye Movimientos" at bounding box center [195, 67] width 59 height 14
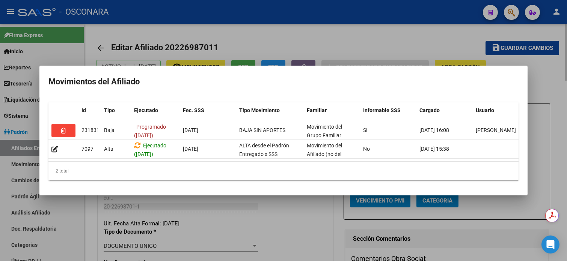
click at [362, 50] on div at bounding box center [283, 130] width 567 height 261
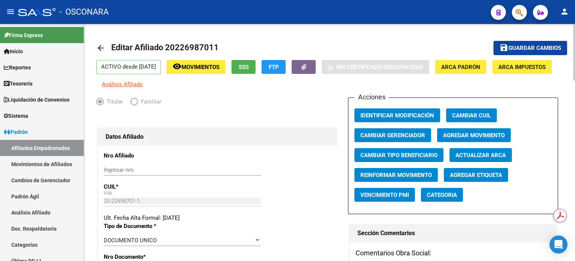
click at [517, 43] on button "save Guardar cambios" at bounding box center [530, 48] width 74 height 14
drag, startPoint x: 47, startPoint y: 216, endPoint x: 73, endPoint y: 202, distance: 29.1
click at [47, 216] on link "Análisis Afiliado" at bounding box center [42, 213] width 84 height 16
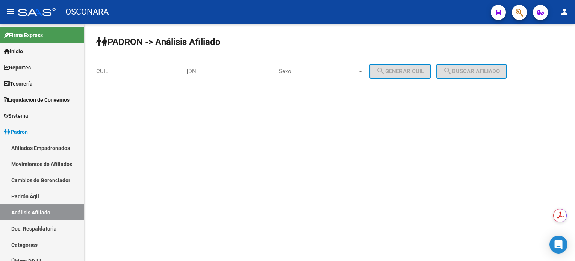
click at [135, 75] on div "CUIL" at bounding box center [138, 69] width 85 height 16
paste input "20-33120434-0"
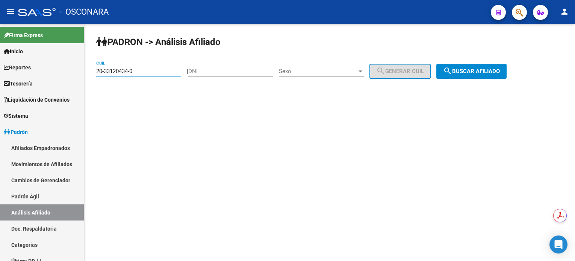
type input "20-33120434-0"
click at [472, 71] on span "search Buscar afiliado" at bounding box center [471, 71] width 57 height 7
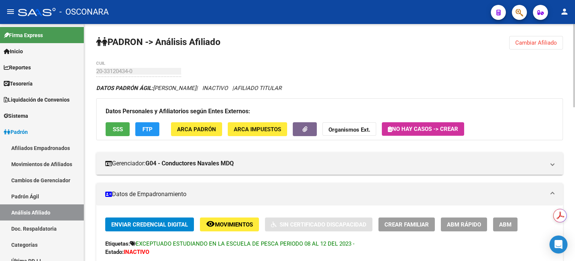
scroll to position [50, 0]
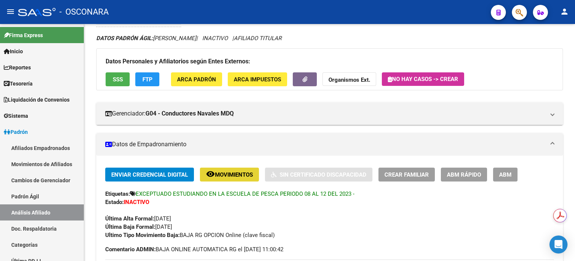
click at [223, 178] on button "remove_red_eye Movimientos" at bounding box center [229, 175] width 59 height 14
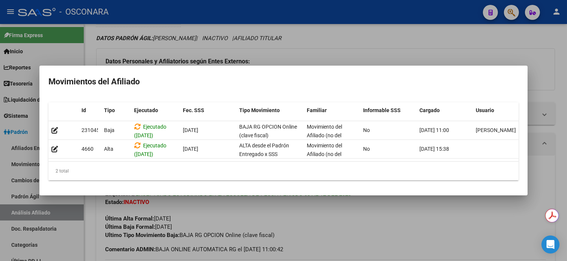
click at [506, 27] on div at bounding box center [283, 130] width 567 height 261
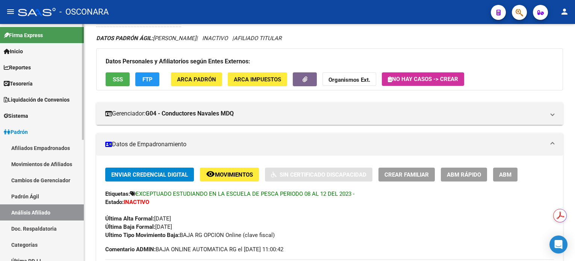
drag, startPoint x: 39, startPoint y: 150, endPoint x: 38, endPoint y: 172, distance: 22.2
click at [39, 150] on link "Afiliados Empadronados" at bounding box center [42, 148] width 84 height 16
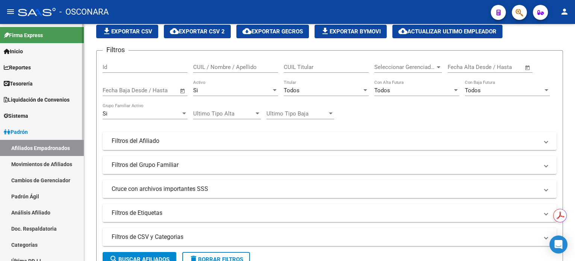
click at [32, 222] on link "Doc. Respaldatoria" at bounding box center [42, 229] width 84 height 16
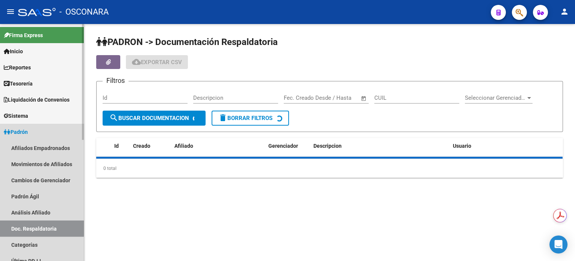
click at [33, 212] on link "Análisis Afiliado" at bounding box center [42, 213] width 84 height 16
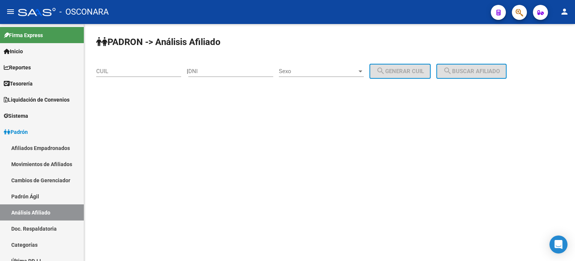
click at [171, 65] on div "CUIL" at bounding box center [138, 69] width 85 height 16
paste input "20-47413265-0"
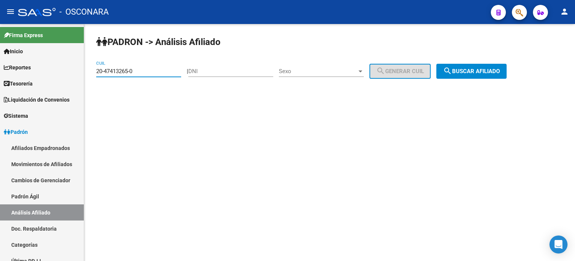
type input "20-47413265-0"
click at [463, 72] on span "search Buscar afiliado" at bounding box center [471, 71] width 57 height 7
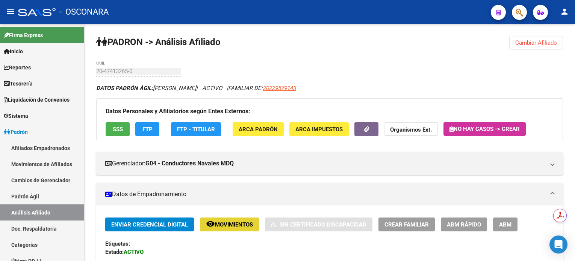
click at [244, 226] on span "Movimientos" at bounding box center [234, 225] width 38 height 7
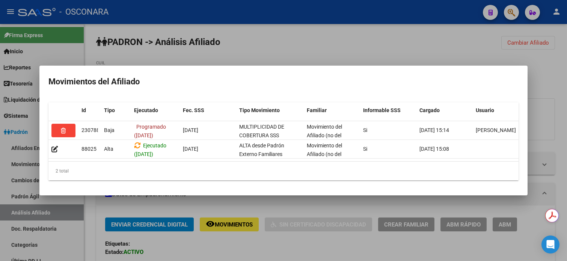
click at [349, 55] on div at bounding box center [283, 130] width 567 height 261
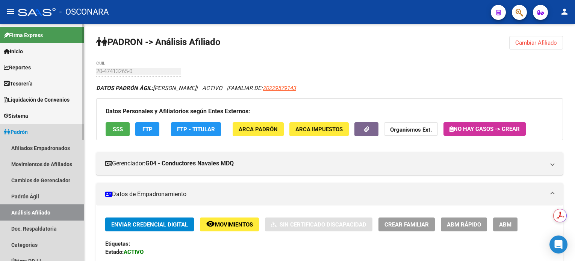
click at [39, 219] on link "Análisis Afiliado" at bounding box center [42, 213] width 84 height 16
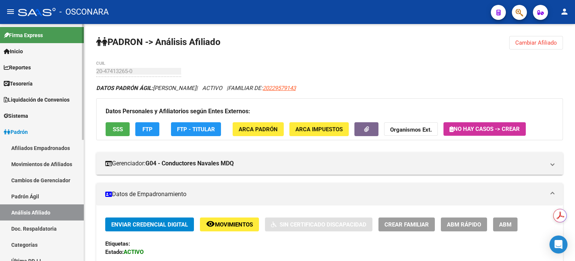
click at [36, 195] on link "Padrón Ágil" at bounding box center [42, 197] width 84 height 16
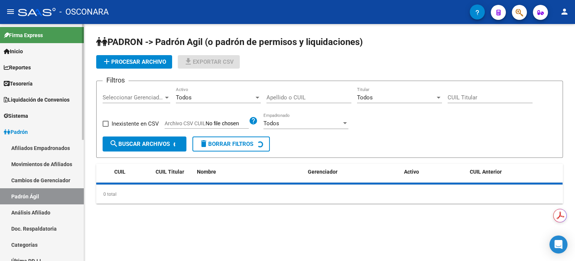
click at [39, 214] on link "Análisis Afiliado" at bounding box center [42, 213] width 84 height 16
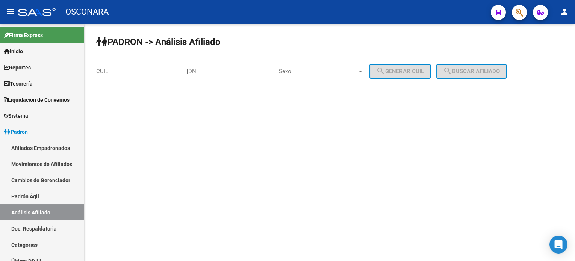
click at [151, 74] on input "CUIL" at bounding box center [138, 71] width 85 height 7
paste input "20-16923075-8"
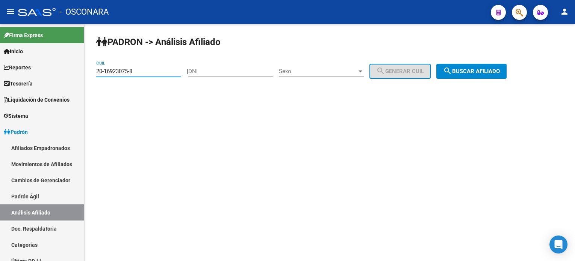
type input "20-16923075-8"
click at [481, 69] on span "search Buscar afiliado" at bounding box center [471, 71] width 57 height 7
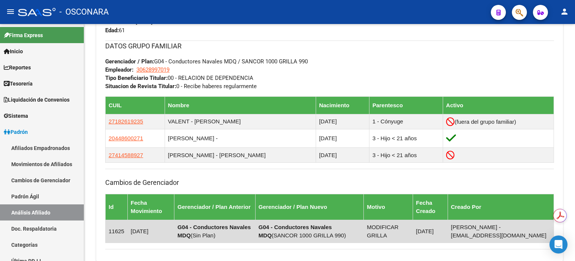
scroll to position [480, 0]
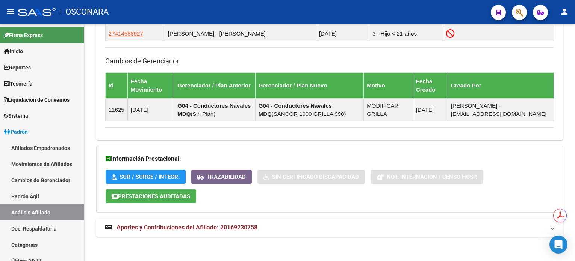
click at [233, 220] on mat-expansion-panel-header "Aportes y Contribuciones del Afiliado: 20169230758" at bounding box center [329, 228] width 466 height 18
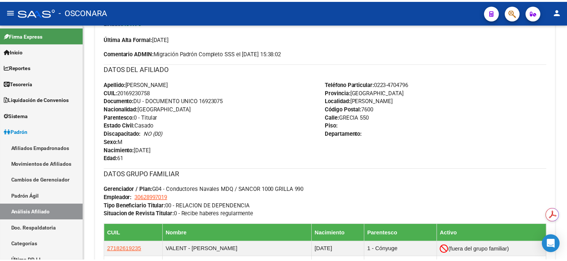
scroll to position [280, 0]
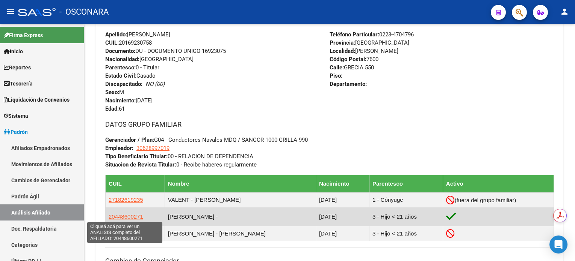
click at [130, 214] on span "20448600271" at bounding box center [126, 217] width 35 height 6
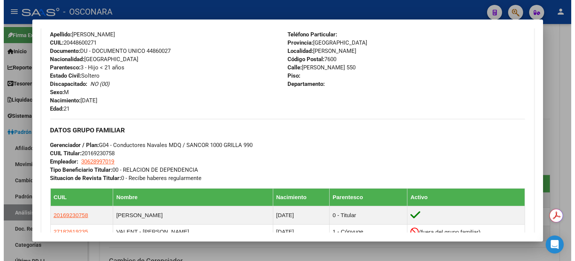
scroll to position [252, 0]
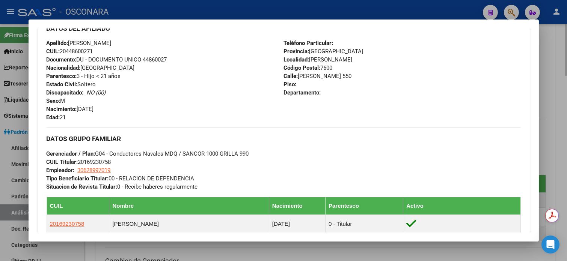
click at [556, 72] on div at bounding box center [283, 130] width 567 height 261
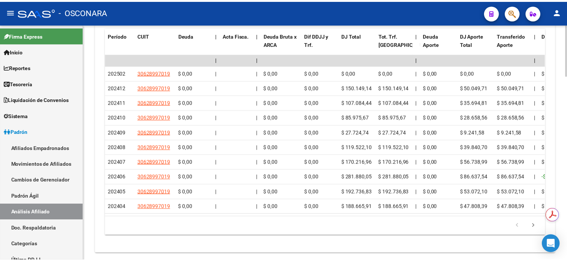
scroll to position [856, 0]
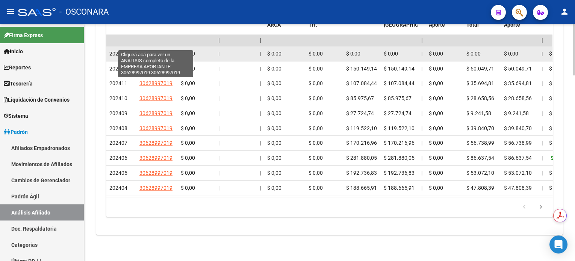
click at [160, 51] on span "30628997019" at bounding box center [155, 54] width 33 height 6
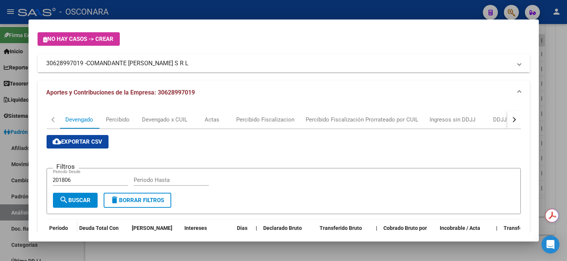
scroll to position [38, 0]
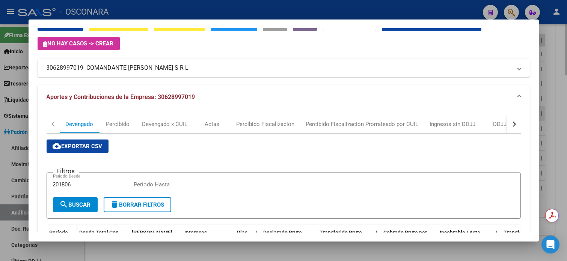
click at [543, 100] on div at bounding box center [283, 130] width 567 height 261
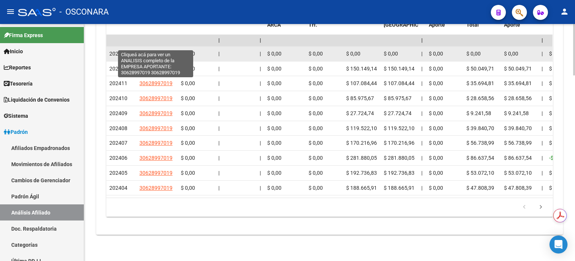
click at [160, 51] on span "30628997019" at bounding box center [155, 54] width 33 height 6
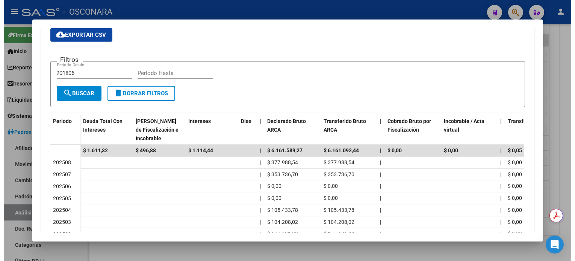
scroll to position [150, 0]
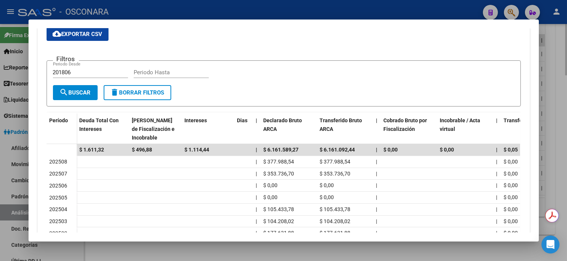
click at [551, 78] on div at bounding box center [283, 130] width 567 height 261
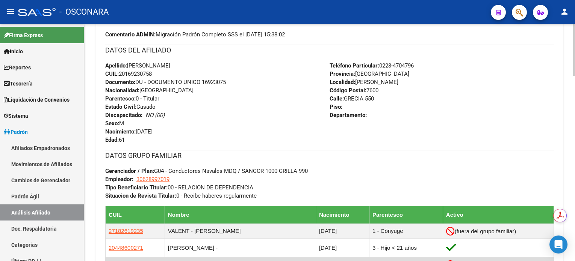
scroll to position [205, 0]
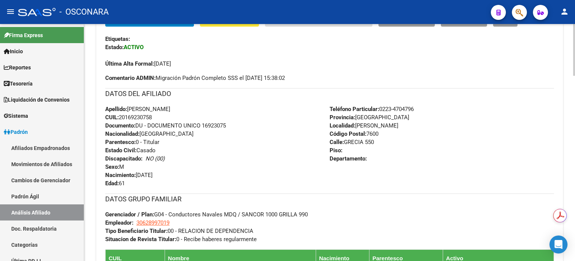
click at [220, 125] on span "Documento: DU - DOCUMENTO UNICO 16923075" at bounding box center [165, 125] width 121 height 7
click at [469, 105] on div "Teléfono Particular: 0223-4704796 Provincia: [GEOGRAPHIC_DATA] Localidad: [PERS…" at bounding box center [441, 146] width 224 height 83
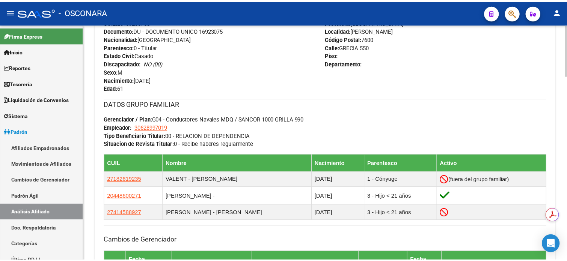
scroll to position [305, 0]
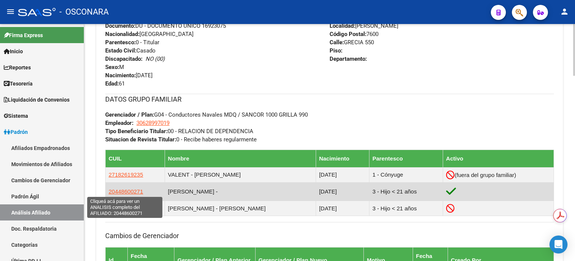
click at [126, 193] on span "20448600271" at bounding box center [126, 192] width 35 height 6
type textarea "20448600271"
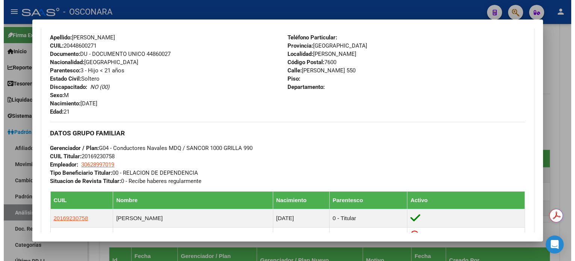
scroll to position [257, 0]
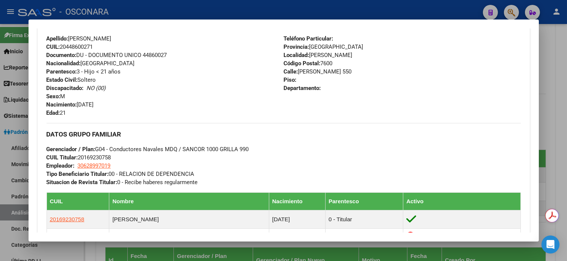
drag, startPoint x: 67, startPoint y: 37, endPoint x: 105, endPoint y: 39, distance: 38.4
click at [105, 39] on div "Apellido: [PERSON_NAME]: 20448600271 Documento: DU - DOCUMENTO UNICO 44860027 N…" at bounding box center [165, 76] width 237 height 83
click at [363, 94] on div "Teléfono Particular: Provincia: [GEOGRAPHIC_DATA] Localidad: [PERSON_NAME] Códi…" at bounding box center [402, 76] width 237 height 83
click at [561, 63] on div at bounding box center [283, 130] width 567 height 261
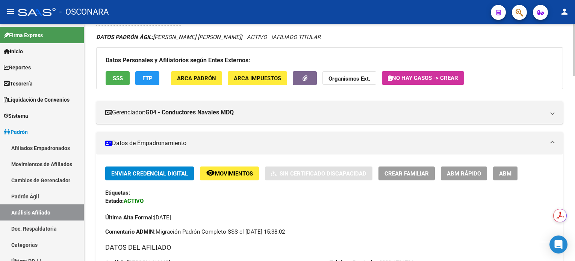
scroll to position [50, 0]
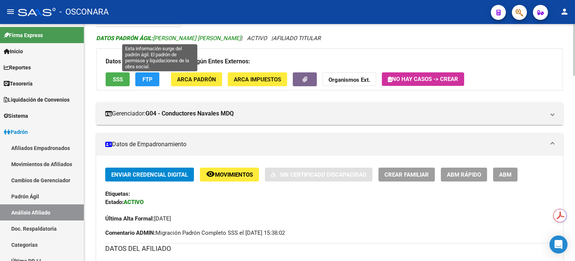
drag, startPoint x: 155, startPoint y: 36, endPoint x: 222, endPoint y: 37, distance: 66.5
click at [222, 37] on span "DATOS [PERSON_NAME]: [PERSON_NAME] [PERSON_NAME]" at bounding box center [168, 38] width 145 height 7
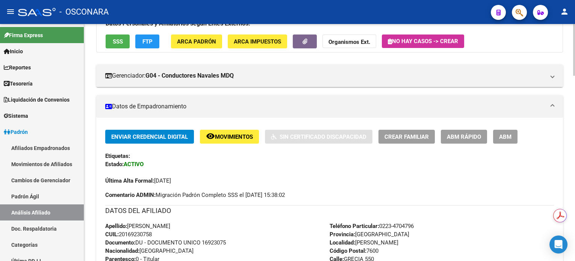
scroll to position [100, 0]
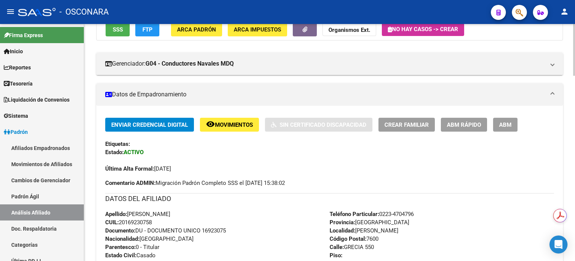
click at [145, 220] on span "CUIL: 20169230758" at bounding box center [128, 222] width 47 height 7
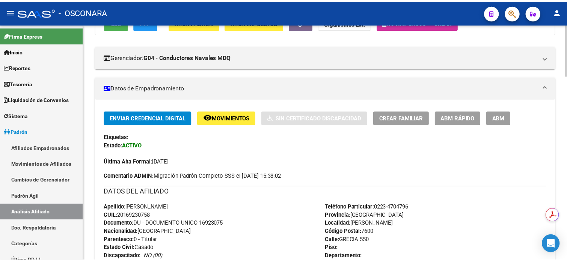
scroll to position [300, 0]
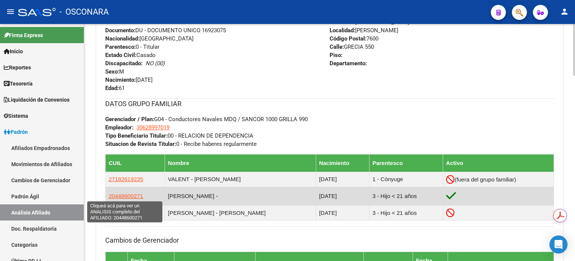
click at [131, 197] on span "20448600271" at bounding box center [126, 196] width 35 height 6
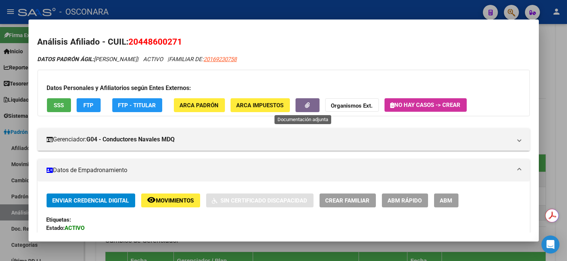
click at [305, 103] on icon "button" at bounding box center [307, 106] width 5 height 6
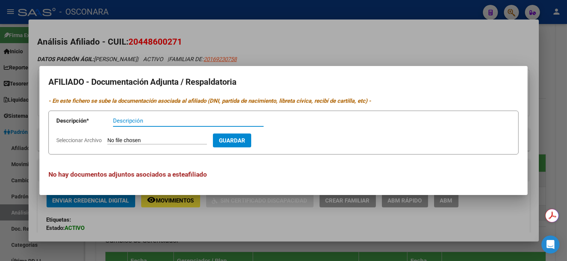
click at [393, 39] on div at bounding box center [283, 130] width 567 height 261
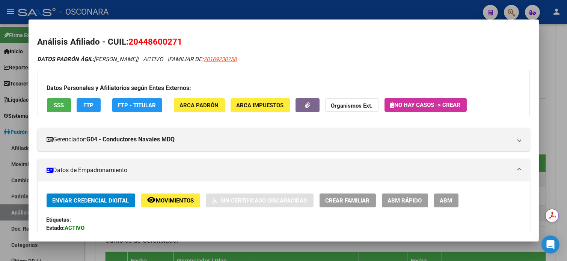
drag, startPoint x: 444, startPoint y: 202, endPoint x: 453, endPoint y: 182, distance: 21.6
click at [444, 202] on span "ABM" at bounding box center [446, 201] width 12 height 7
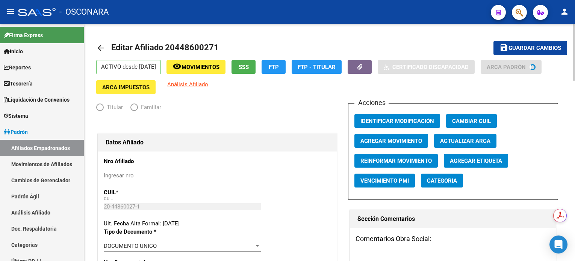
radio input "true"
type input "30-62899701-9"
click at [209, 69] on span "Movimientos" at bounding box center [200, 67] width 38 height 7
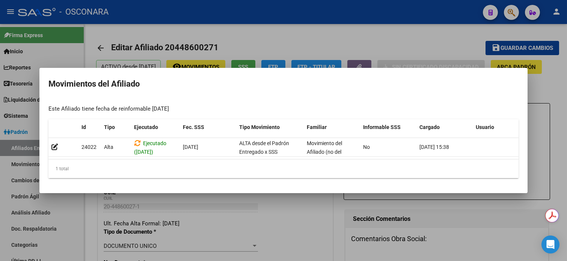
click at [299, 41] on div at bounding box center [283, 130] width 567 height 261
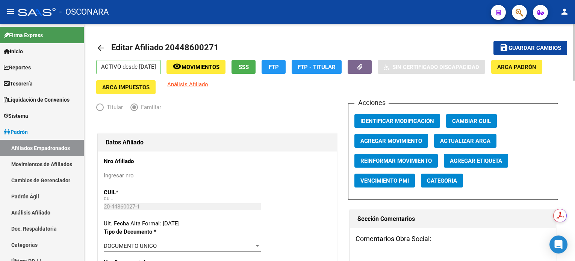
click at [418, 140] on span "Agregar Movimiento" at bounding box center [391, 141] width 62 height 7
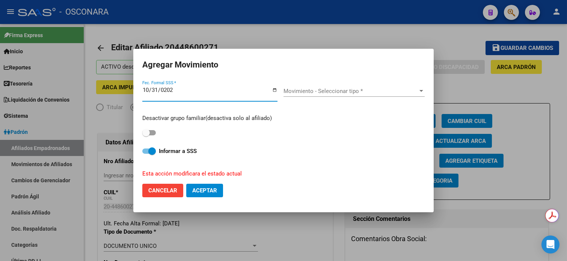
type input "[DATE]"
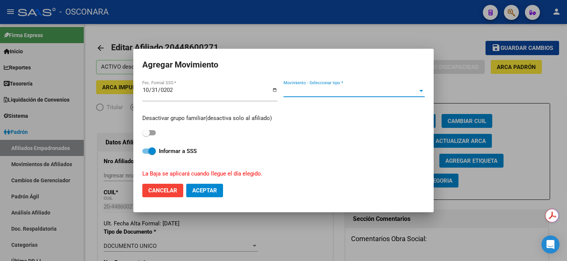
click at [318, 91] on span "Movimiento - Seleccionar tipo *" at bounding box center [351, 91] width 134 height 7
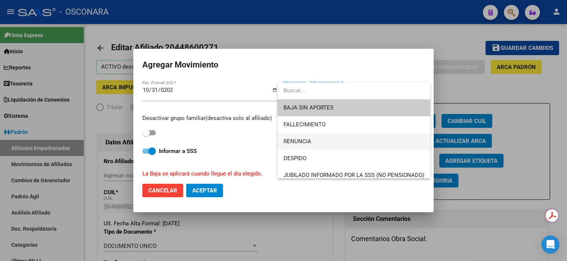
scroll to position [15, 0]
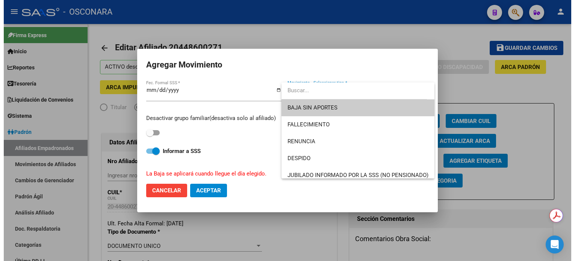
scroll to position [50, 0]
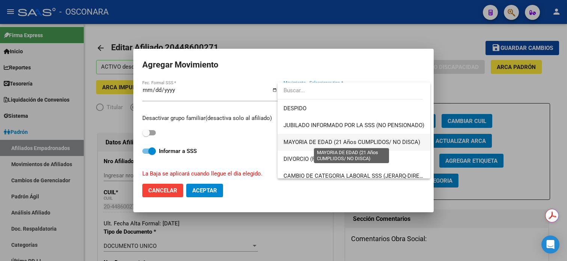
click at [337, 139] on span "MAYORIA DE EDAD (21 Años CUMPLIDOS/ NO DISCA)" at bounding box center [352, 142] width 137 height 7
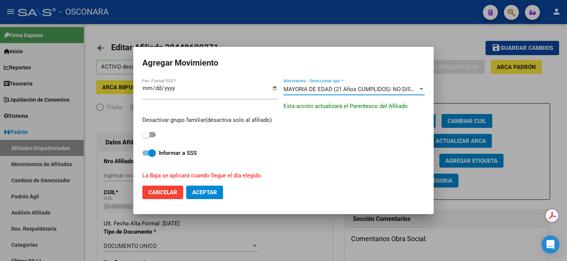
click at [148, 139] on div "Desactivar grupo familiar(desactiva solo al afiliado)" at bounding box center [283, 128] width 282 height 24
click at [149, 136] on span at bounding box center [146, 135] width 8 height 8
click at [146, 137] on input "checkbox" at bounding box center [146, 137] width 0 height 0
checkbox input "true"
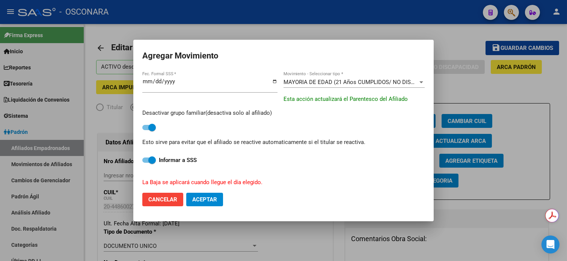
click at [200, 207] on mat-dialog-actions "Cancelar Aceptar" at bounding box center [283, 200] width 282 height 26
click at [202, 200] on span "Aceptar" at bounding box center [204, 199] width 25 height 7
checkbox input "false"
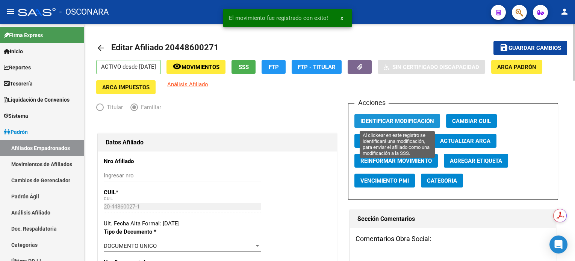
click at [415, 124] on span "Identificar Modificación" at bounding box center [397, 121] width 74 height 7
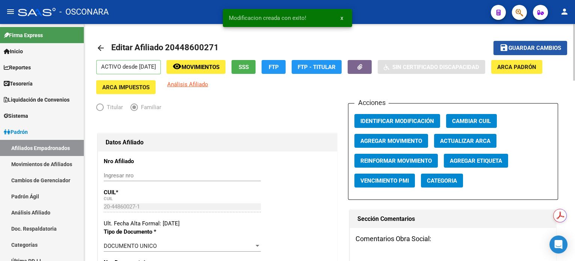
click at [513, 48] on span "Guardar cambios" at bounding box center [534, 48] width 53 height 7
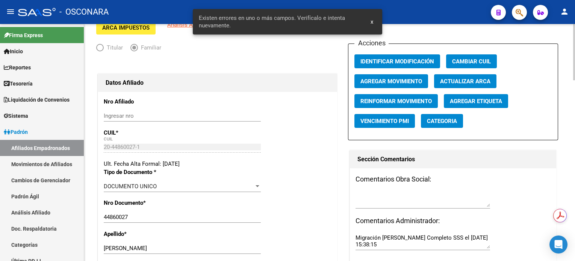
scroll to position [100, 0]
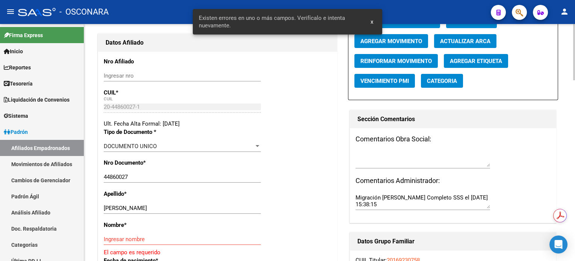
click at [140, 210] on input "[PERSON_NAME]" at bounding box center [182, 208] width 157 height 7
click at [139, 210] on input "[PERSON_NAME]" at bounding box center [182, 208] width 157 height 7
click at [137, 207] on input "[PERSON_NAME]" at bounding box center [182, 208] width 157 height 7
type input "[PERSON_NAME]"
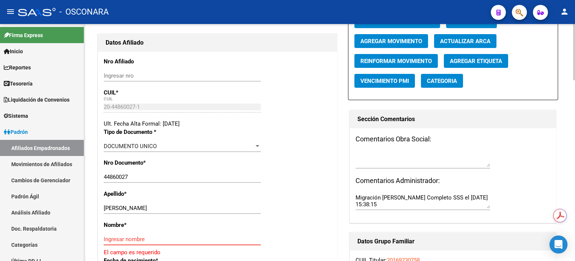
click at [127, 236] on input "Ingresar nombre" at bounding box center [182, 239] width 157 height 7
paste input "IAN"
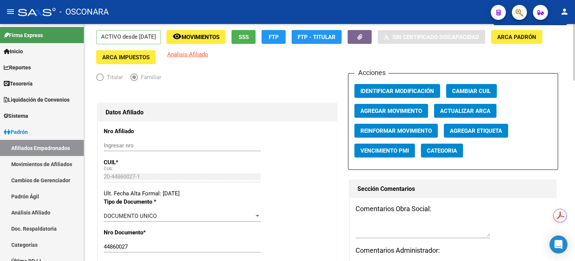
scroll to position [0, 0]
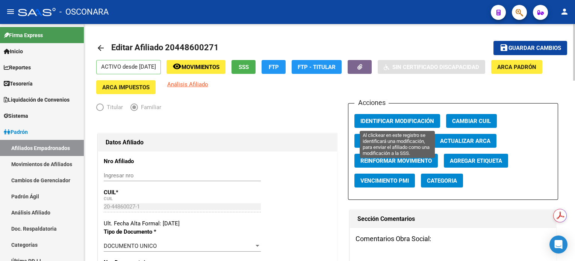
type input "IAN"
drag, startPoint x: 402, startPoint y: 120, endPoint x: 411, endPoint y: 112, distance: 11.7
click at [402, 120] on span "Identificar Modificación" at bounding box center [397, 121] width 74 height 7
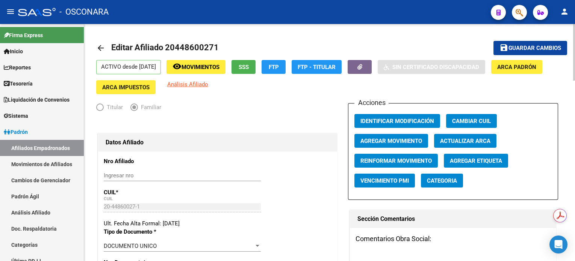
click at [510, 48] on span "Guardar cambios" at bounding box center [534, 48] width 53 height 7
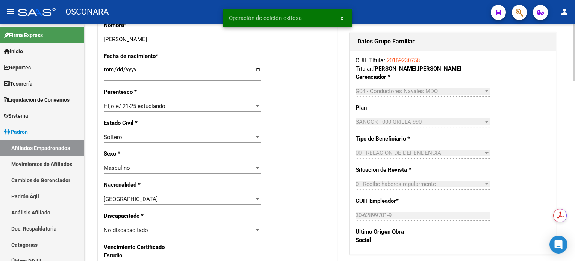
scroll to position [300, 0]
click at [410, 62] on link "20169230758" at bounding box center [402, 60] width 33 height 7
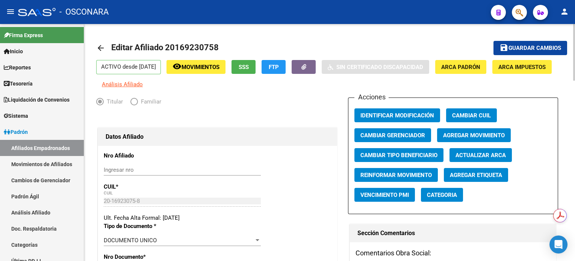
click at [455, 139] on span "Agregar Movimiento" at bounding box center [474, 135] width 62 height 7
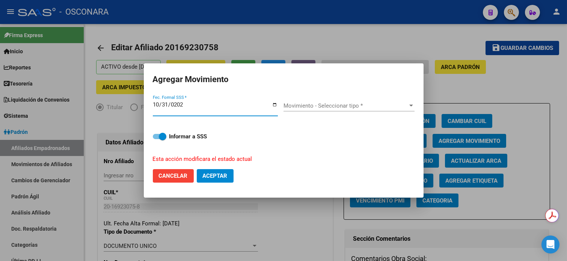
type input "[DATE]"
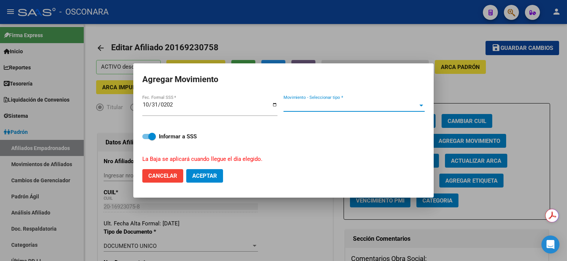
click at [344, 107] on span "Movimiento - Seleccionar tipo *" at bounding box center [351, 106] width 134 height 7
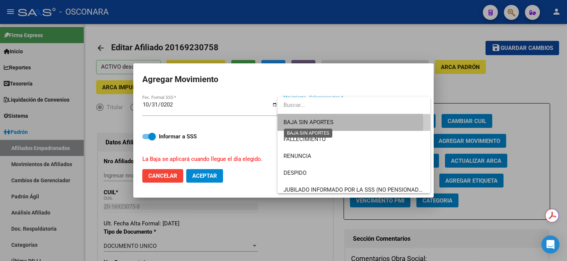
drag, startPoint x: 325, startPoint y: 124, endPoint x: 261, endPoint y: 143, distance: 66.3
click at [324, 124] on span "BAJA SIN APORTES" at bounding box center [309, 122] width 50 height 7
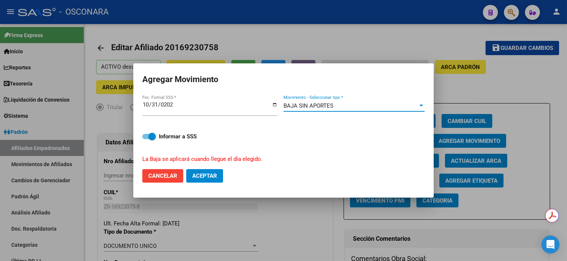
click at [211, 181] on button "Aceptar" at bounding box center [204, 176] width 37 height 14
checkbox input "false"
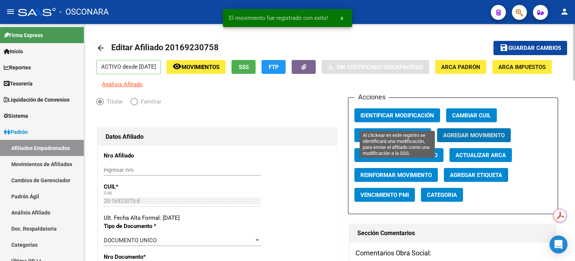
click at [402, 122] on button "Identificar Modificación" at bounding box center [397, 116] width 86 height 14
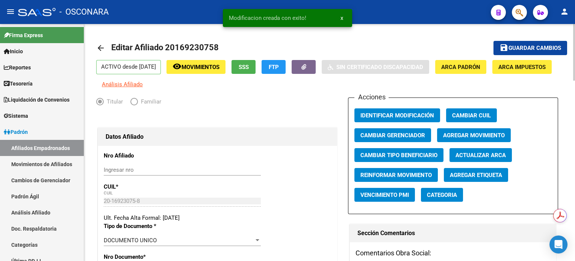
click at [512, 47] on span "Guardar cambios" at bounding box center [534, 48] width 53 height 7
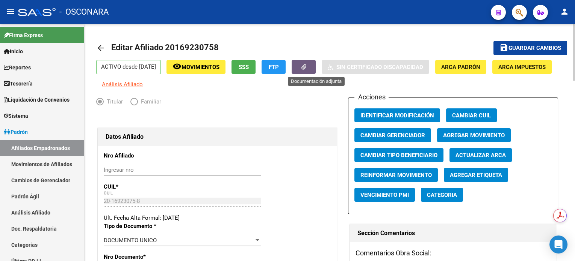
click at [315, 71] on button "button" at bounding box center [303, 67] width 24 height 14
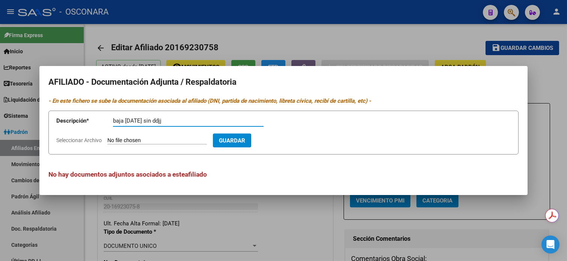
type input "baja 31/10/25 sin ddjj"
type input "C:\fakepath\WhatsApp Image 2025-10-09 at 16.19.12.jpeg"
click at [289, 140] on span "Guardar" at bounding box center [276, 140] width 26 height 7
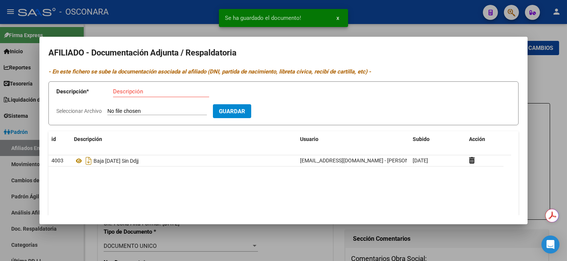
click at [557, 85] on div at bounding box center [283, 130] width 567 height 261
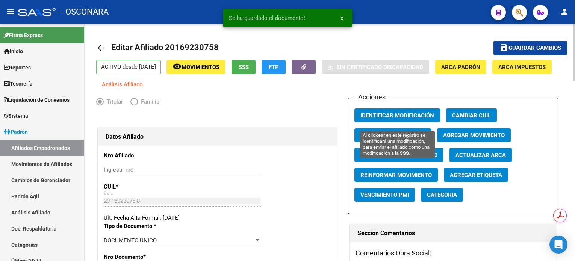
click at [416, 119] on span "Identificar Modificación" at bounding box center [397, 115] width 74 height 7
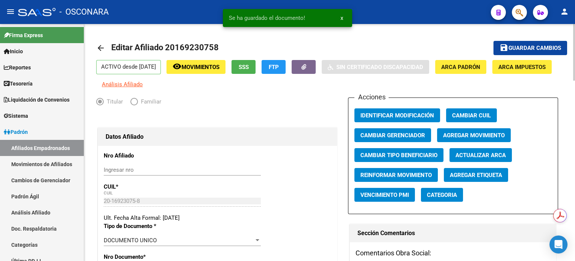
click at [543, 38] on mat-toolbar-row "save Guardar cambios" at bounding box center [517, 48] width 98 height 24
click at [538, 50] on span "Guardar cambios" at bounding box center [534, 48] width 53 height 7
click at [219, 73] on button "remove_red_eye Movimientos" at bounding box center [195, 67] width 59 height 14
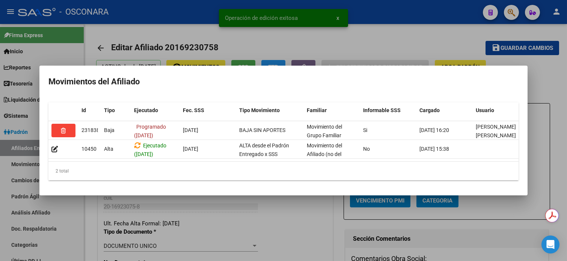
click at [21, 214] on div at bounding box center [283, 130] width 567 height 261
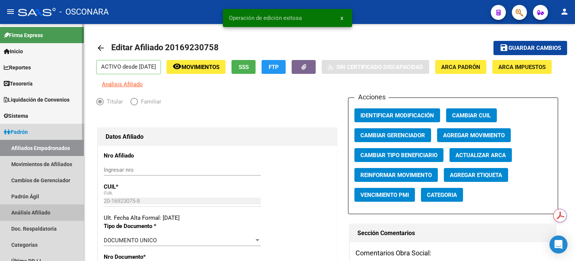
click at [21, 214] on link "Análisis Afiliado" at bounding box center [42, 213] width 84 height 16
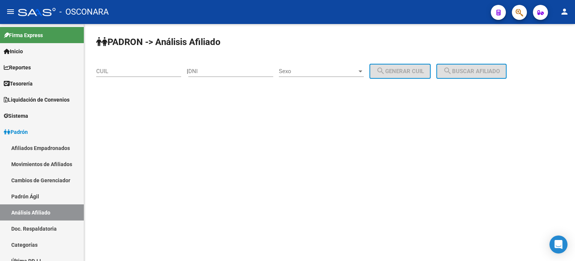
click at [160, 71] on input "CUIL" at bounding box center [138, 71] width 85 height 7
paste input "27-27778380-6"
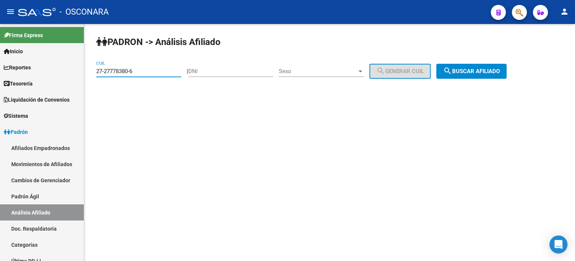
type input "27-27778380-6"
click at [478, 62] on div "PADRON -> Análisis Afiliado 27-27778380-6 CUIL | DNI Sexo Sexo search Generar C…" at bounding box center [329, 63] width 490 height 79
click at [476, 69] on span "search Buscar afiliado" at bounding box center [471, 71] width 57 height 7
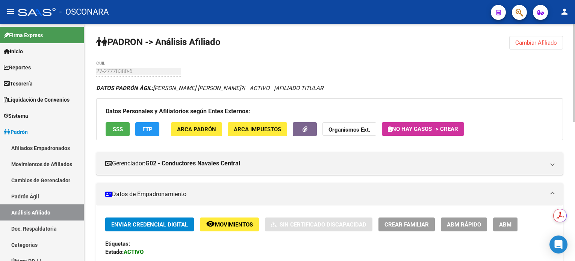
click at [510, 231] on div "Enviar Credencial Digital remove_red_eye Movimientos Sin Certificado Discapacid…" at bounding box center [329, 249] width 448 height 63
click at [507, 224] on span "ABM" at bounding box center [505, 225] width 12 height 7
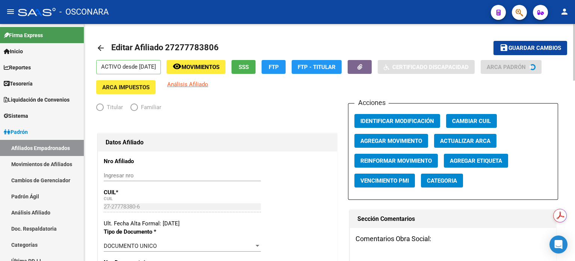
radio input "true"
type input "30-50689972-5"
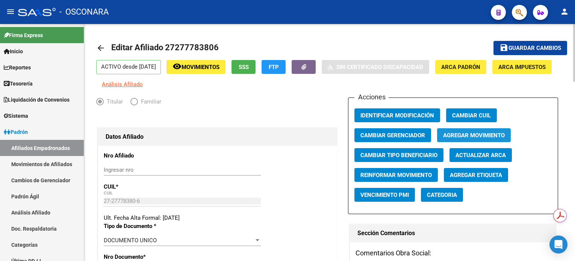
click at [453, 139] on span "Agregar Movimiento" at bounding box center [474, 135] width 62 height 7
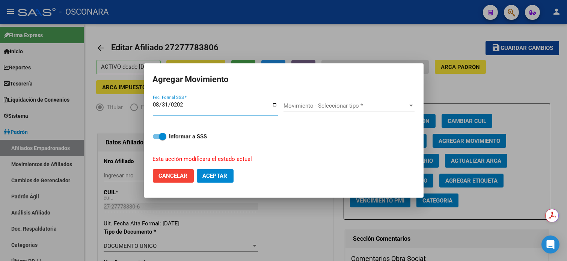
type input "2025-08-31"
click at [346, 103] on span "Movimiento - Seleccionar tipo *" at bounding box center [346, 106] width 124 height 7
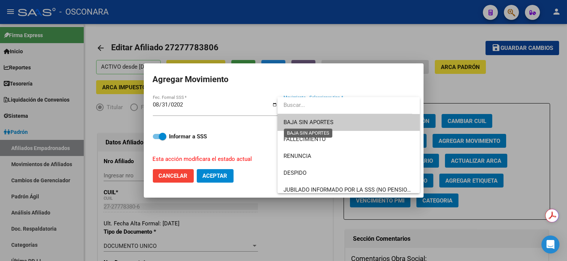
click at [294, 120] on span "BAJA SIN APORTES" at bounding box center [309, 122] width 50 height 7
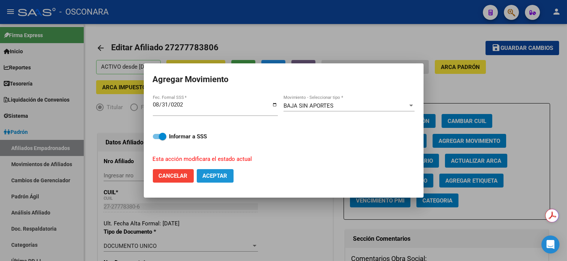
click at [218, 175] on span "Aceptar" at bounding box center [215, 176] width 25 height 7
checkbox input "false"
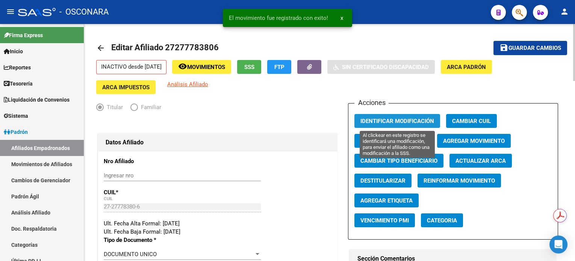
click at [394, 122] on span "Identificar Modificación" at bounding box center [397, 121] width 74 height 7
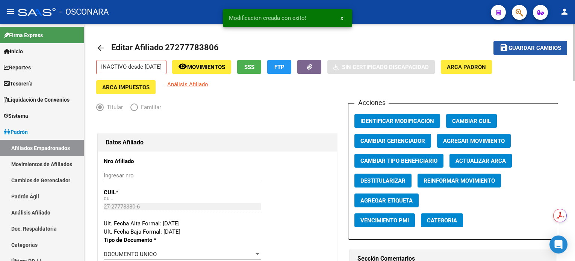
click at [540, 49] on span "Guardar cambios" at bounding box center [534, 48] width 53 height 7
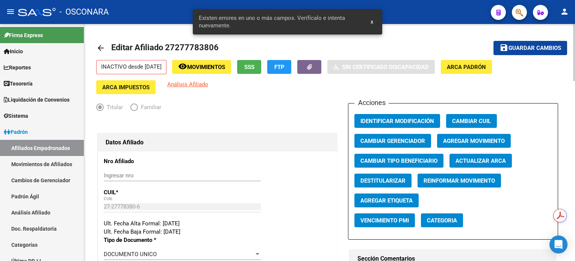
scroll to position [100, 0]
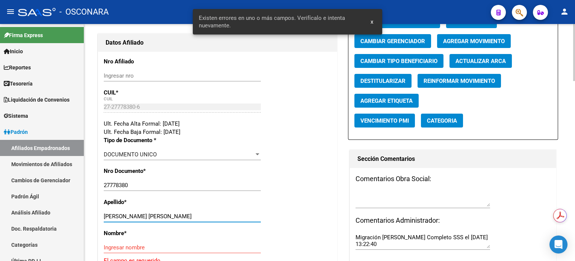
click at [132, 216] on input "FIGUERAS MARIA LAURA" at bounding box center [182, 216] width 157 height 7
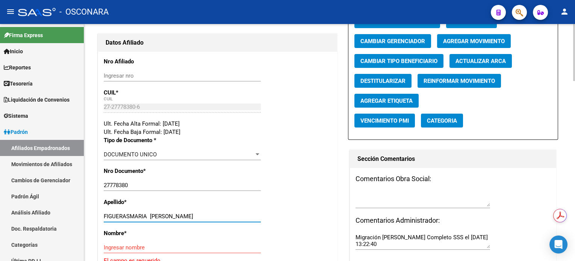
drag, startPoint x: 129, startPoint y: 216, endPoint x: 179, endPoint y: 220, distance: 49.7
click at [179, 220] on div "FIGUERASMARIA LAURA Ingresar apellido" at bounding box center [182, 216] width 157 height 11
type input "FIGUERAS"
click at [145, 236] on p "Nombre *" at bounding box center [138, 233] width 68 height 8
click at [145, 241] on div "Nombre * Ingresar nombre El campo es requerido" at bounding box center [218, 247] width 228 height 36
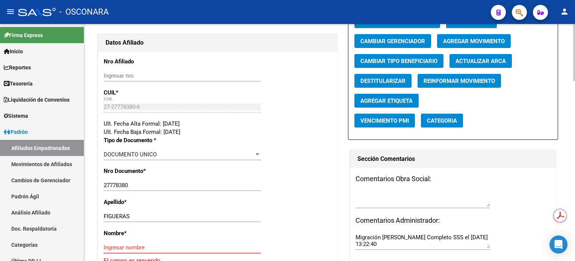
click at [145, 247] on input "Ingresar nombre" at bounding box center [182, 247] width 157 height 7
paste input "MARIA LAURA"
type input "MARIA LAURA"
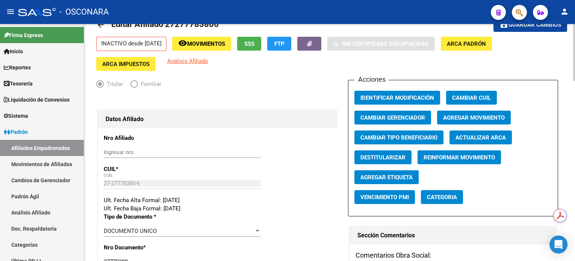
scroll to position [0, 0]
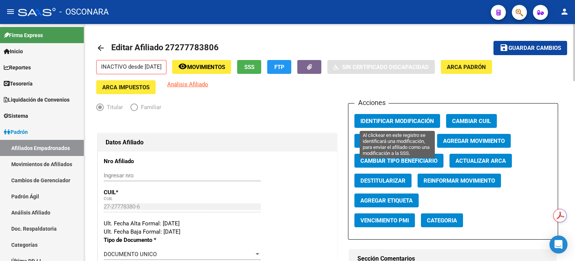
click at [419, 125] on button "Identificar Modificación" at bounding box center [397, 121] width 86 height 14
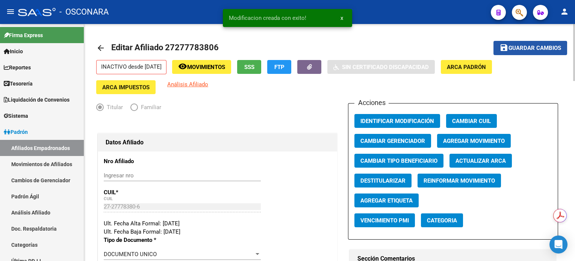
click at [526, 50] on span "Guardar cambios" at bounding box center [534, 48] width 53 height 7
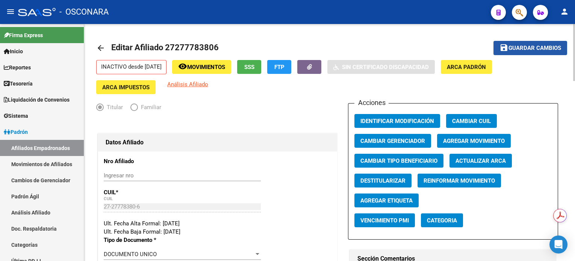
click at [521, 51] on span "Guardar cambios" at bounding box center [534, 48] width 53 height 7
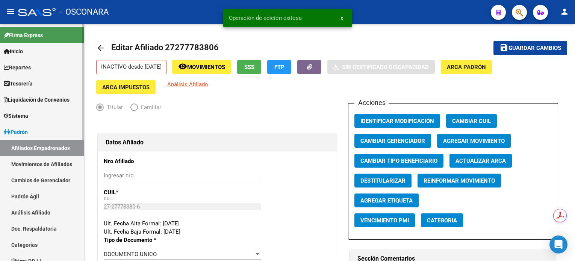
click at [45, 215] on link "Análisis Afiliado" at bounding box center [42, 213] width 84 height 16
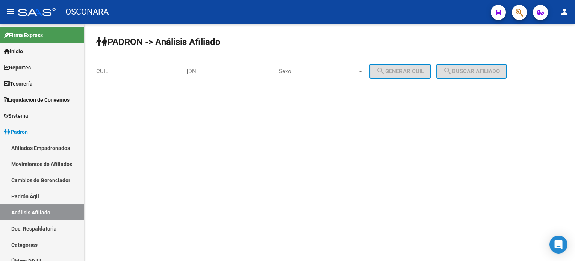
click at [135, 71] on input "CUIL" at bounding box center [138, 71] width 85 height 7
paste input "27-18261923-5"
click at [490, 72] on span "search Buscar afiliado" at bounding box center [471, 71] width 57 height 7
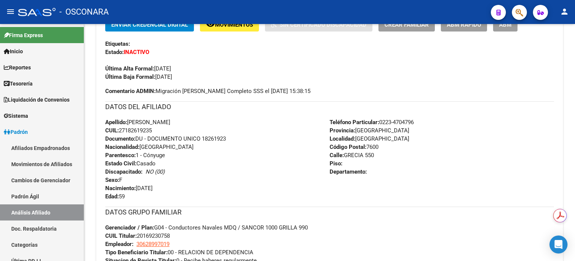
scroll to position [50, 0]
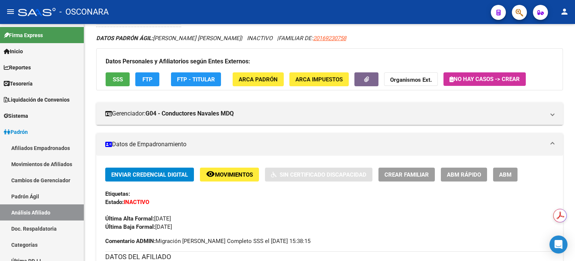
click at [229, 172] on span "Movimientos" at bounding box center [234, 175] width 38 height 7
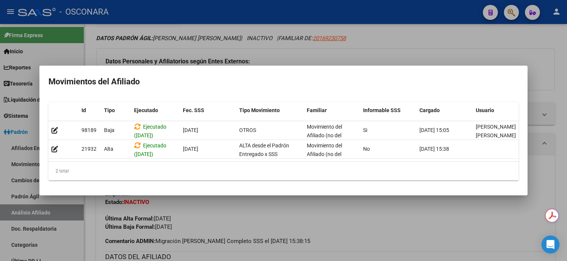
click at [381, 29] on div at bounding box center [283, 130] width 567 height 261
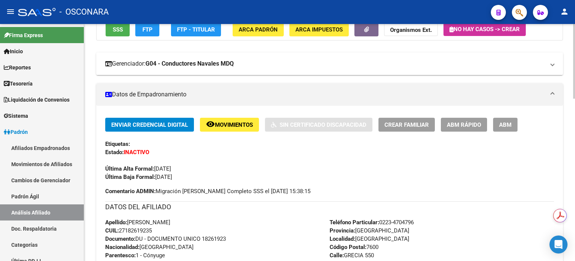
scroll to position [0, 0]
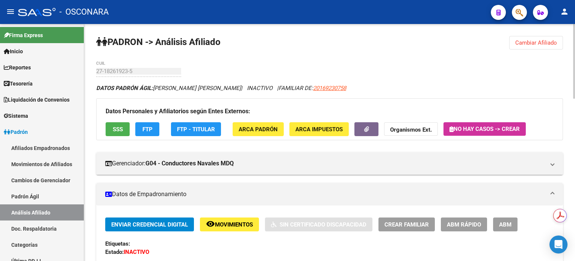
click at [532, 46] on button "Cambiar Afiliado" at bounding box center [536, 43] width 54 height 14
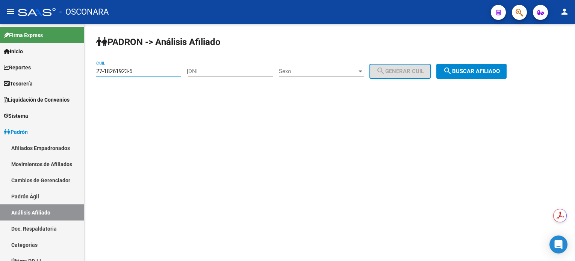
drag, startPoint x: 142, startPoint y: 72, endPoint x: 95, endPoint y: 74, distance: 47.8
click at [95, 74] on div "PADRON -> Análisis Afiliado 27-18261923-5 CUIL | DNI Sexo Sexo search Generar C…" at bounding box center [329, 63] width 490 height 79
paste input "36065891-6"
type input "27-36065891-6"
click at [500, 71] on span "search Buscar afiliado" at bounding box center [471, 71] width 57 height 7
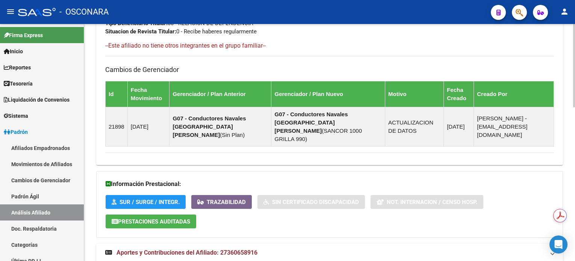
scroll to position [439, 0]
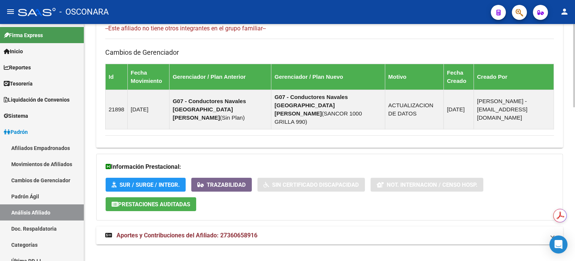
click at [243, 231] on mat-expansion-panel-header "Aportes y Contribuciones del Afiliado: 27360658916" at bounding box center [329, 236] width 466 height 18
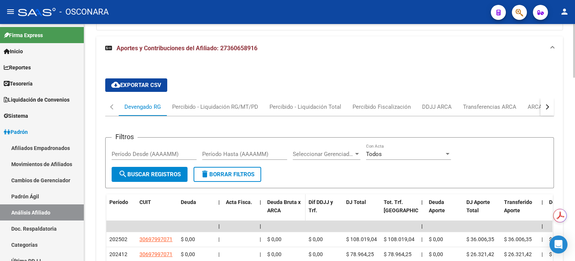
scroll to position [682, 0]
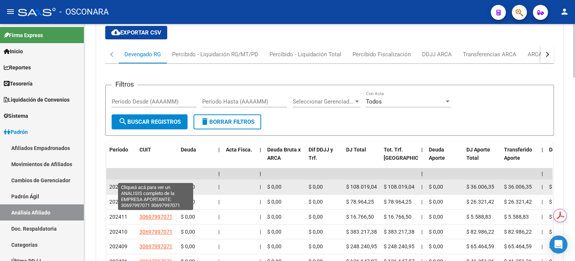
click at [152, 184] on span "30697997071" at bounding box center [155, 187] width 33 height 6
type textarea "30697997071"
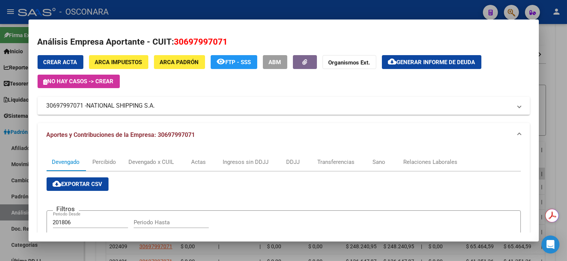
click at [563, 46] on div at bounding box center [283, 130] width 567 height 261
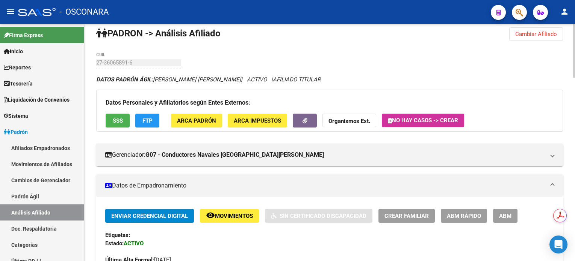
scroll to position [0, 0]
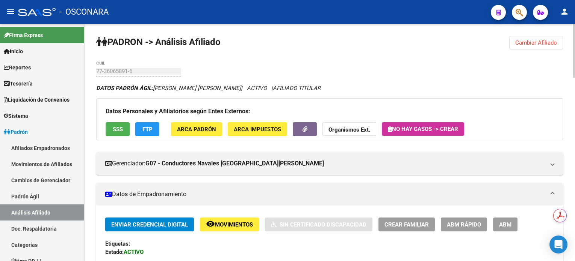
click at [528, 44] on span "Cambiar Afiliado" at bounding box center [536, 42] width 42 height 7
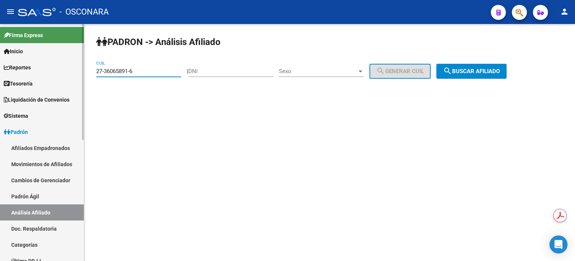
drag, startPoint x: 151, startPoint y: 72, endPoint x: 47, endPoint y: 70, distance: 104.0
click at [47, 70] on mat-sidenav-container "Firma Express Inicio Calendario SSS Instructivos Contacto OS Reportes Tablero d…" at bounding box center [287, 142] width 575 height 237
paste input "0-30547419-4"
type input "20-30547419-4"
click at [468, 78] on button "search Buscar afiliado" at bounding box center [471, 71] width 70 height 15
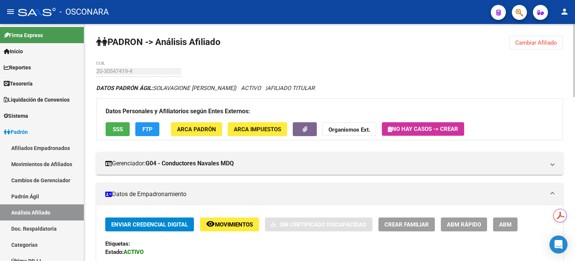
click at [534, 42] on span "Cambiar Afiliado" at bounding box center [536, 42] width 42 height 7
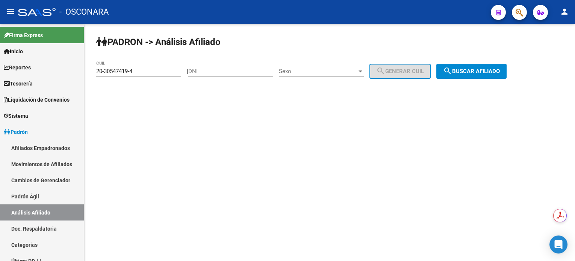
click at [482, 77] on button "search Buscar afiliado" at bounding box center [471, 71] width 70 height 15
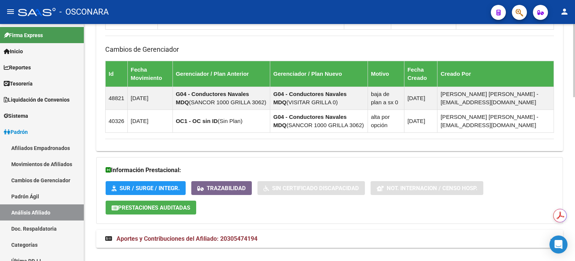
scroll to position [533, 0]
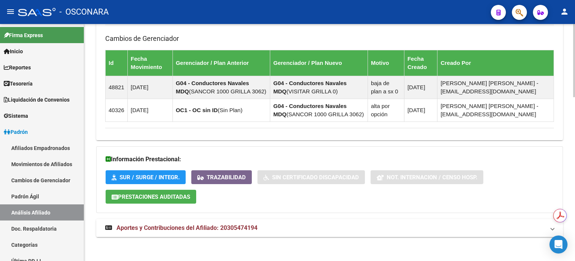
drag, startPoint x: 238, startPoint y: 232, endPoint x: 247, endPoint y: 229, distance: 9.6
click at [238, 232] on mat-expansion-panel-header "Aportes y Contribuciones del Afiliado: 20305474194" at bounding box center [329, 228] width 466 height 18
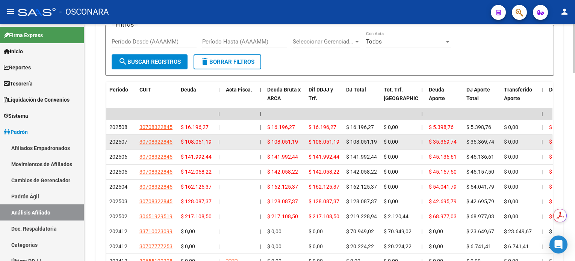
scroll to position [833, 0]
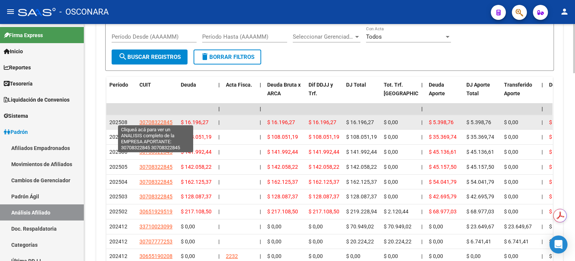
click at [155, 119] on span "30708322845" at bounding box center [155, 122] width 33 height 6
type textarea "30708322845"
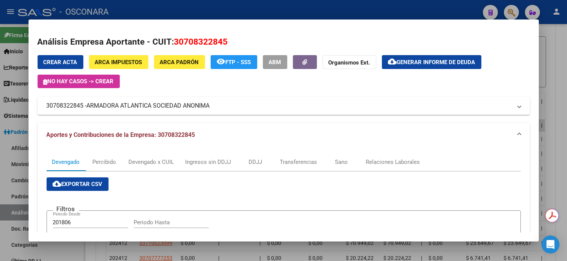
drag, startPoint x: 548, startPoint y: 61, endPoint x: 557, endPoint y: 60, distance: 8.7
click at [548, 60] on div at bounding box center [283, 130] width 567 height 261
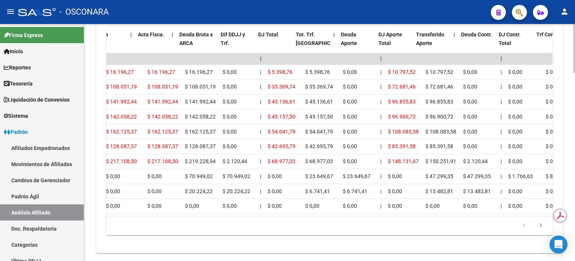
scroll to position [0, 0]
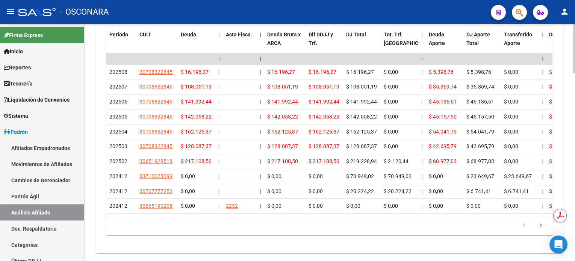
click at [172, 225] on div "179.769.313.486.231.570.000.000.000.000.000.000.000.000.000.000.000.000.000.000…" at bounding box center [329, 226] width 446 height 19
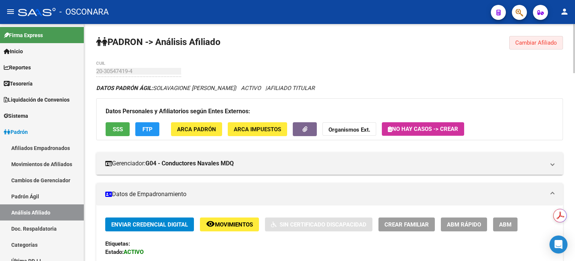
click at [535, 43] on span "Cambiar Afiliado" at bounding box center [536, 42] width 42 height 7
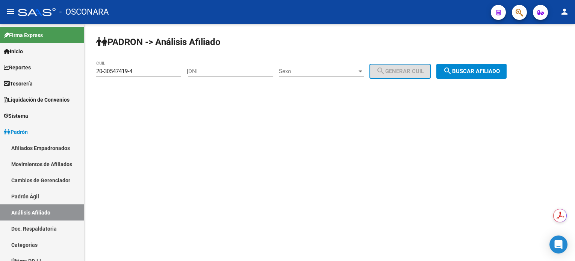
click at [324, 210] on mat-sidenav-content "PADRON -> Análisis Afiliado 20-30547419-4 CUIL | DNI Sexo Sexo search Generar C…" at bounding box center [329, 142] width 490 height 237
click at [28, 201] on link "Padrón Ágil" at bounding box center [42, 197] width 84 height 16
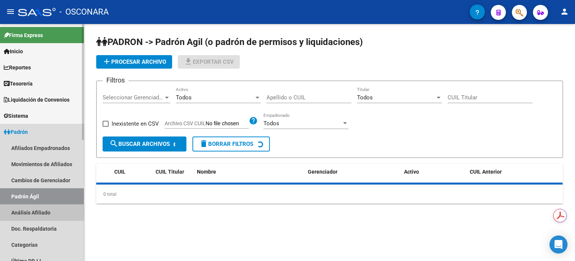
click at [32, 220] on link "Análisis Afiliado" at bounding box center [42, 213] width 84 height 16
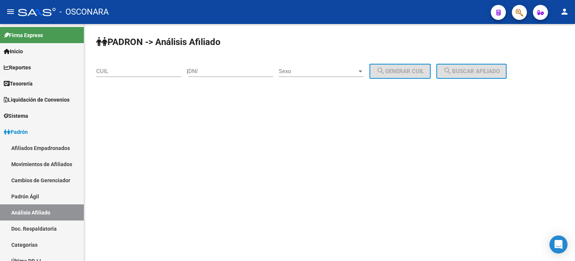
click at [172, 69] on input "CUIL" at bounding box center [138, 71] width 85 height 7
paste input "20-20962597-1"
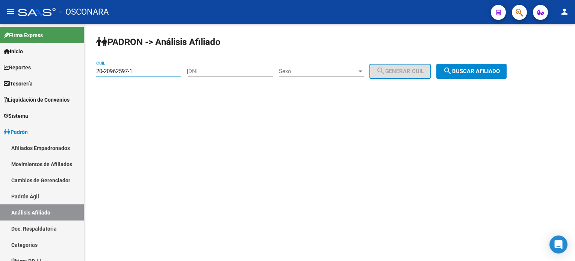
type input "20-20962597-1"
click at [452, 69] on mat-icon "search" at bounding box center [447, 70] width 9 height 9
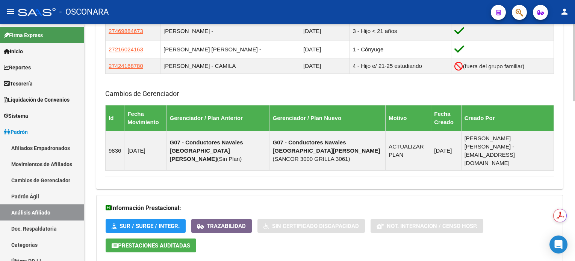
scroll to position [491, 0]
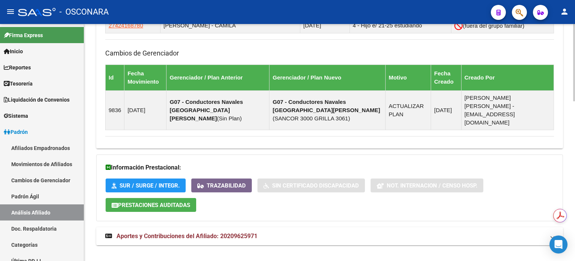
click at [222, 232] on strong "Aportes y Contribuciones del Afiliado: 20209625971" at bounding box center [181, 236] width 152 height 8
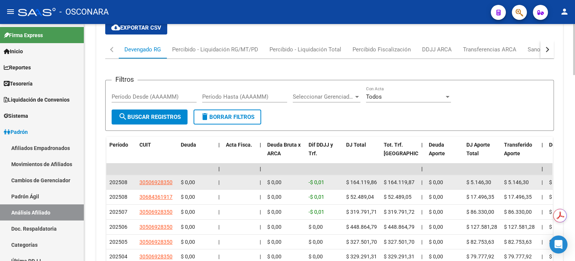
scroll to position [792, 0]
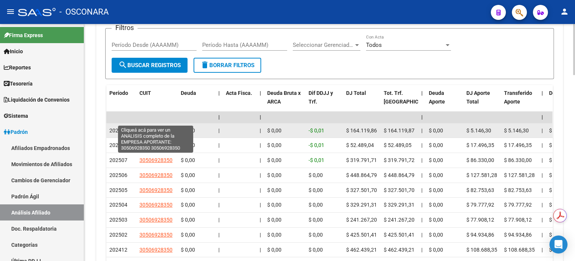
click at [161, 128] on span "30506928350" at bounding box center [155, 131] width 33 height 6
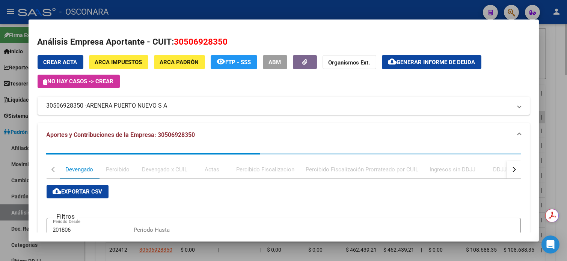
click at [551, 44] on div at bounding box center [283, 130] width 567 height 261
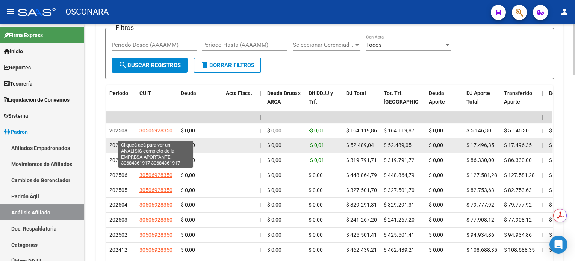
click at [160, 142] on span "30684361917" at bounding box center [155, 145] width 33 height 6
type textarea "30684361917"
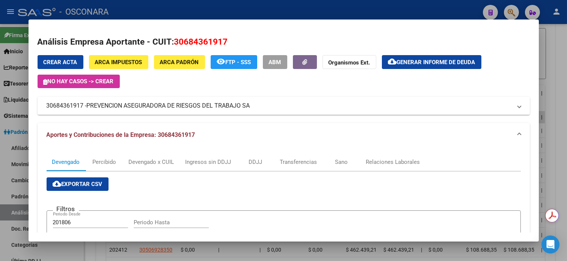
click at [554, 61] on div at bounding box center [283, 130] width 567 height 261
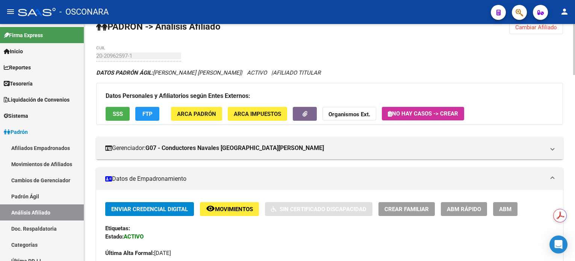
scroll to position [0, 0]
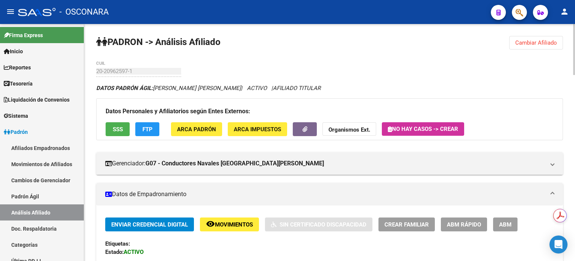
click at [526, 48] on button "Cambiar Afiliado" at bounding box center [536, 43] width 54 height 14
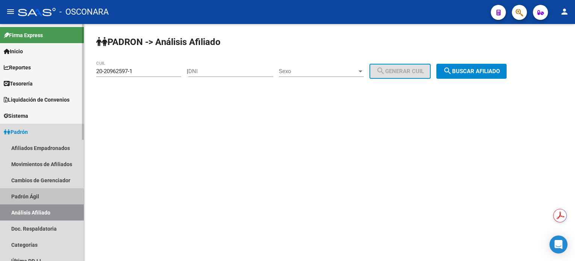
click at [32, 198] on link "Padrón Ágil" at bounding box center [42, 197] width 84 height 16
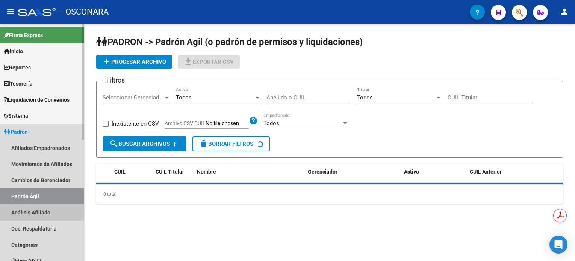
click at [32, 213] on link "Análisis Afiliado" at bounding box center [42, 213] width 84 height 16
